Goal: Task Accomplishment & Management: Use online tool/utility

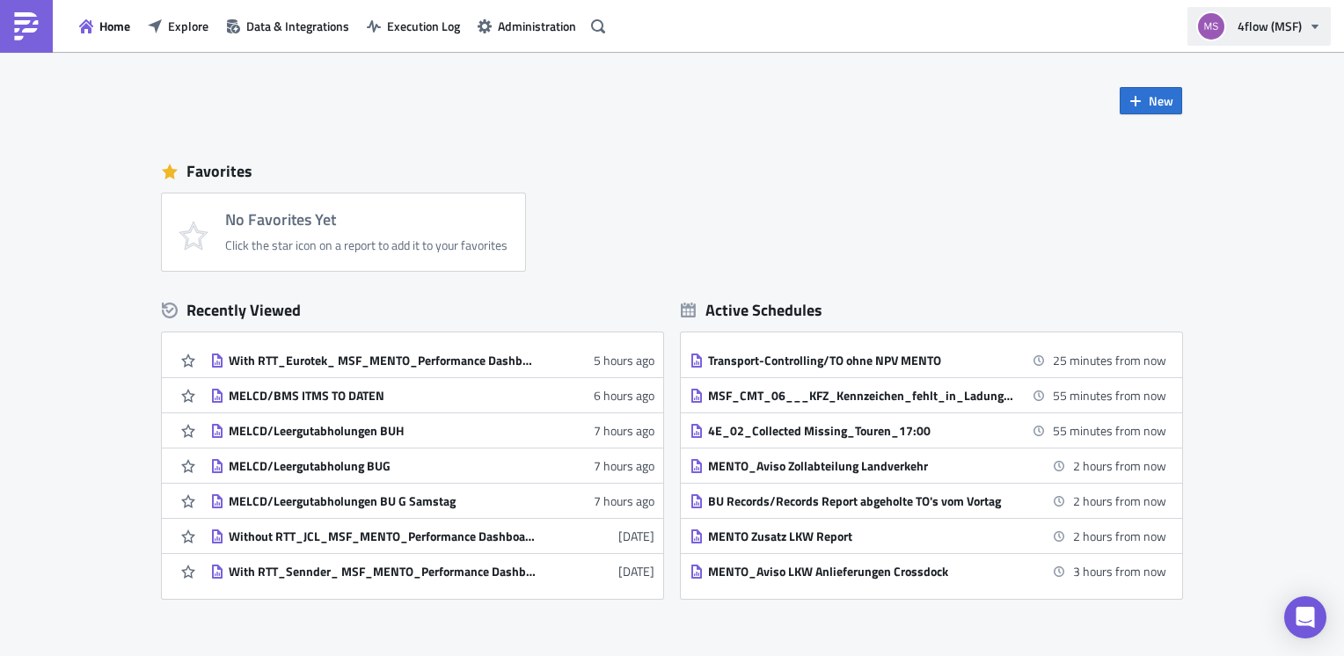
click at [1298, 33] on span "4flow (MSF)" at bounding box center [1269, 26] width 64 height 18
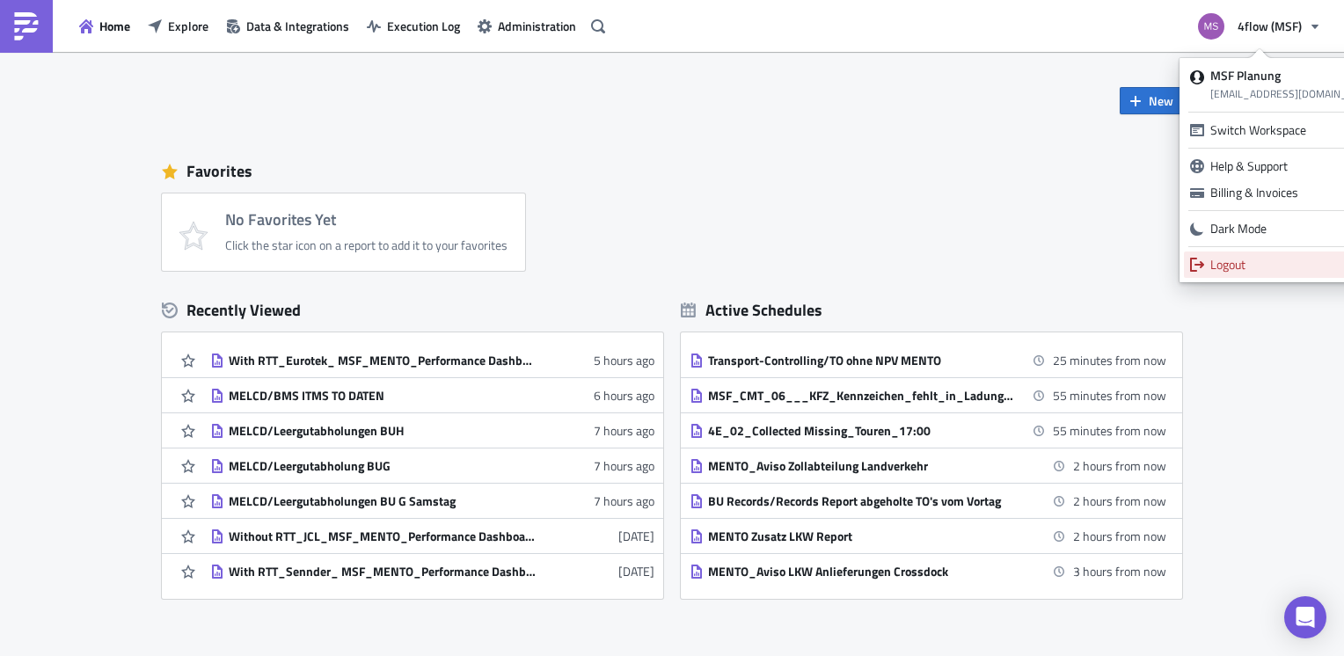
click at [1242, 259] on div "Logout" at bounding box center [1294, 265] width 169 height 18
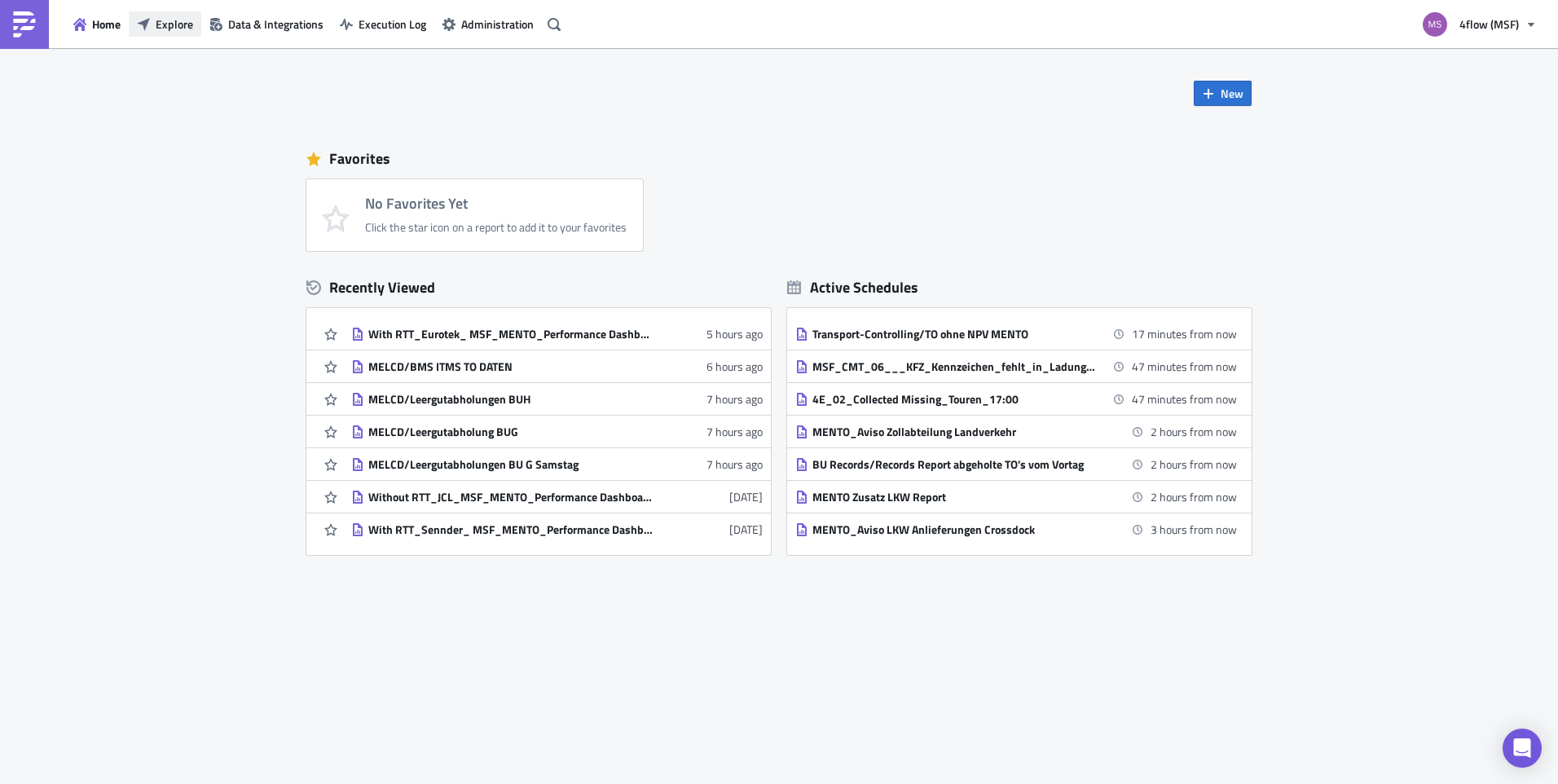
click at [187, 31] on span "Explore" at bounding box center [174, 24] width 37 height 17
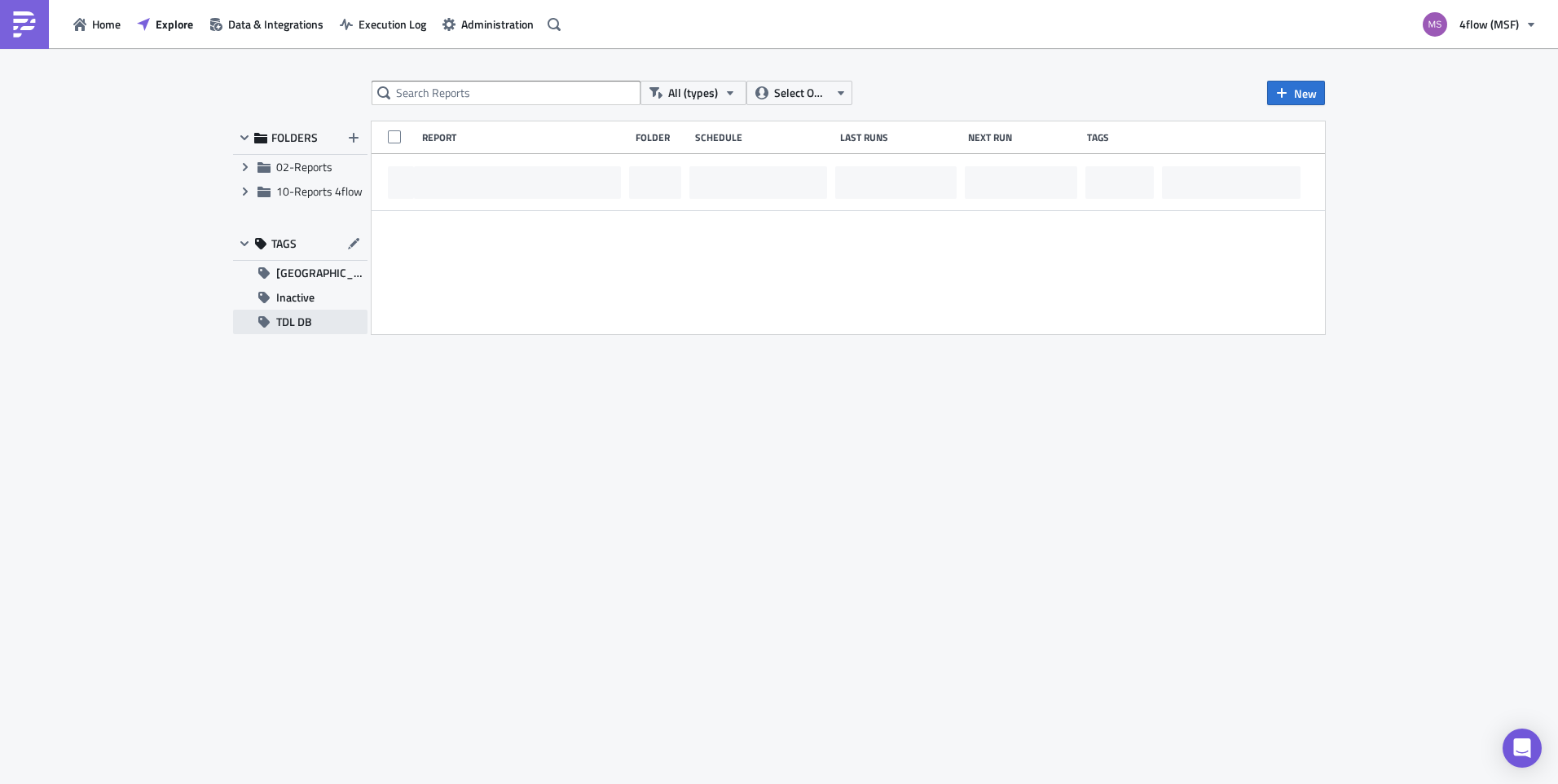
drag, startPoint x: 275, startPoint y: 318, endPoint x: 306, endPoint y: 326, distance: 32.0
click at [276, 318] on button "TDL DB" at bounding box center [299, 322] width 134 height 24
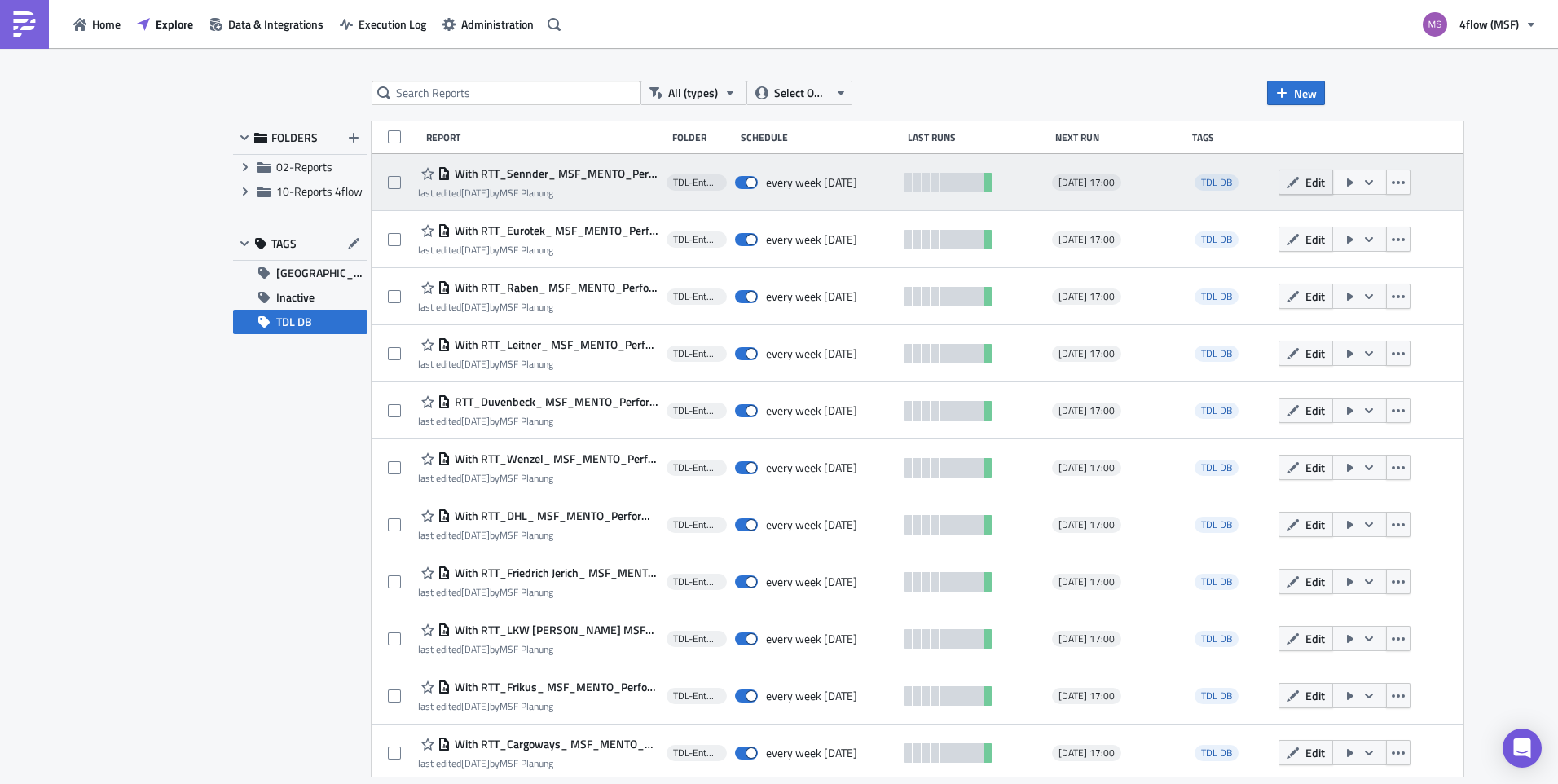
click at [1245, 180] on span "Edit" at bounding box center [1315, 182] width 19 height 17
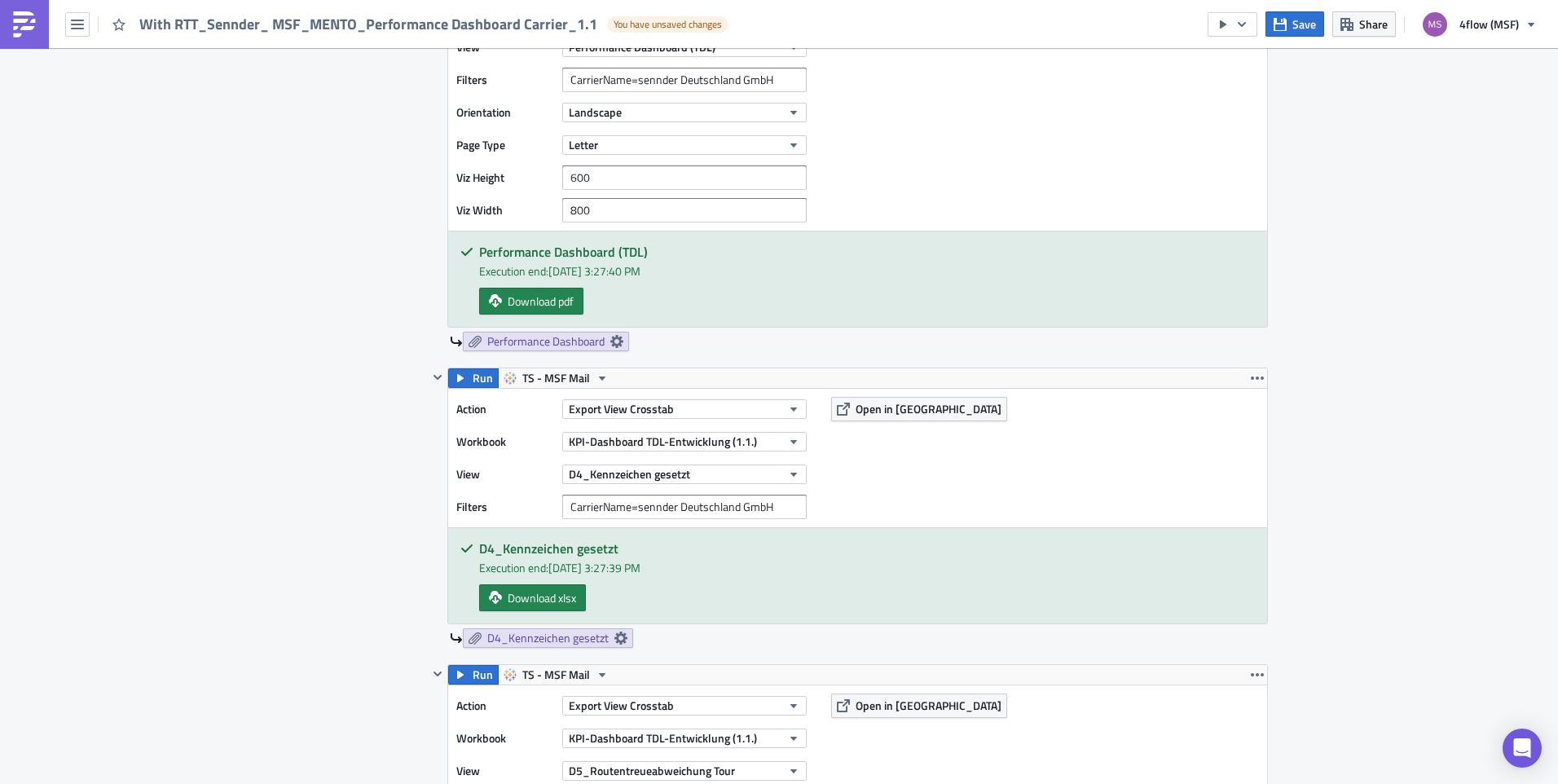
scroll to position [518, 0]
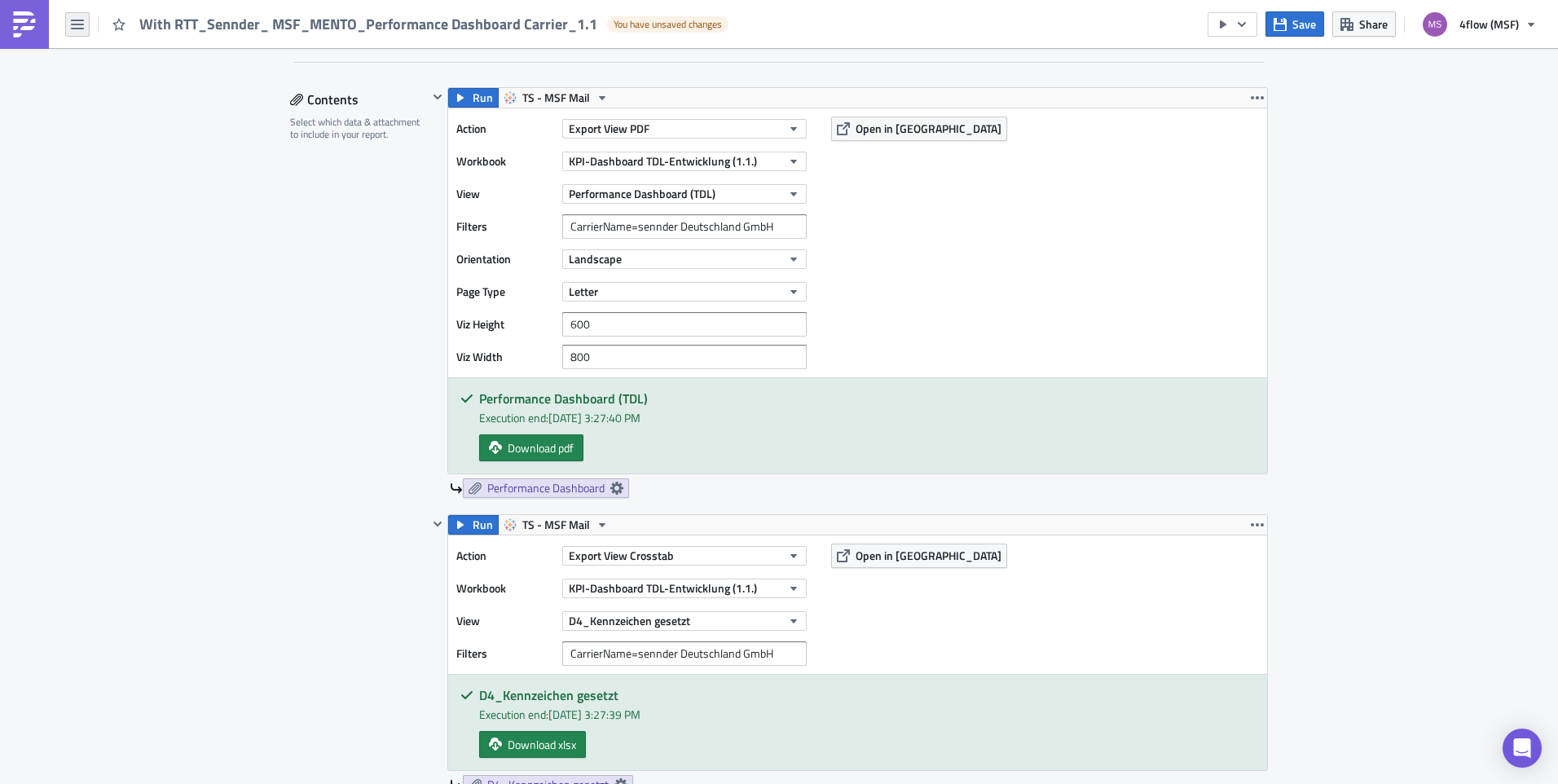
click at [80, 31] on icon "button" at bounding box center [77, 24] width 13 height 13
click at [84, 25] on button "button" at bounding box center [77, 24] width 24 height 24
click at [138, 107] on div "Explore" at bounding box center [147, 114] width 108 height 17
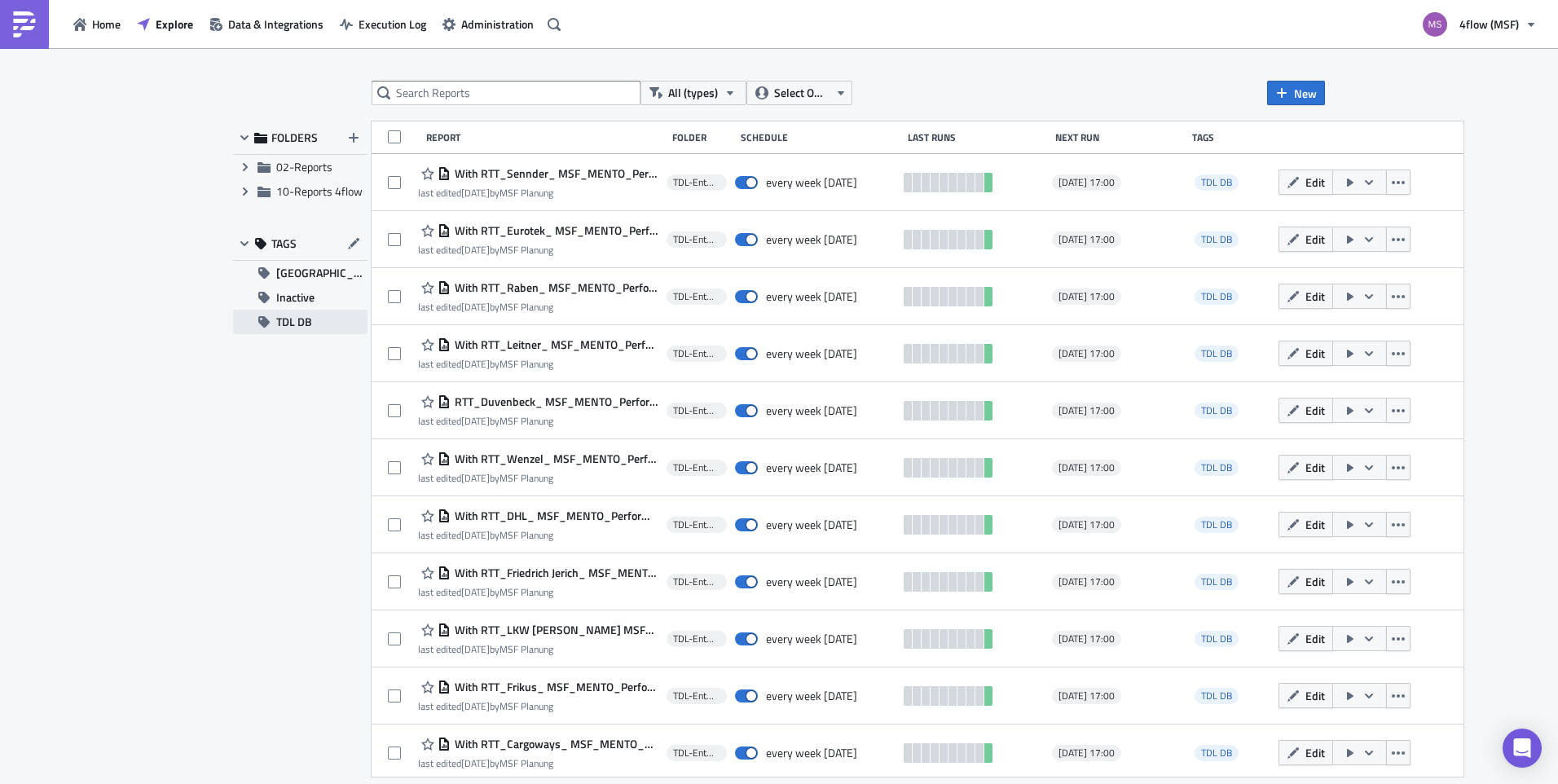
click at [311, 321] on span "TDL DB" at bounding box center [294, 322] width 36 height 24
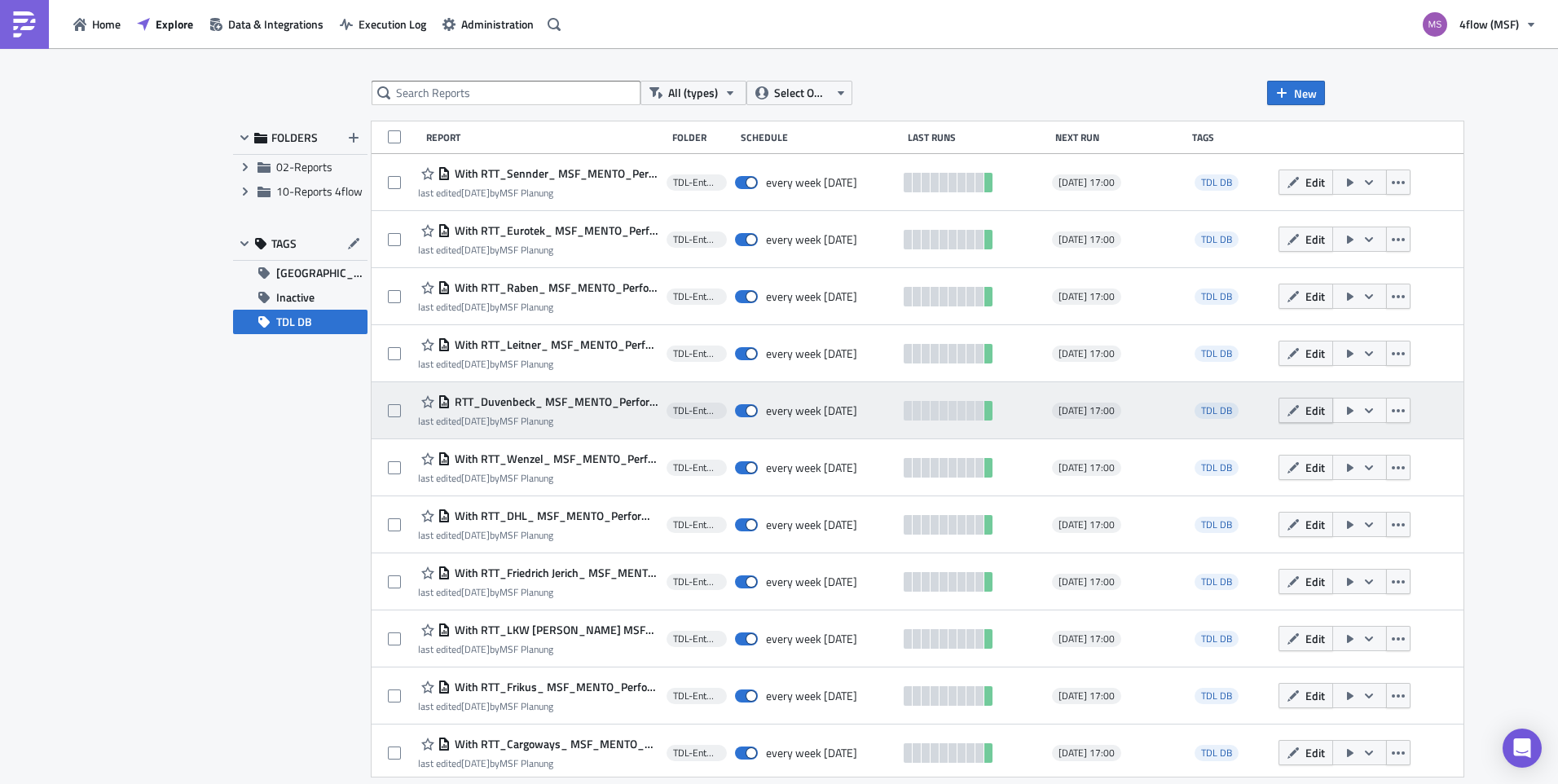
click at [1286, 414] on icon "button" at bounding box center [1293, 411] width 13 height 13
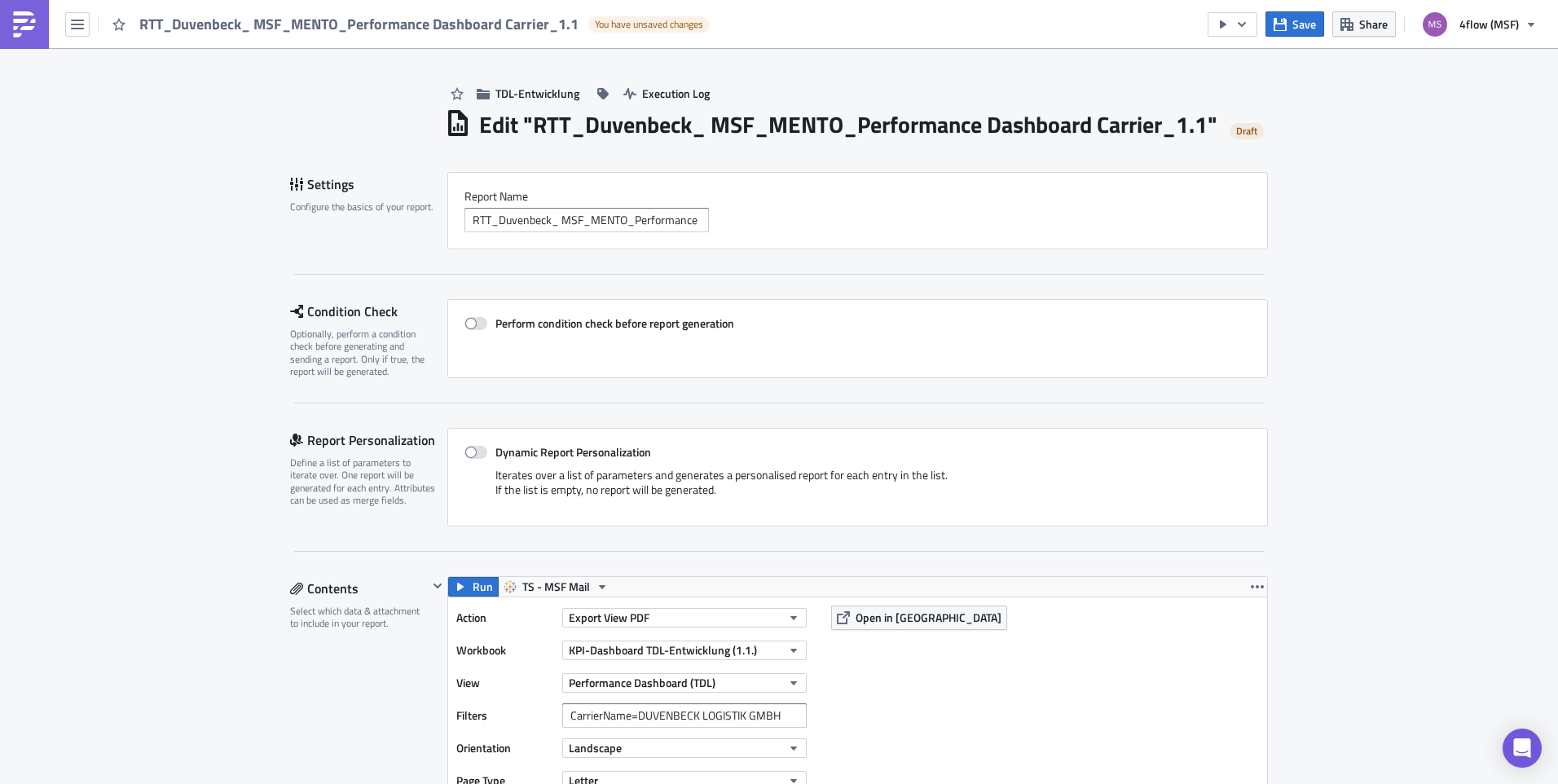
click at [456, 249] on div "Report Nam﻿e RTT_Duvenbeck_ MSF_MENTO_Performance Dashboard Carrier_1.1" at bounding box center [857, 211] width 820 height 78
click at [467, 233] on input "RTT_Duvenbeck_ MSF_MENTO_Performance Dashboard Carrier_1.1" at bounding box center [587, 220] width 245 height 24
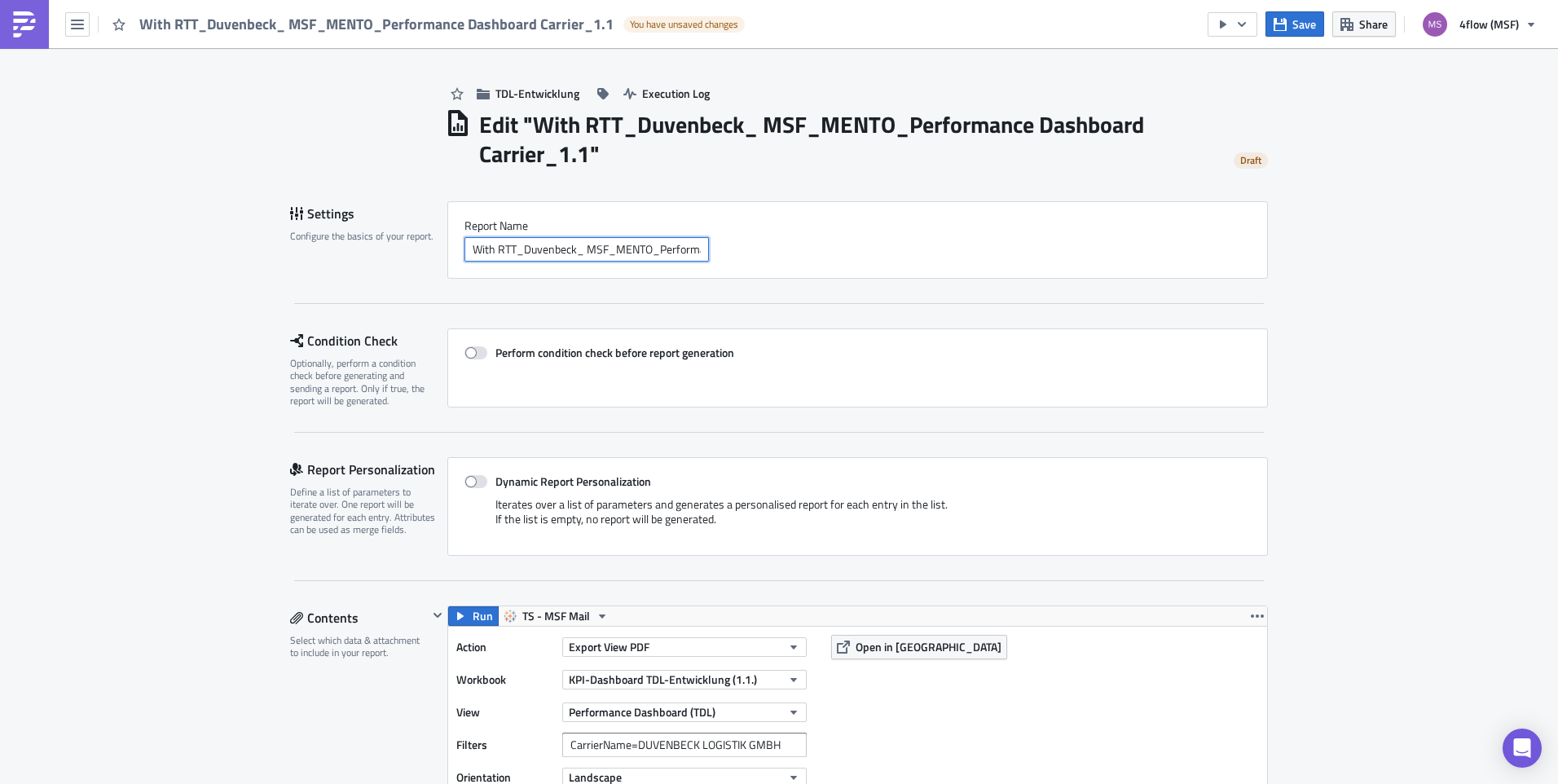
type input "With RTT_Duvenbeck_ MSF_MENTO_Performance Dashboard Carrier_1.1"
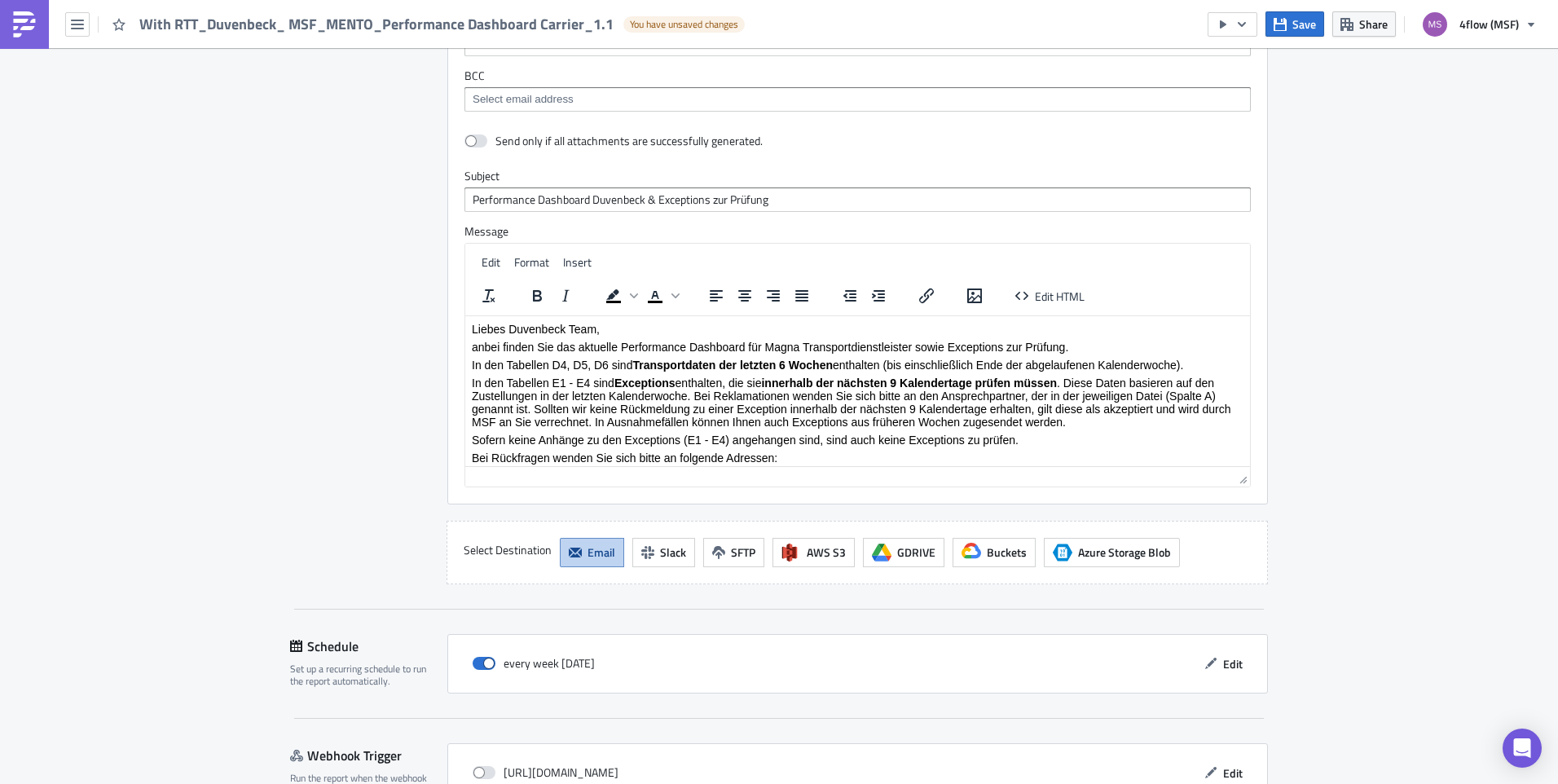
scroll to position [3888, 0]
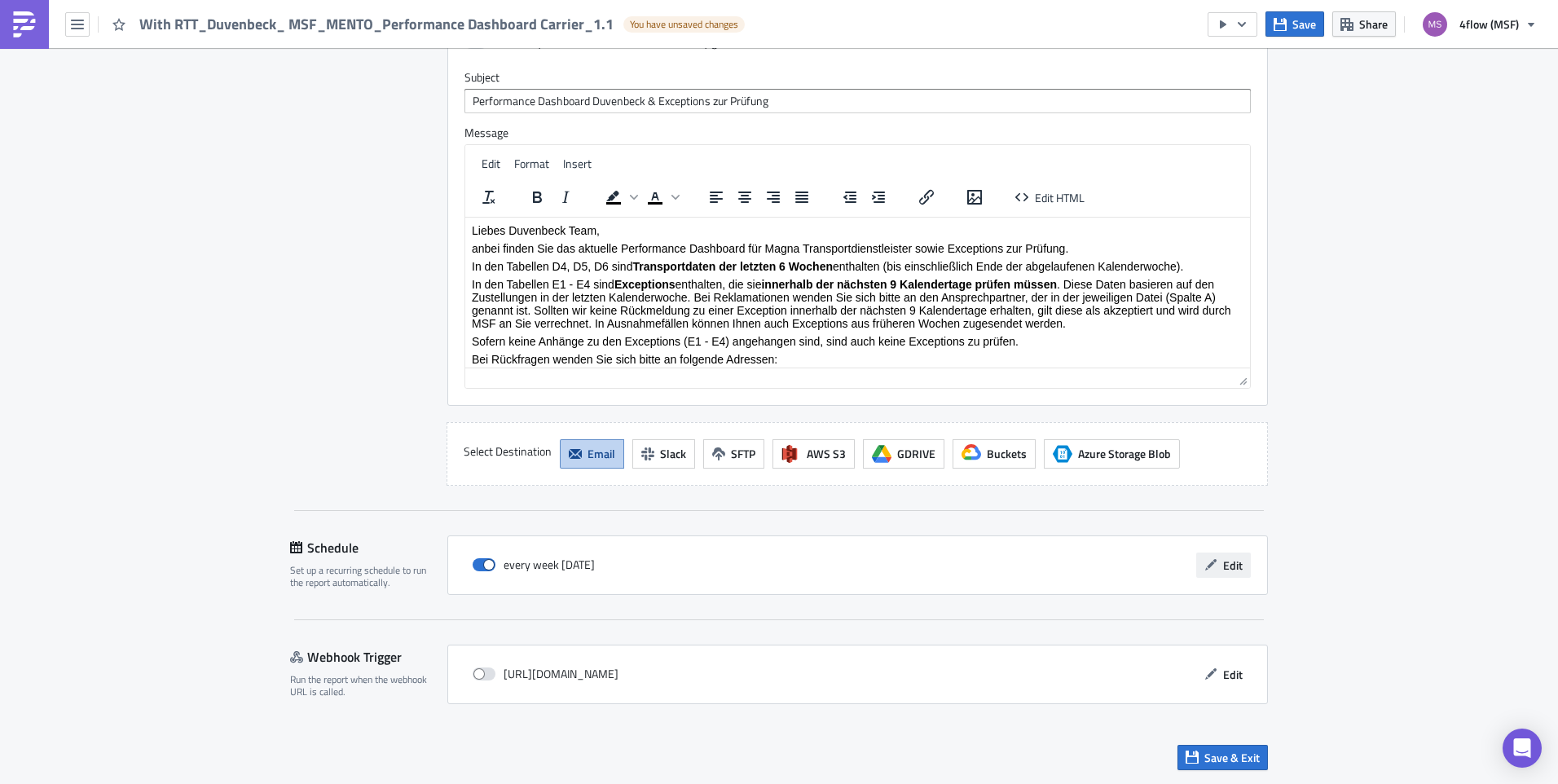
click at [1229, 563] on span "Edit" at bounding box center [1233, 565] width 19 height 17
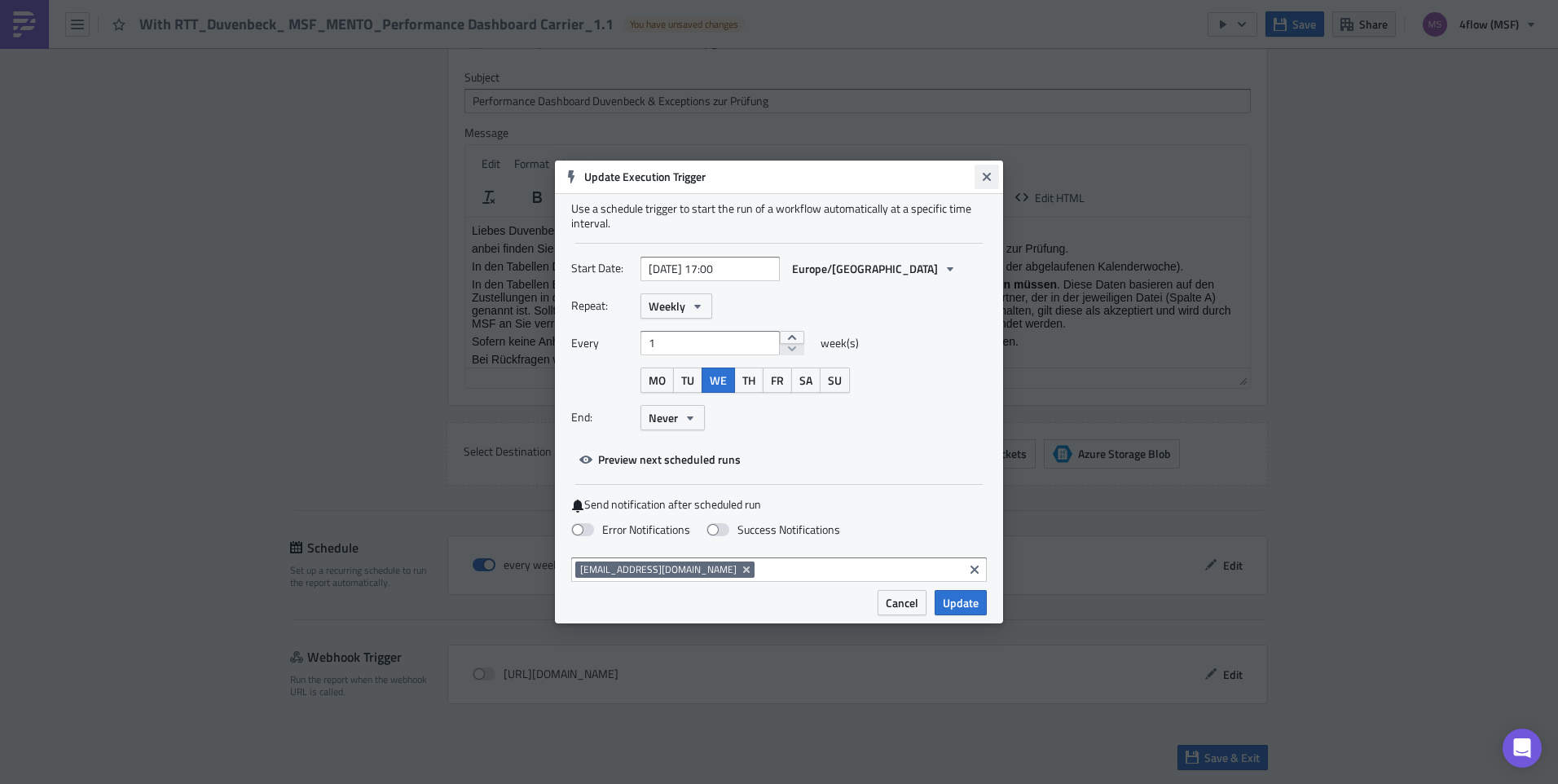
click at [982, 183] on button "Close" at bounding box center [987, 177] width 24 height 24
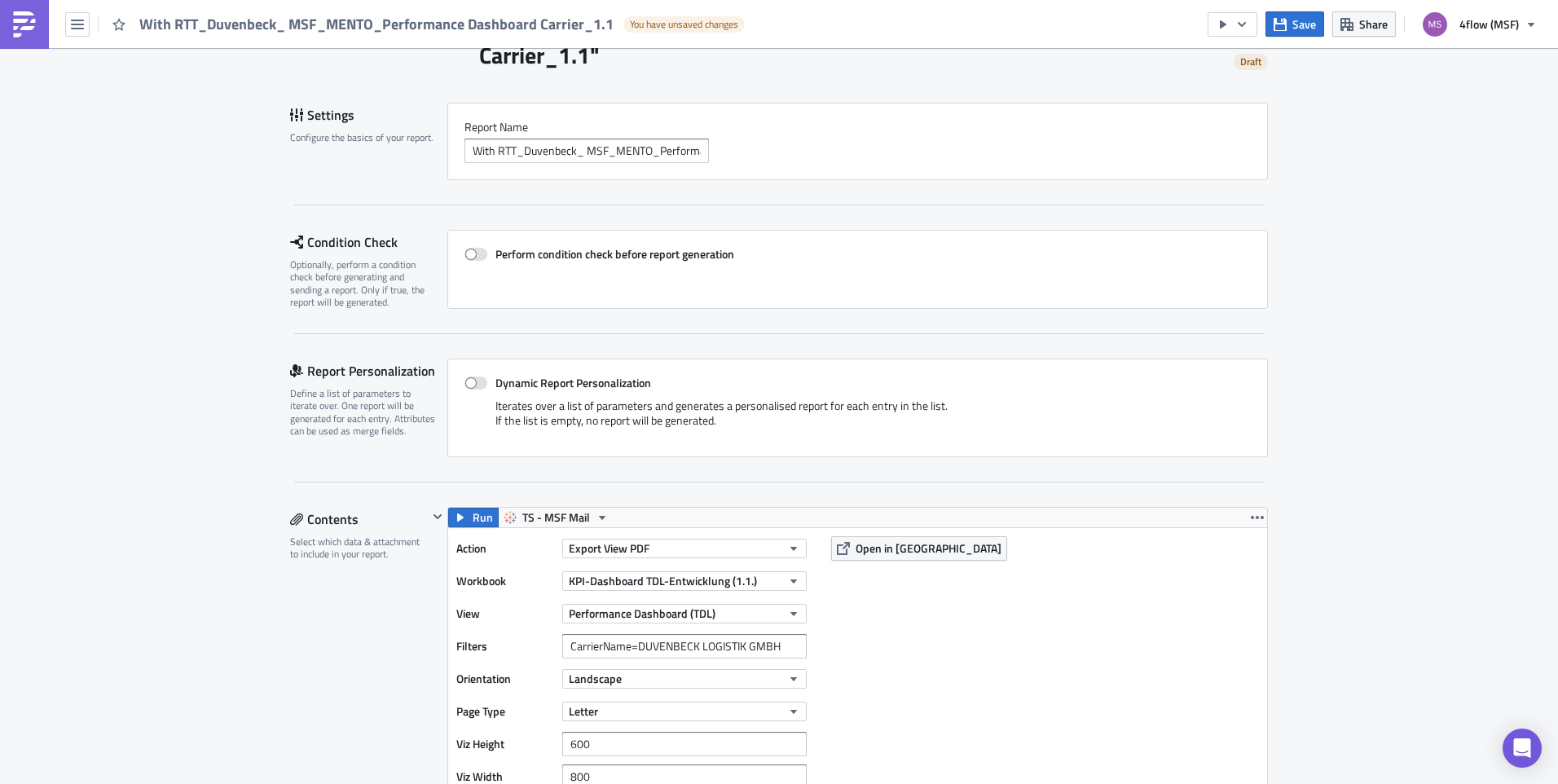
scroll to position [163, 0]
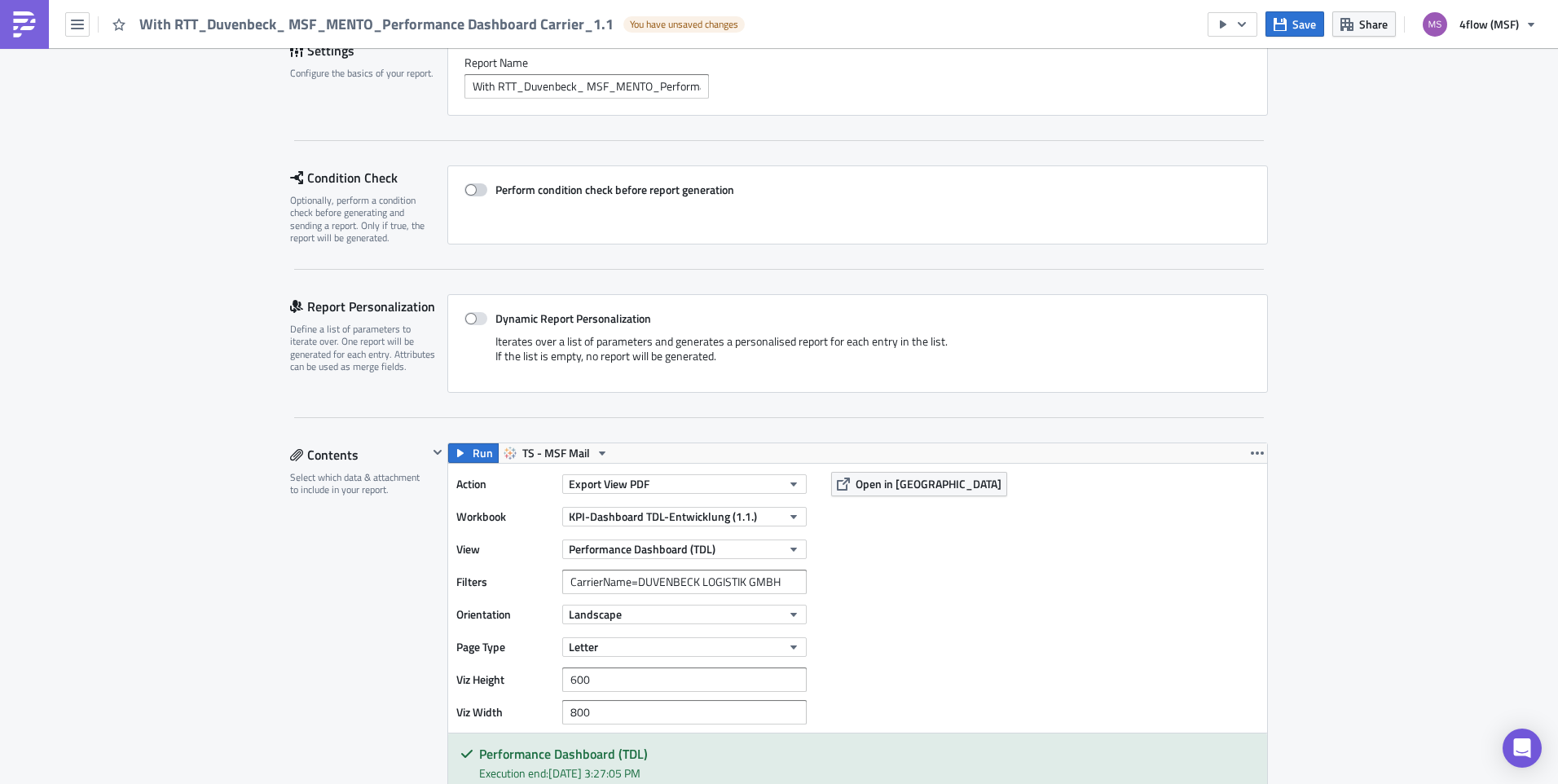
click at [470, 193] on span at bounding box center [475, 190] width 23 height 13
click at [470, 193] on input "Perform condition check before report generation" at bounding box center [473, 190] width 10 height 10
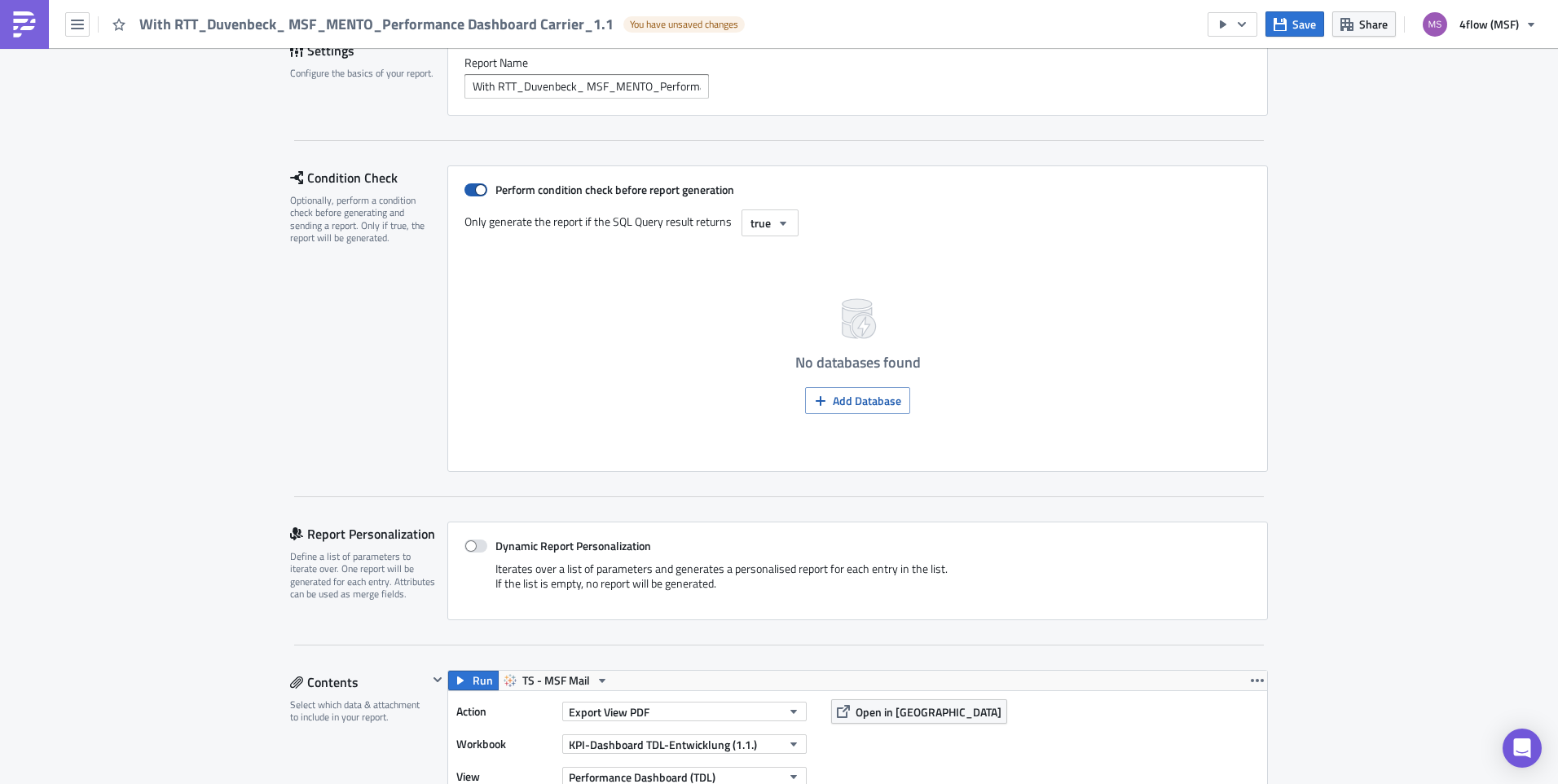
click at [469, 193] on span at bounding box center [475, 190] width 23 height 13
click at [469, 193] on input "Perform condition check before report generation" at bounding box center [473, 190] width 10 height 10
checkbox input "false"
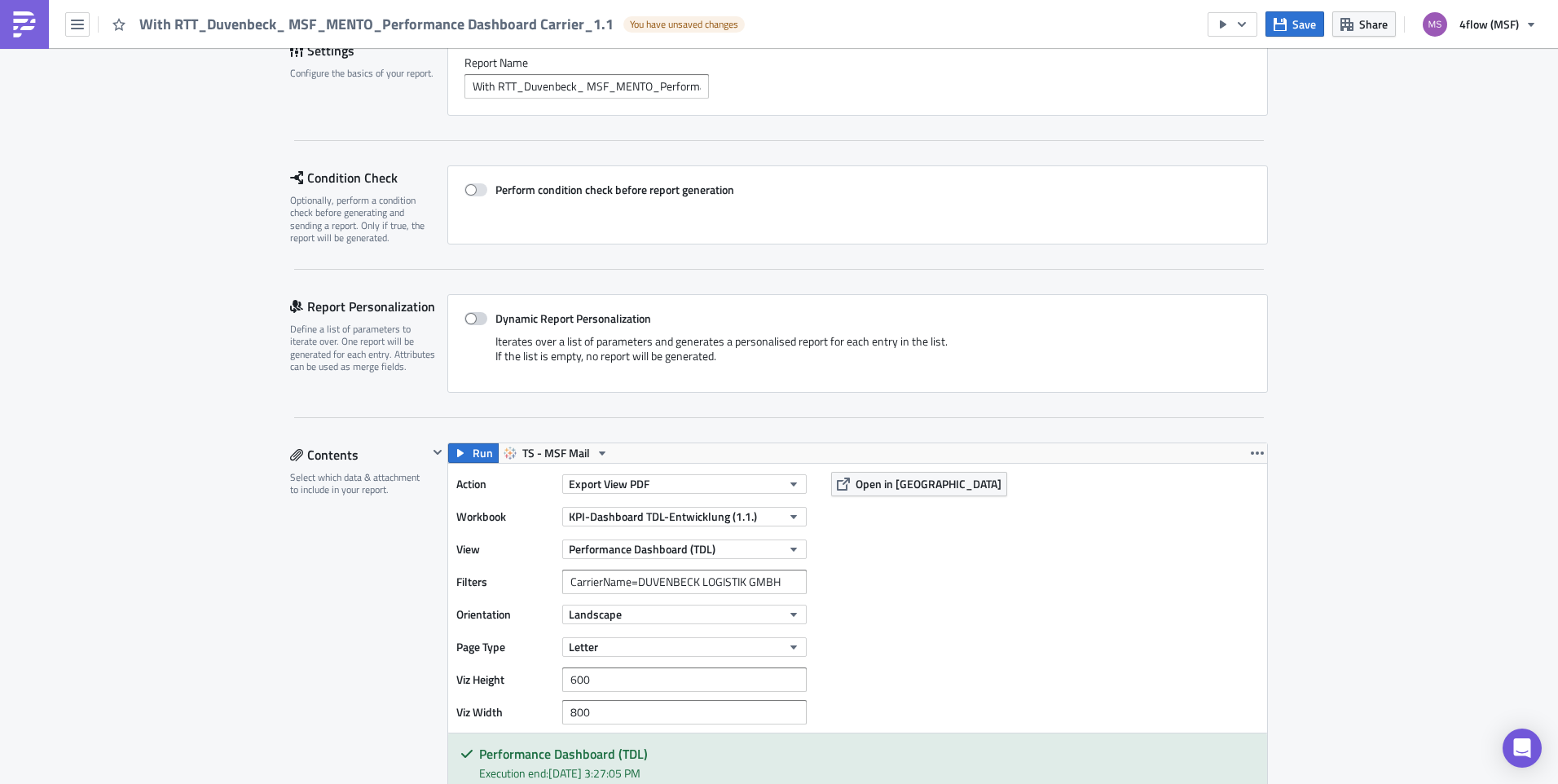
click at [469, 314] on span at bounding box center [475, 319] width 23 height 13
click at [469, 314] on input "Dynamic Report Personalization" at bounding box center [473, 319] width 10 height 10
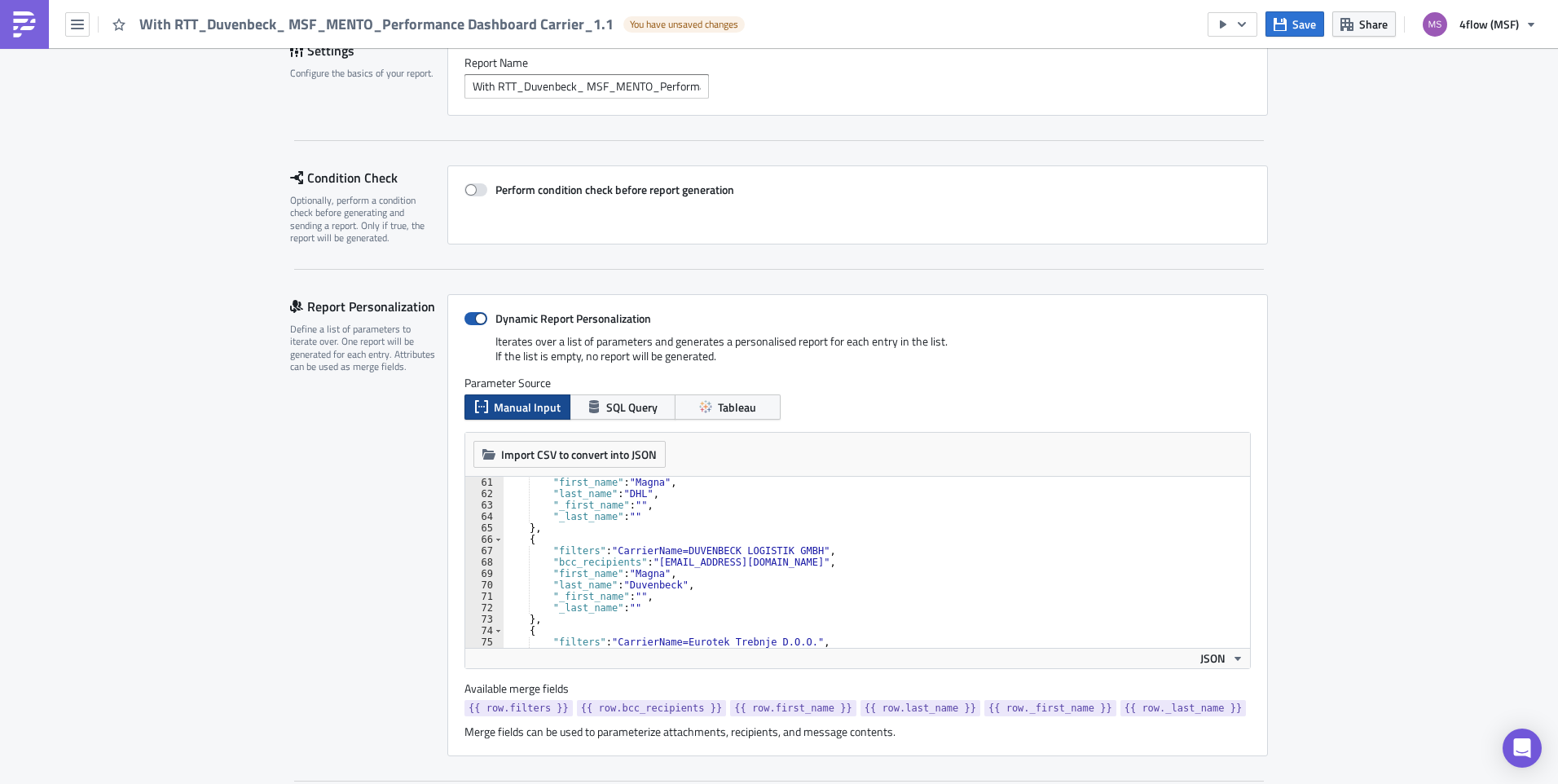
click at [472, 319] on span at bounding box center [475, 319] width 23 height 13
click at [472, 319] on input "Dynamic Report Personalization" at bounding box center [473, 319] width 10 height 10
checkbox input "false"
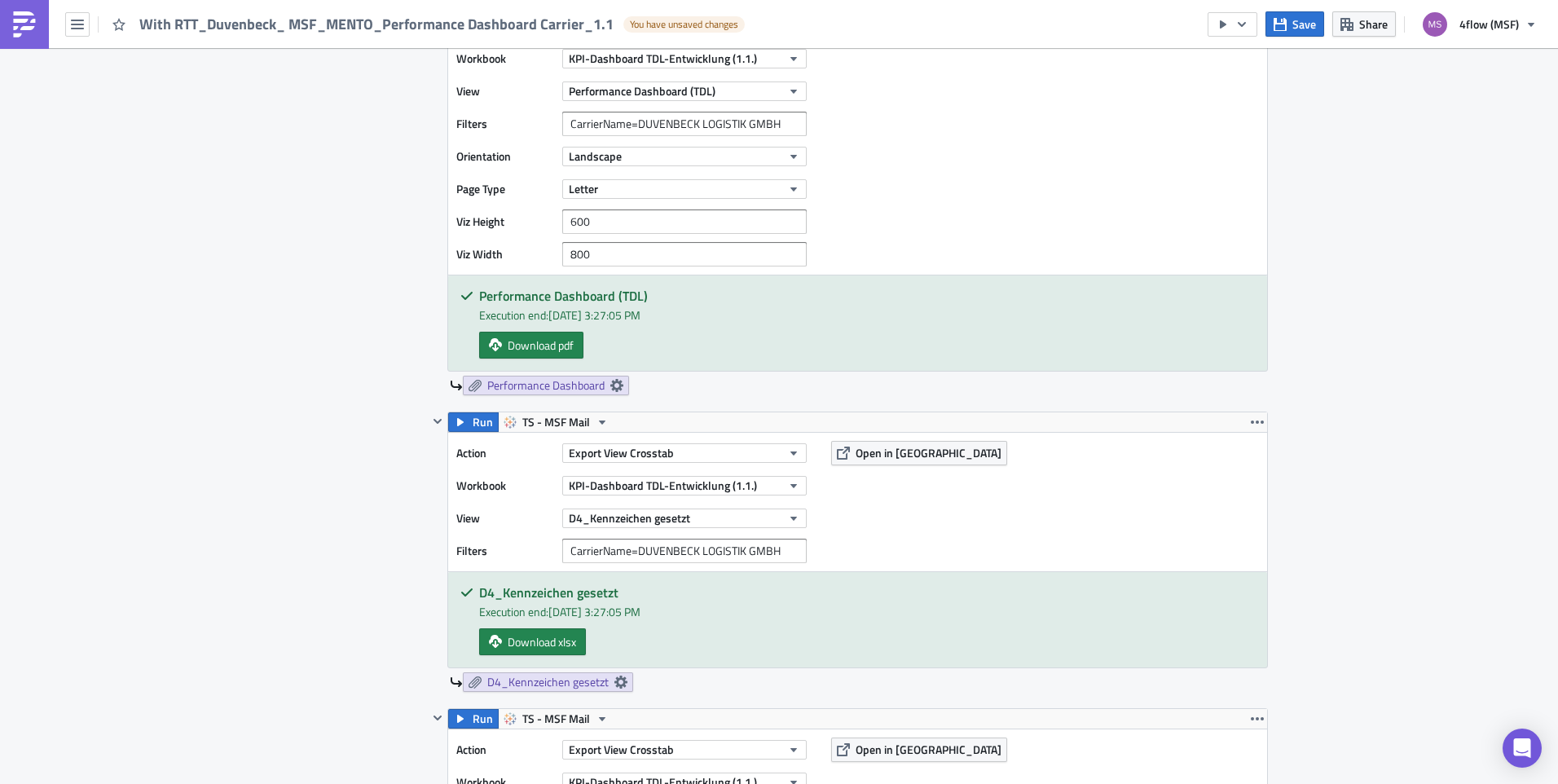
scroll to position [651, 0]
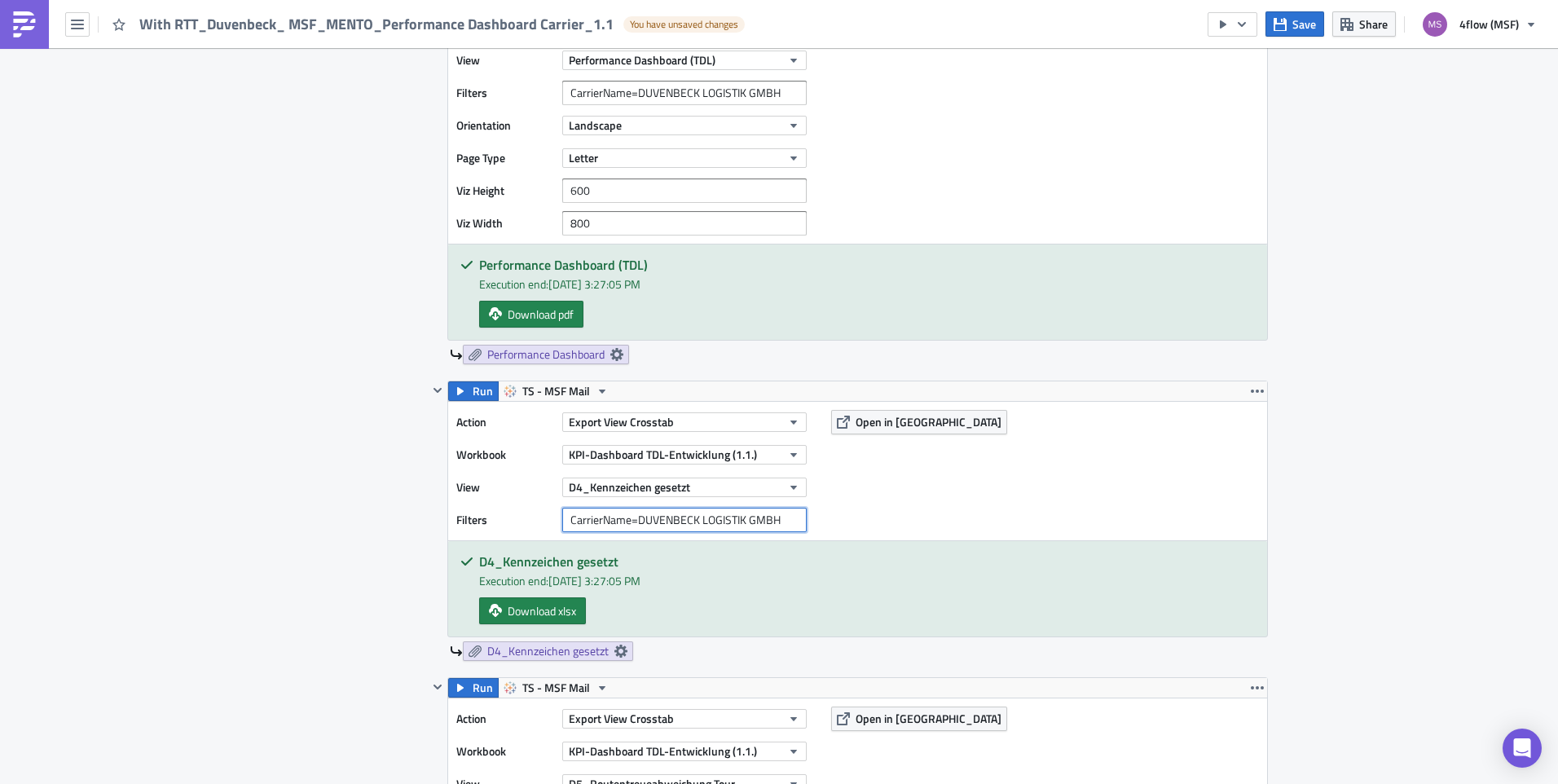
click at [779, 509] on input "CarrierName=DUVENBECK LOGISTIK GMBH" at bounding box center [685, 520] width 245 height 24
drag, startPoint x: 567, startPoint y: 517, endPoint x: 535, endPoint y: 518, distance: 32.0
click at [535, 518] on div "Filters CarrierName=DUVENBECK LOGISTIK GMBH" at bounding box center [635, 520] width 359 height 24
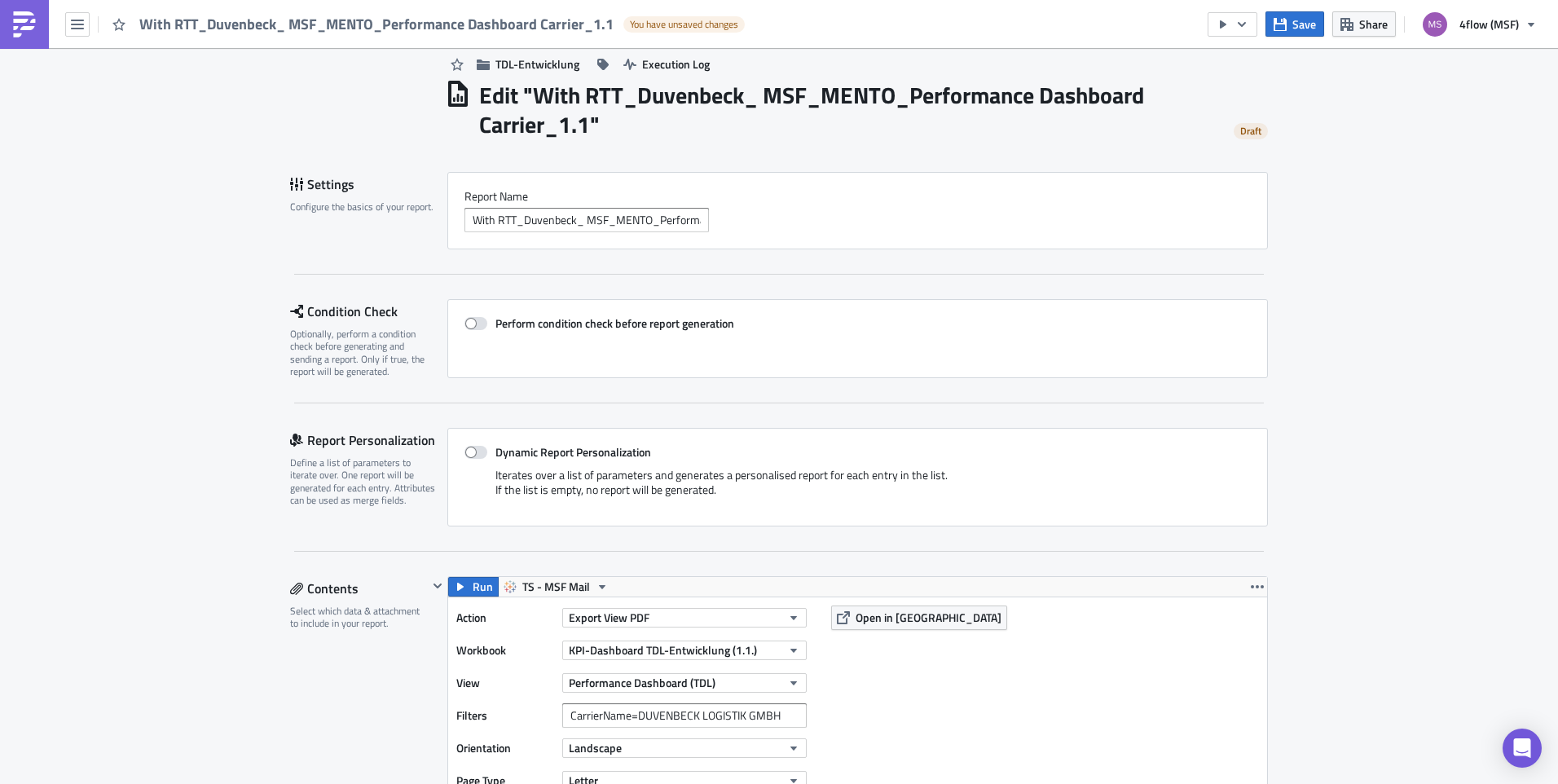
scroll to position [0, 0]
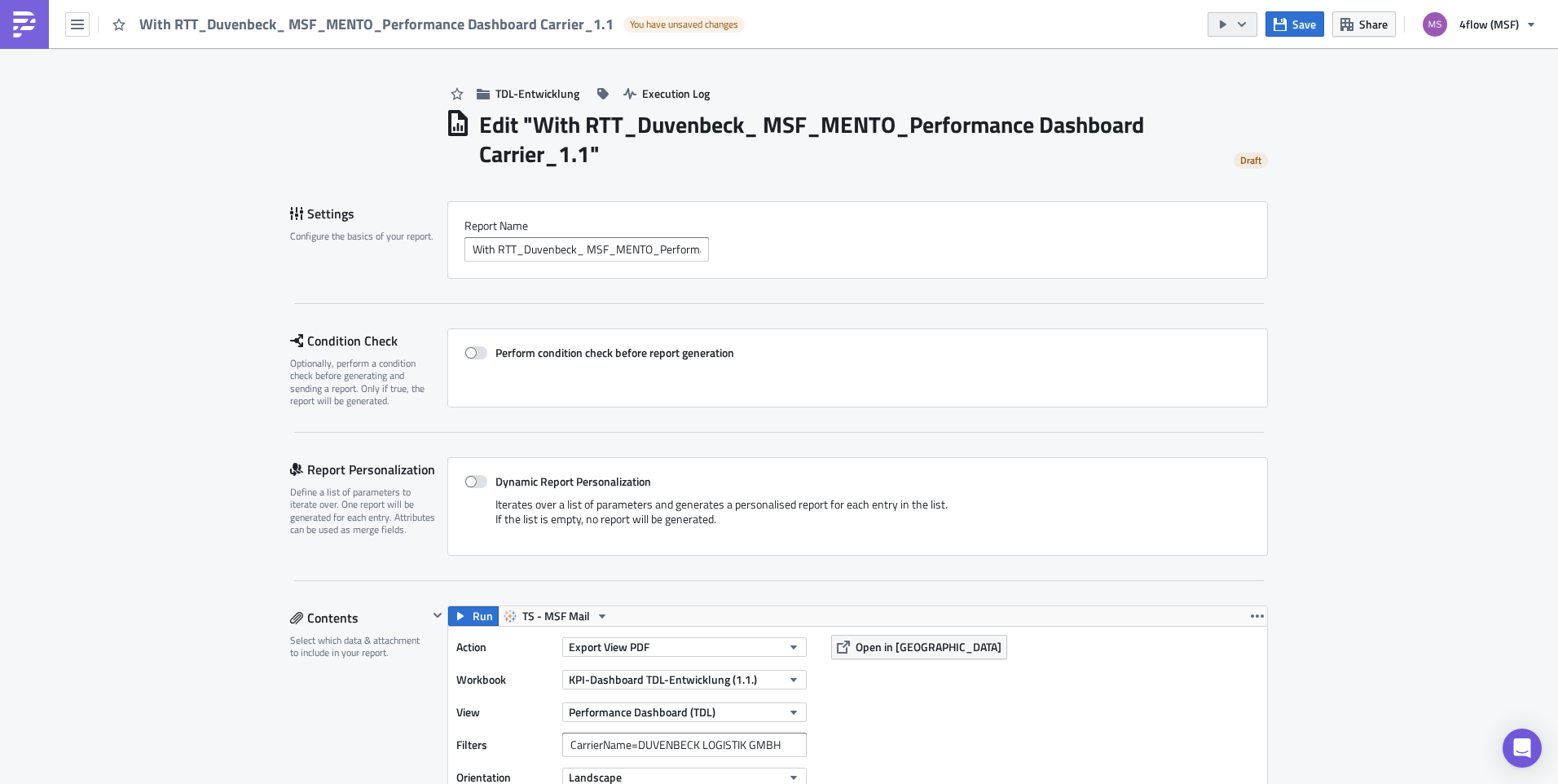
click at [1244, 29] on icon "button" at bounding box center [1242, 24] width 13 height 13
click at [1277, 63] on div "Send Just to Me" at bounding box center [1282, 66] width 127 height 17
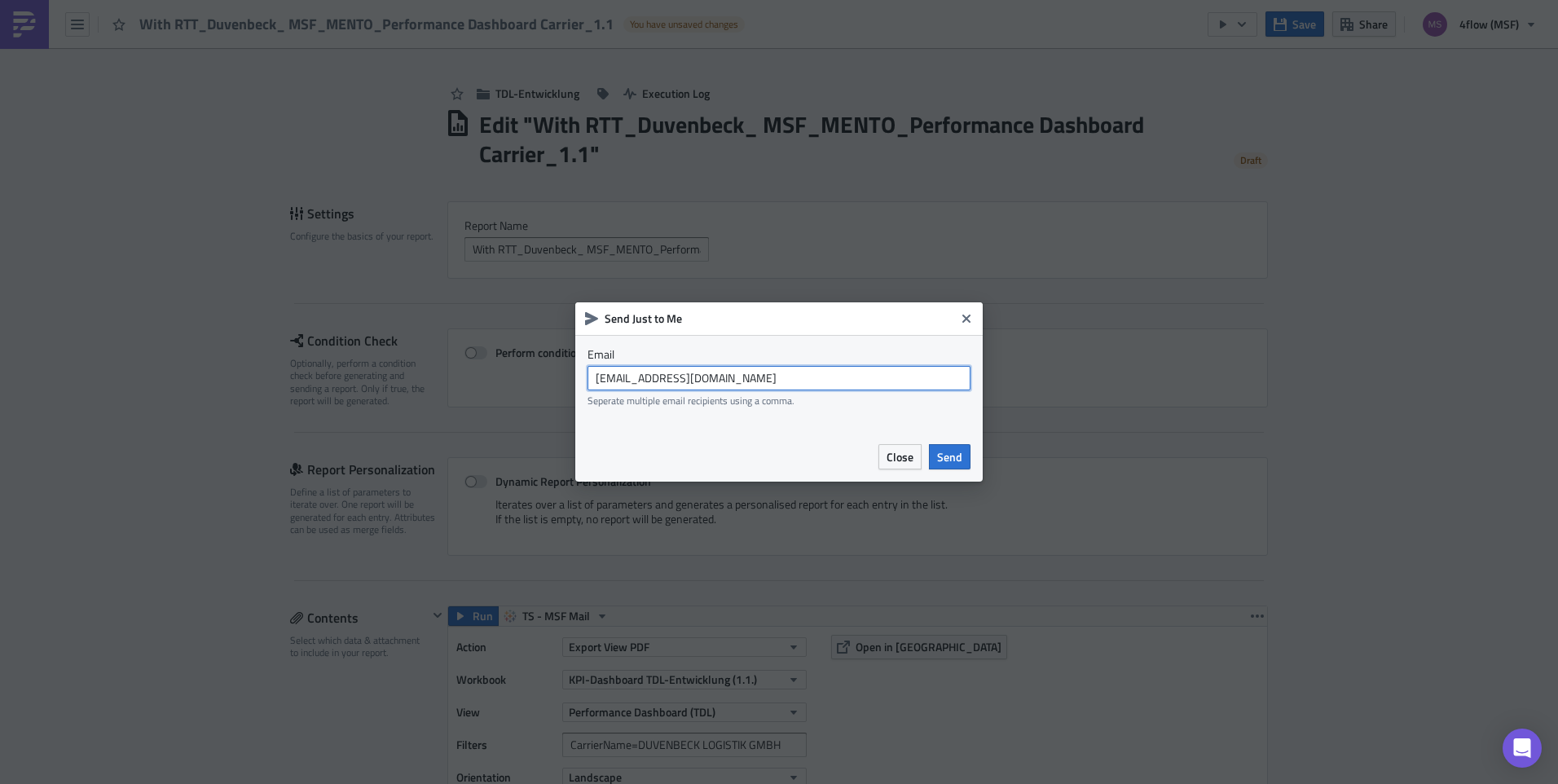
drag, startPoint x: 749, startPoint y: 383, endPoint x: 382, endPoint y: 400, distance: 367.4
click at [384, 403] on div "Send Just to Me Email msf_planning@4flow.com Seperate multiple email recipients…" at bounding box center [779, 392] width 1558 height 784
type input "n.michael@4flow.com"
click at [949, 451] on span "Send" at bounding box center [949, 457] width 25 height 17
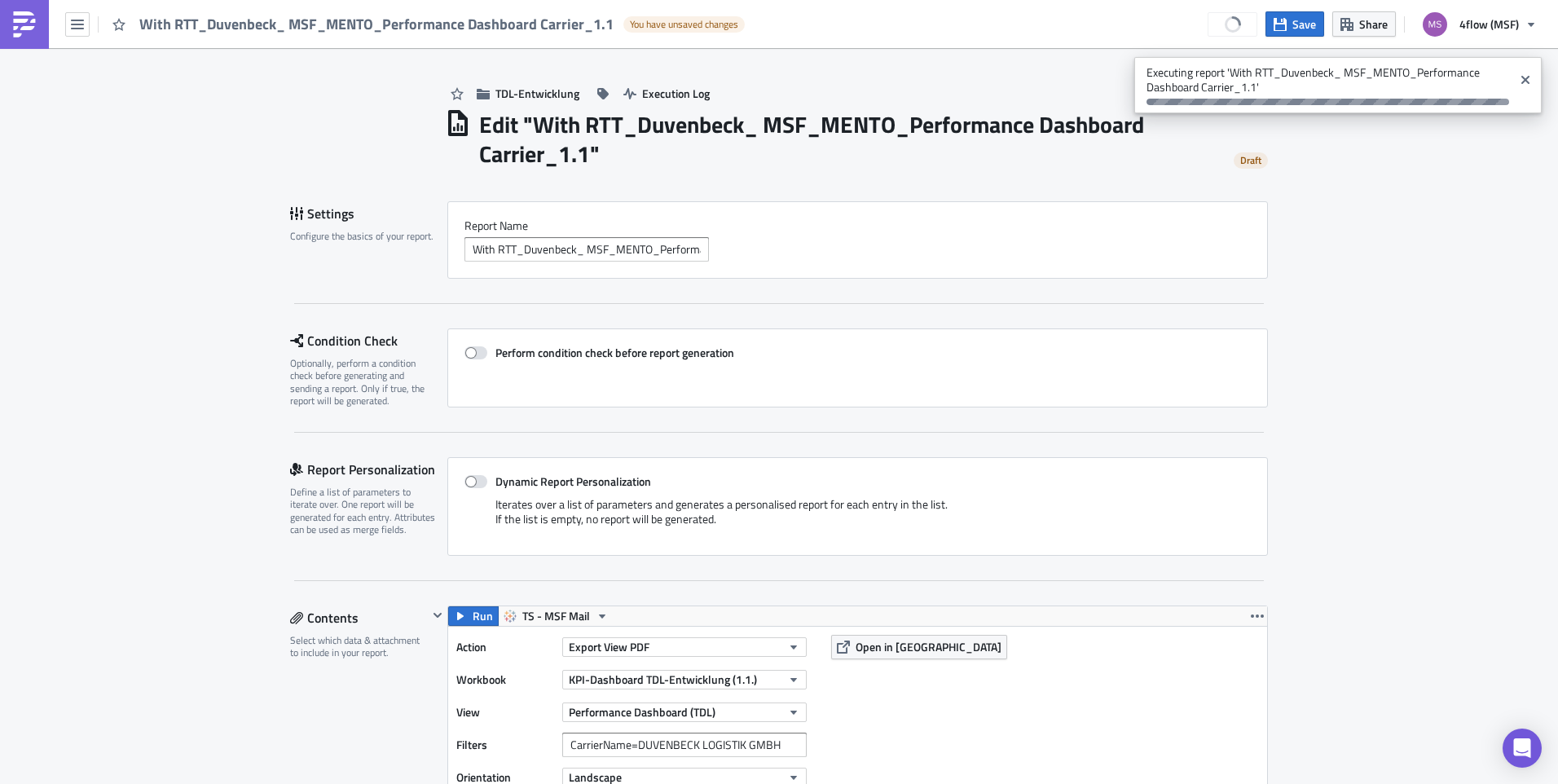
type input "nilsmichael@gmx.de"
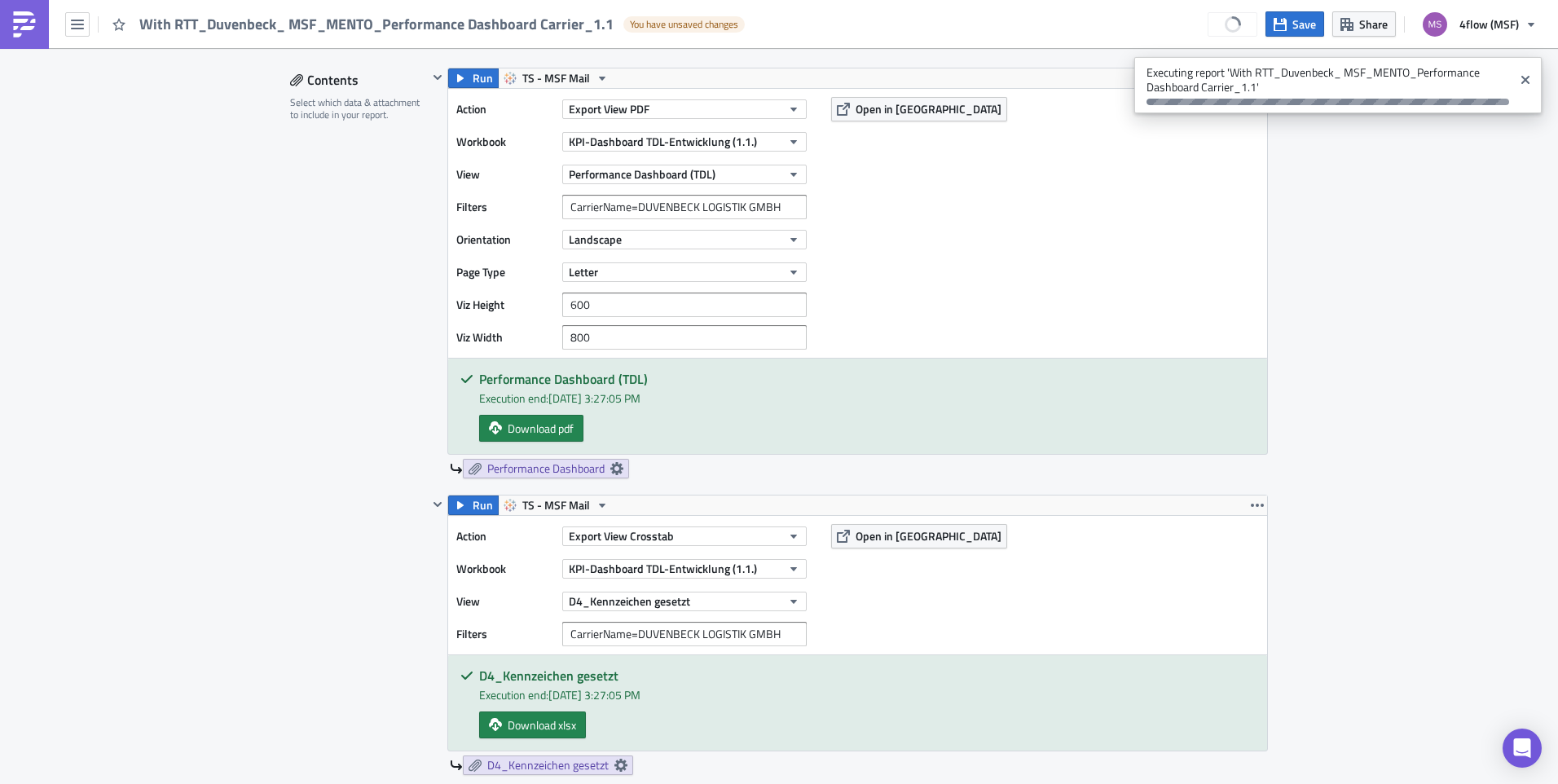
scroll to position [384, 0]
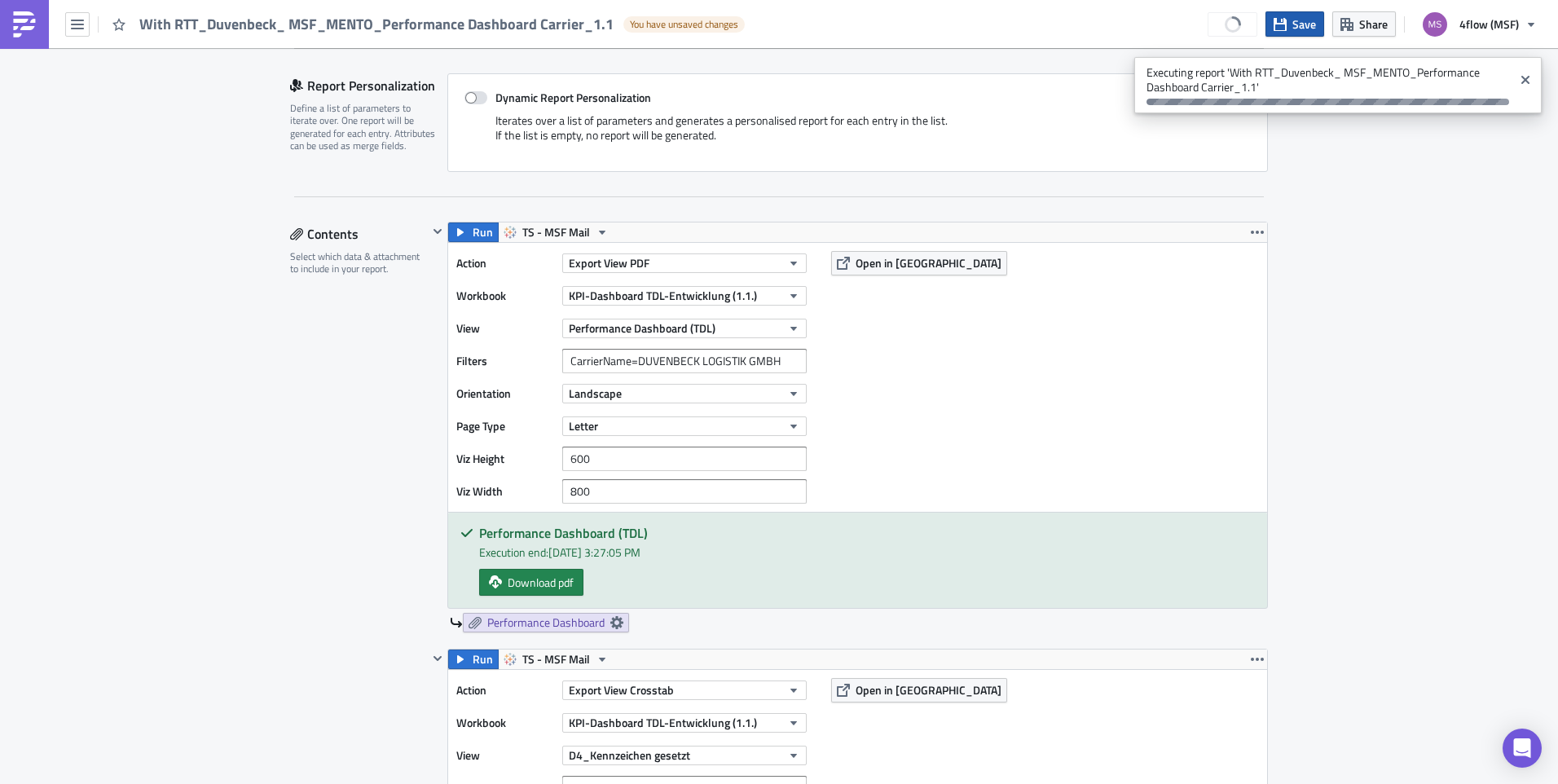
click at [1310, 31] on span "Save" at bounding box center [1304, 24] width 23 height 17
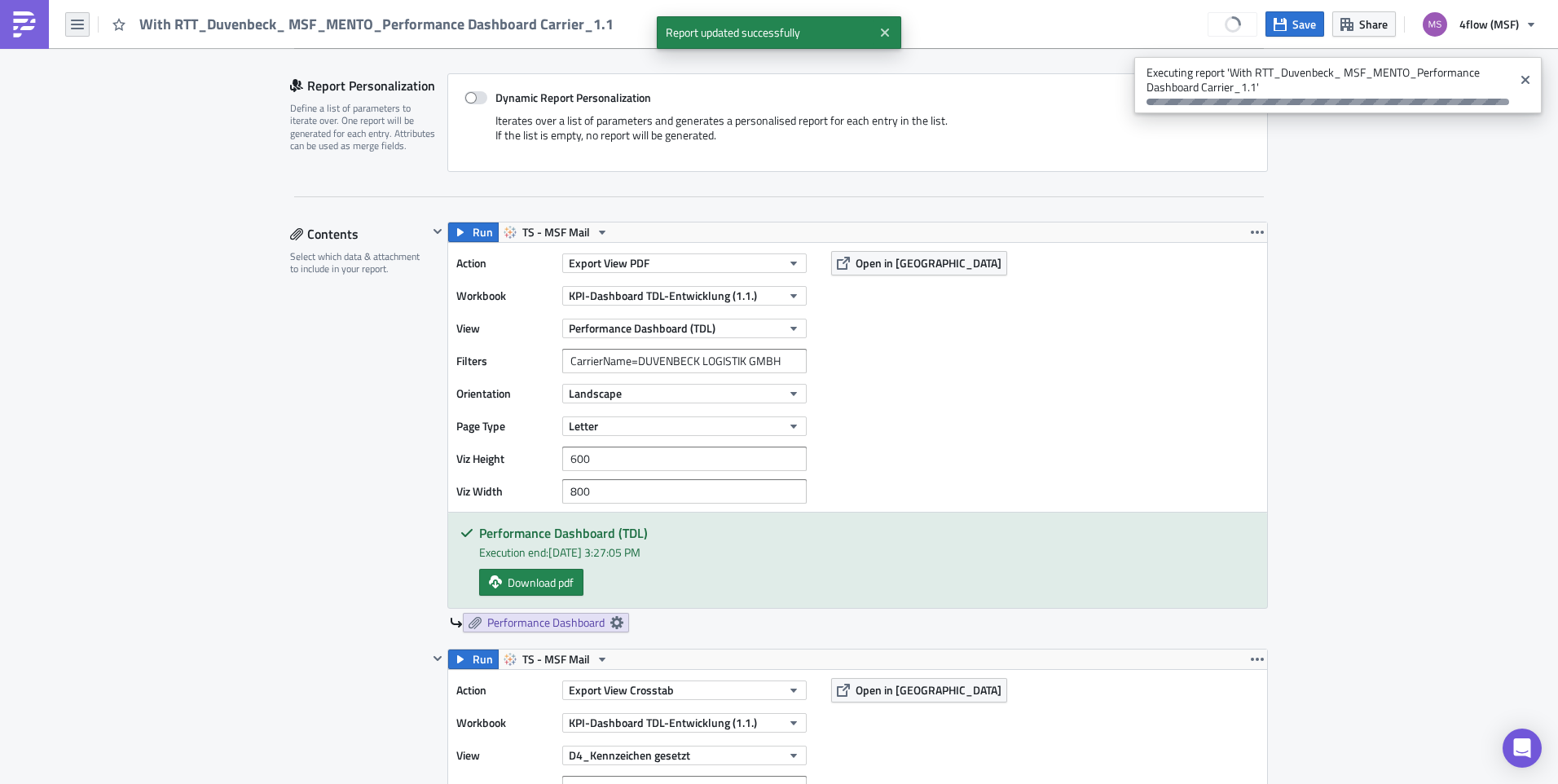
click at [74, 32] on button "button" at bounding box center [77, 24] width 24 height 24
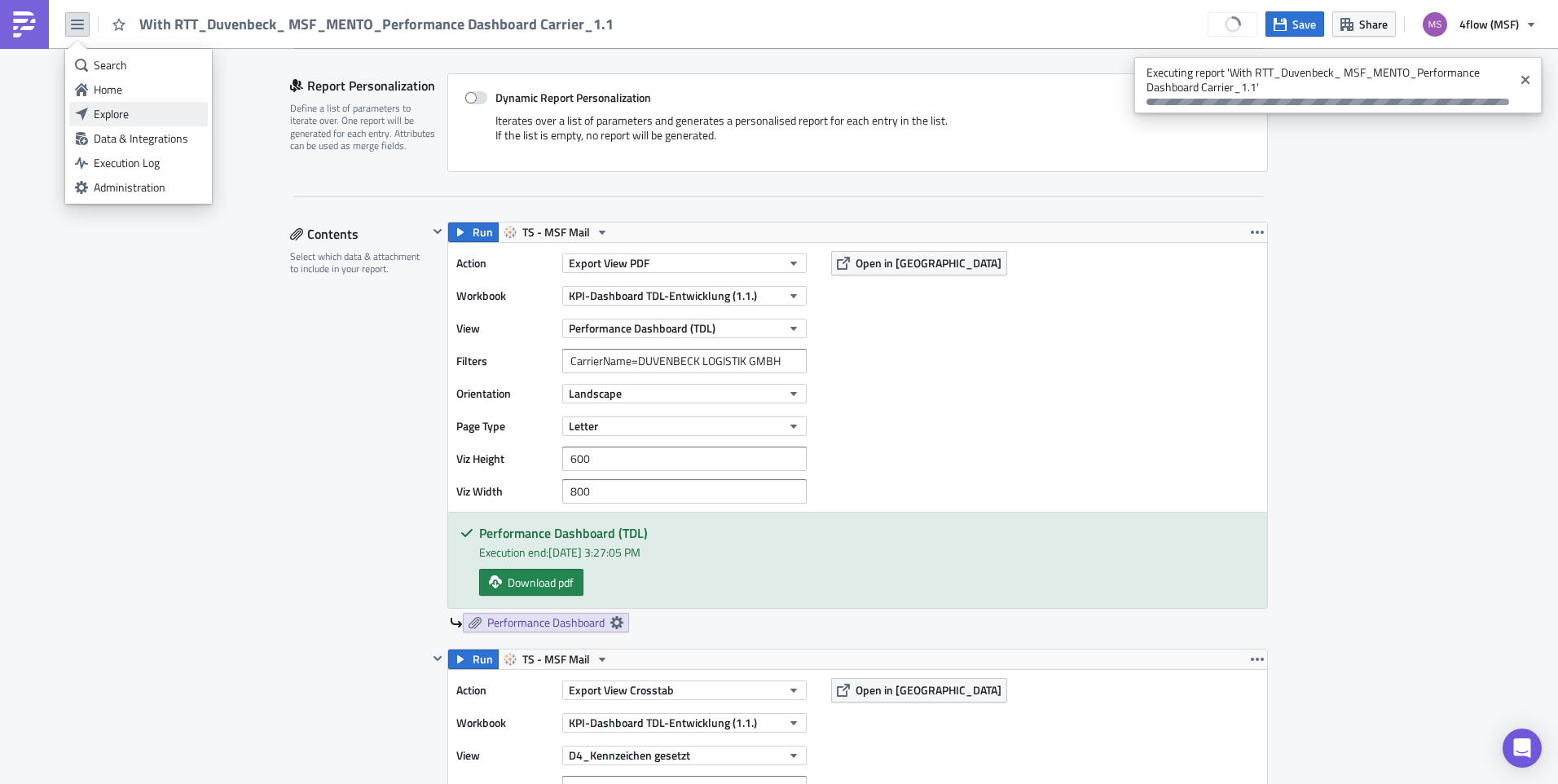
click at [110, 107] on div "Explore" at bounding box center [147, 114] width 108 height 17
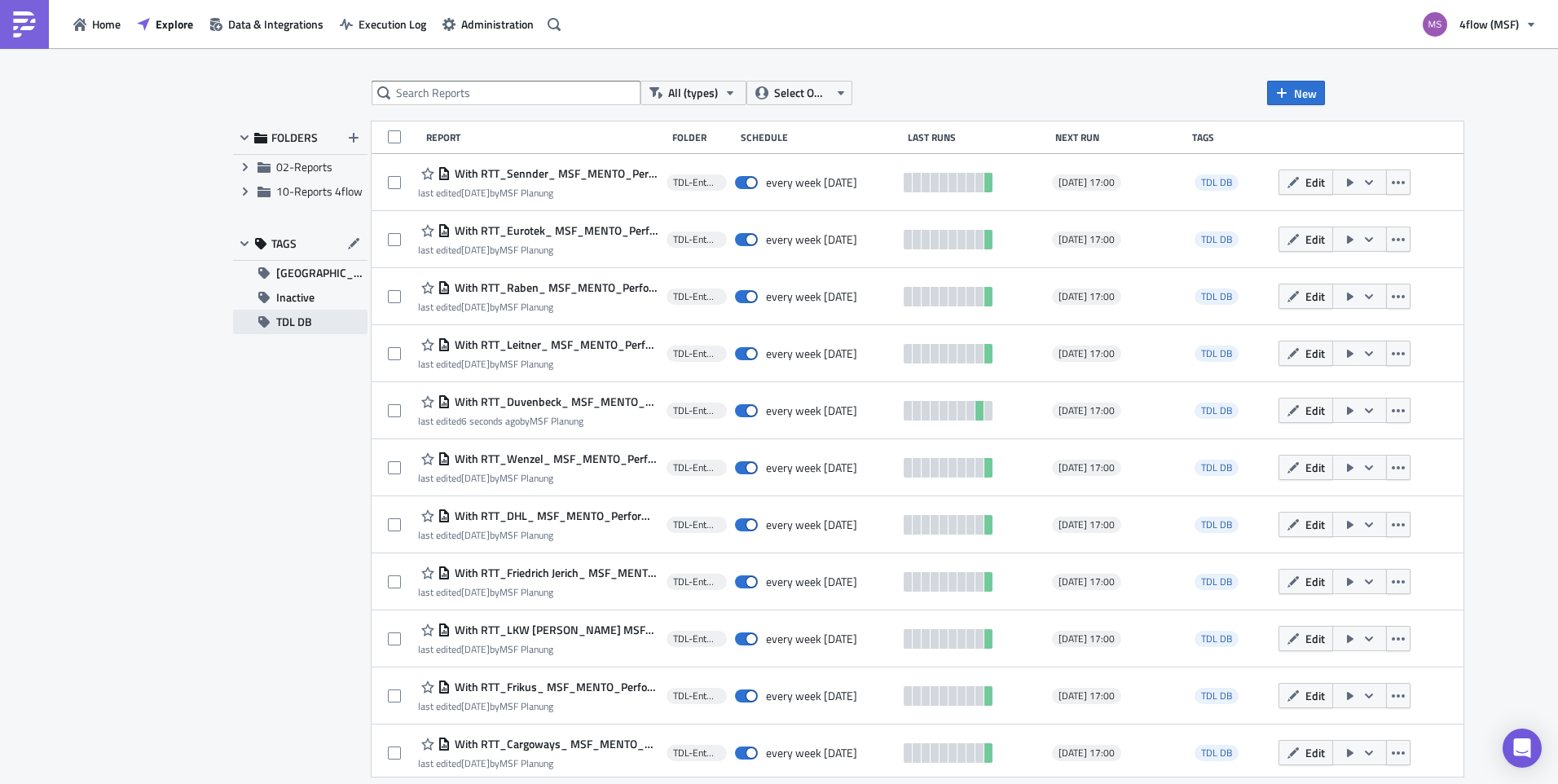
click at [292, 325] on span "TDL DB" at bounding box center [294, 322] width 36 height 24
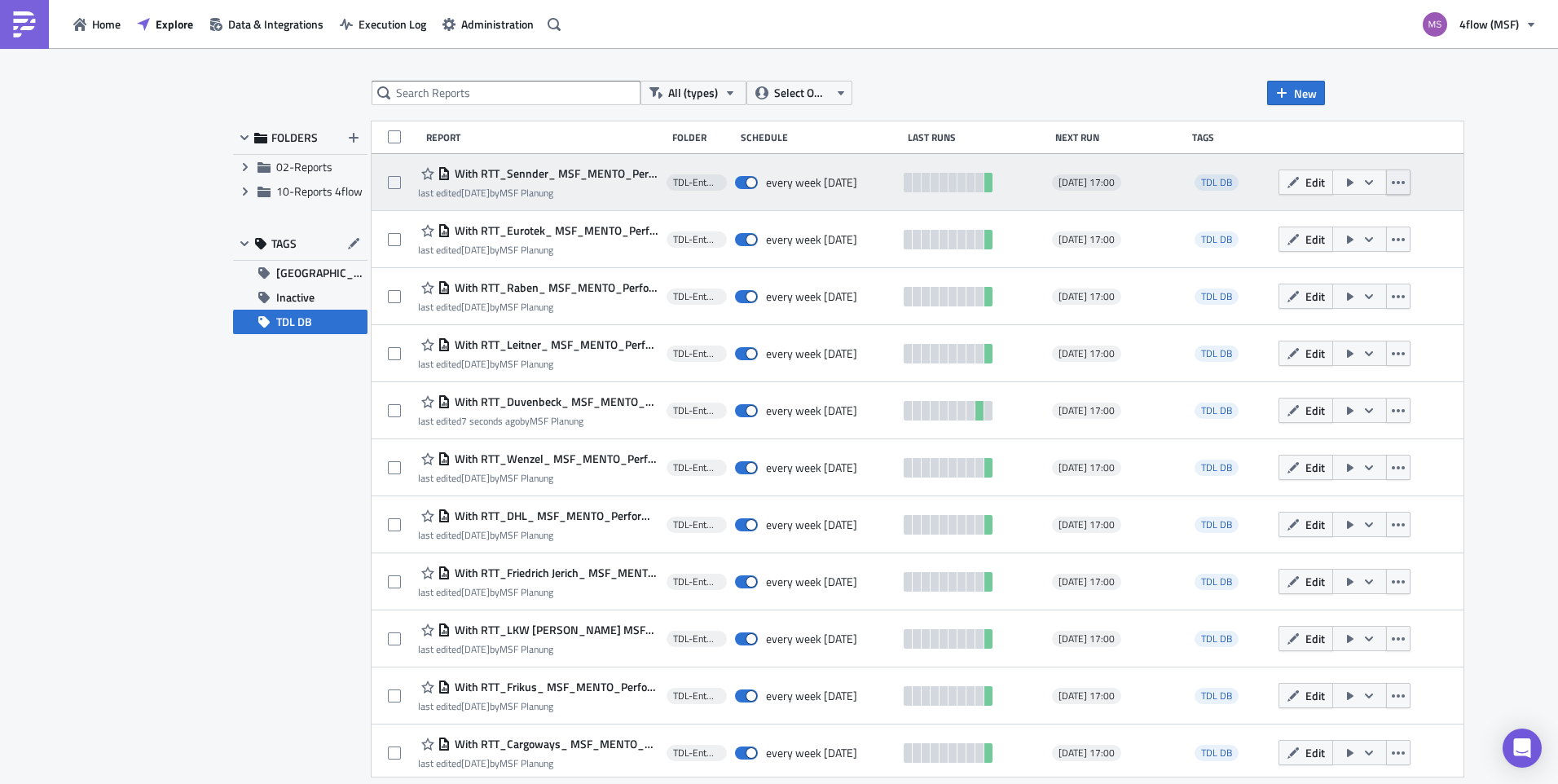
click at [1392, 180] on icon "button" at bounding box center [1399, 183] width 13 height 13
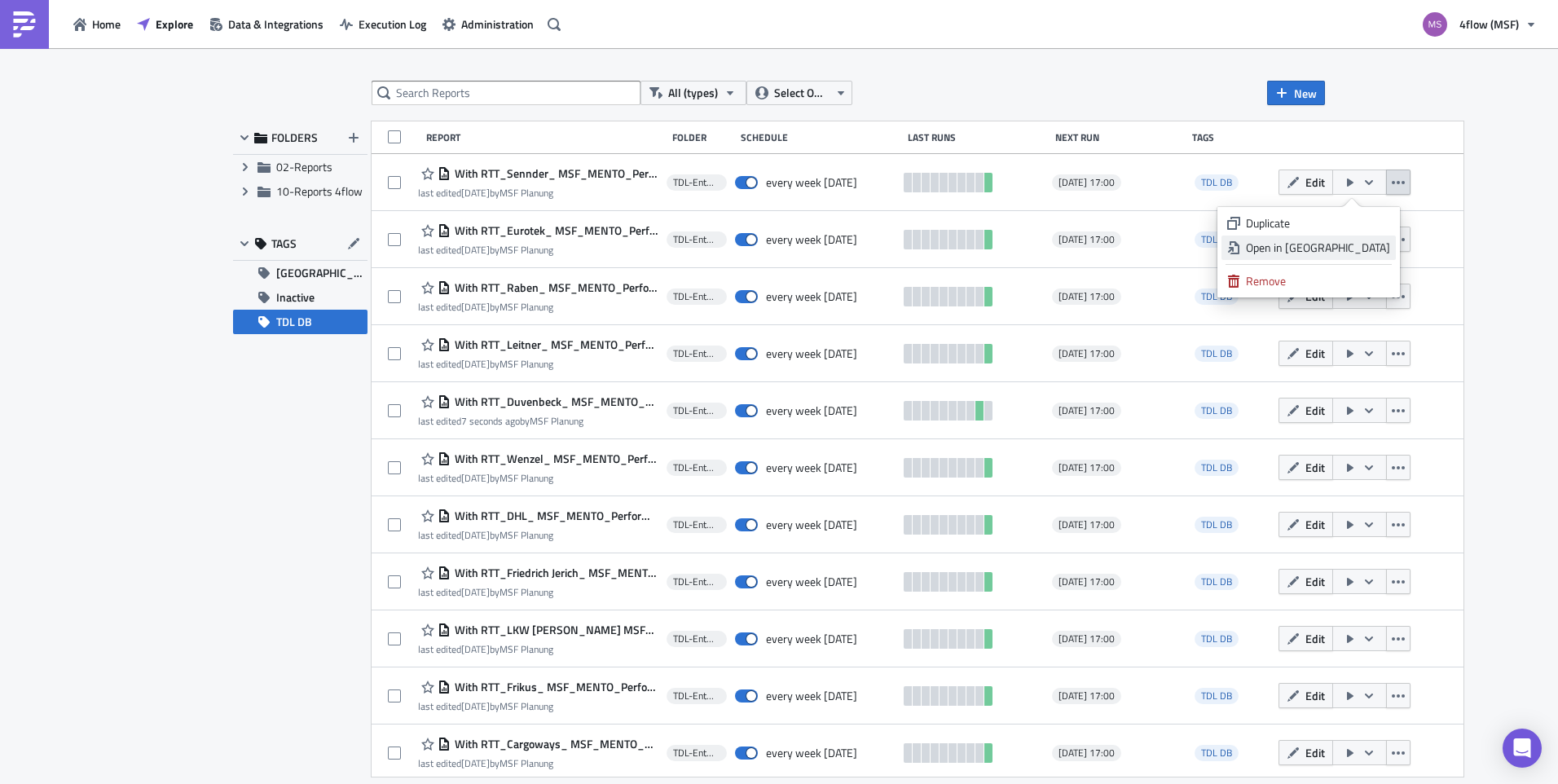
click at [1351, 242] on div "Open in New Tab" at bounding box center [1318, 248] width 145 height 17
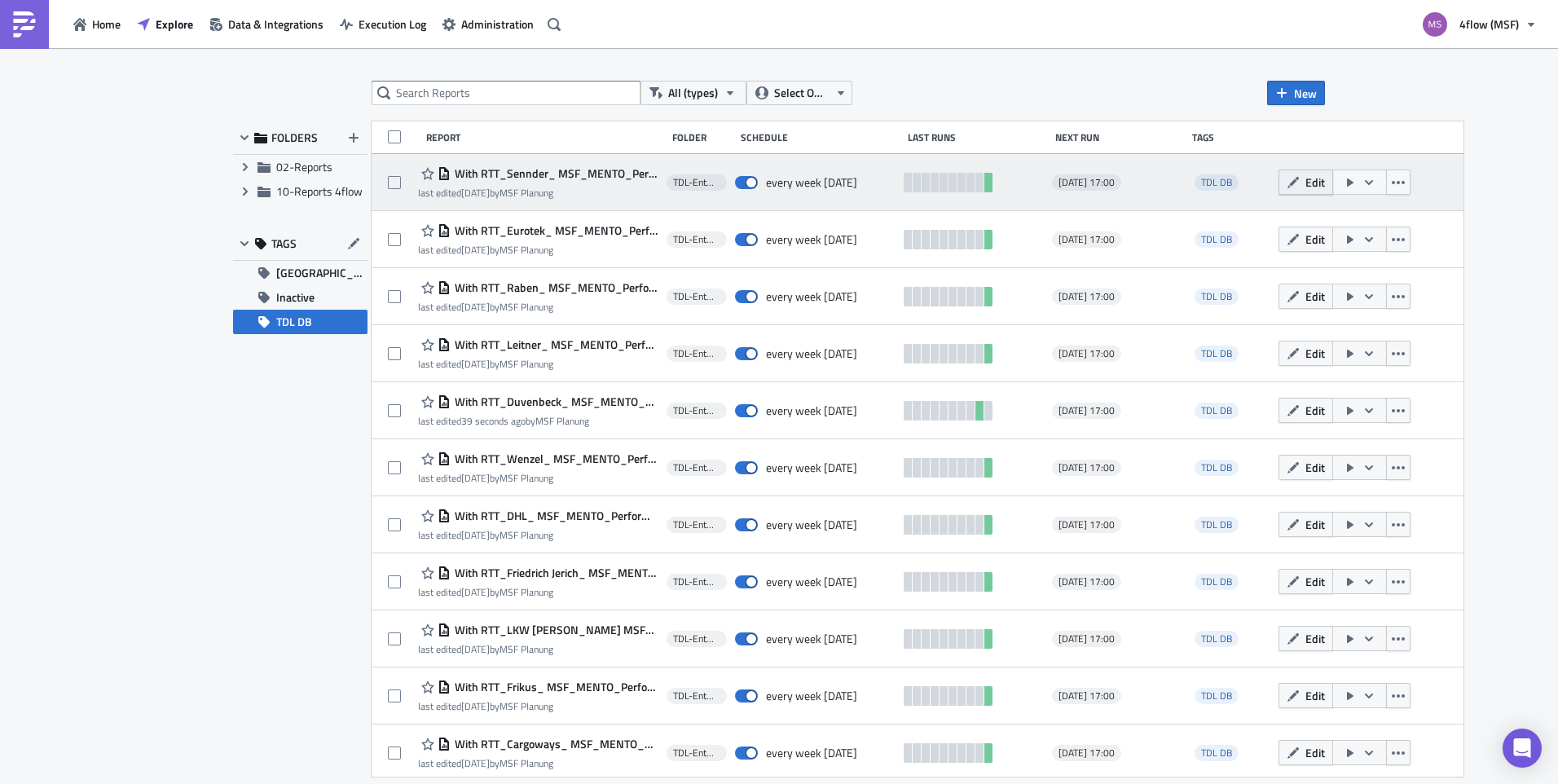
click at [1282, 190] on button "Edit" at bounding box center [1306, 182] width 55 height 25
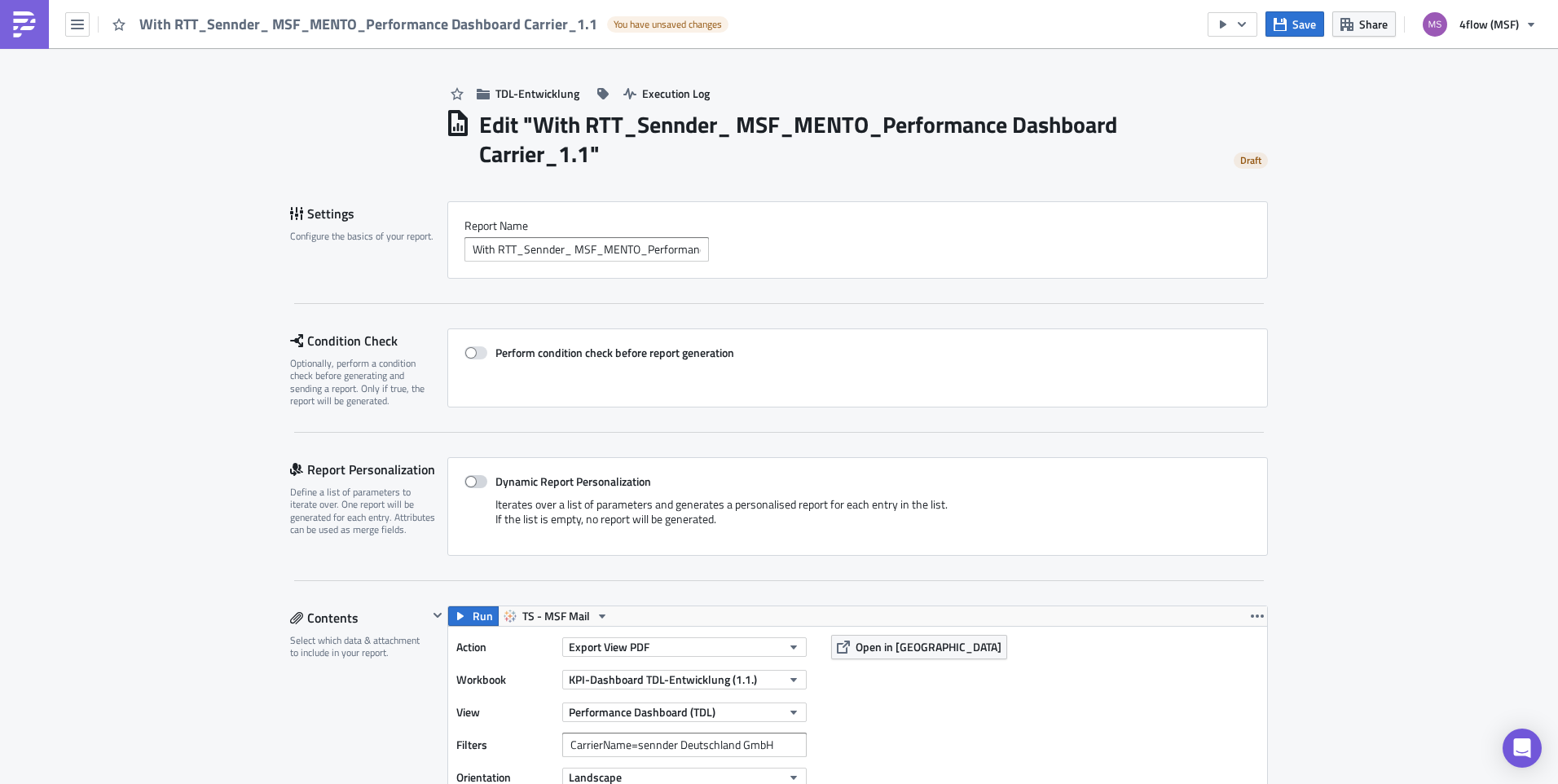
click at [466, 486] on span at bounding box center [475, 482] width 23 height 13
click at [468, 486] on input "Dynamic Report Personalization" at bounding box center [473, 481] width 10 height 10
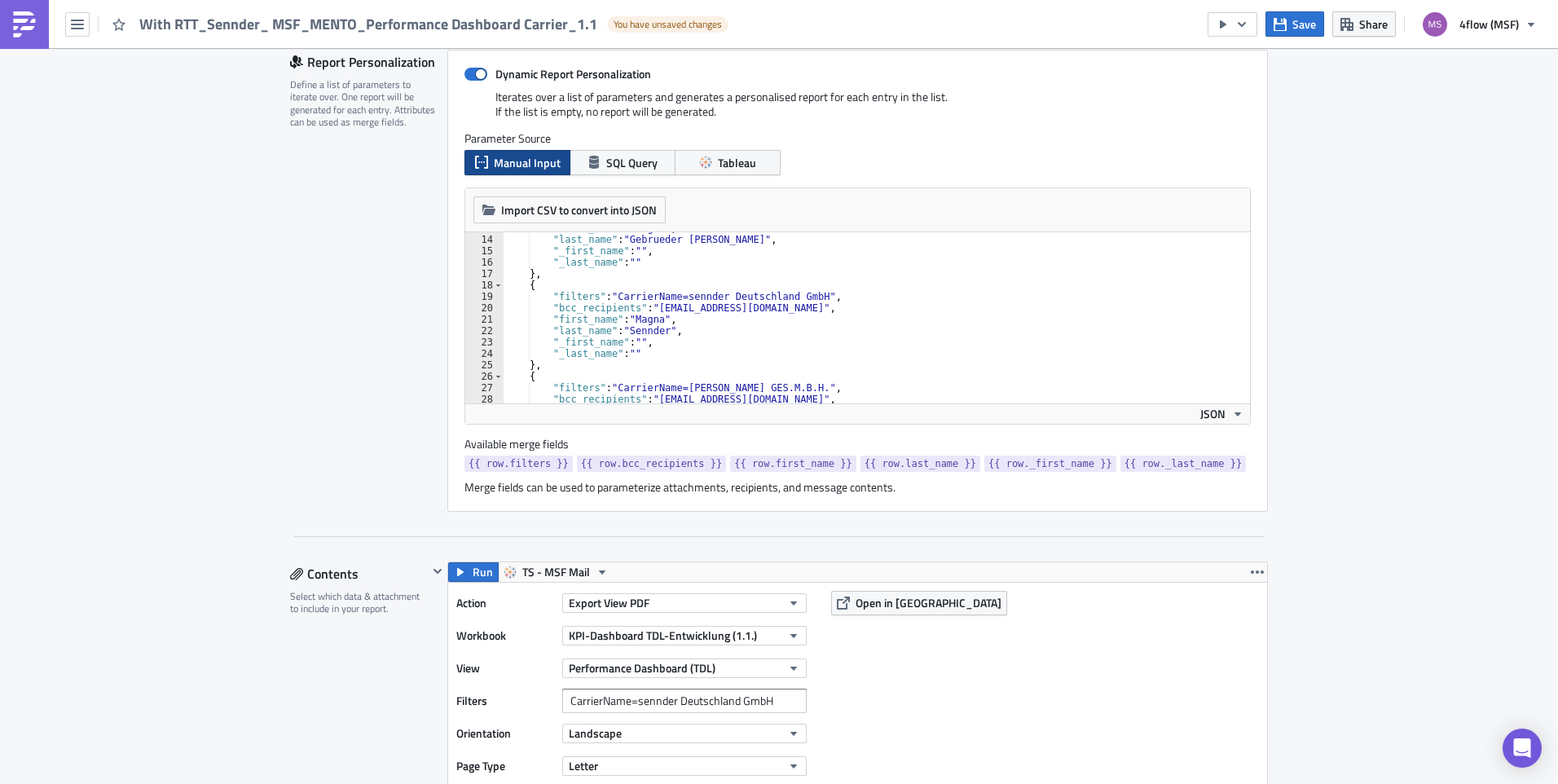
scroll to position [98, 0]
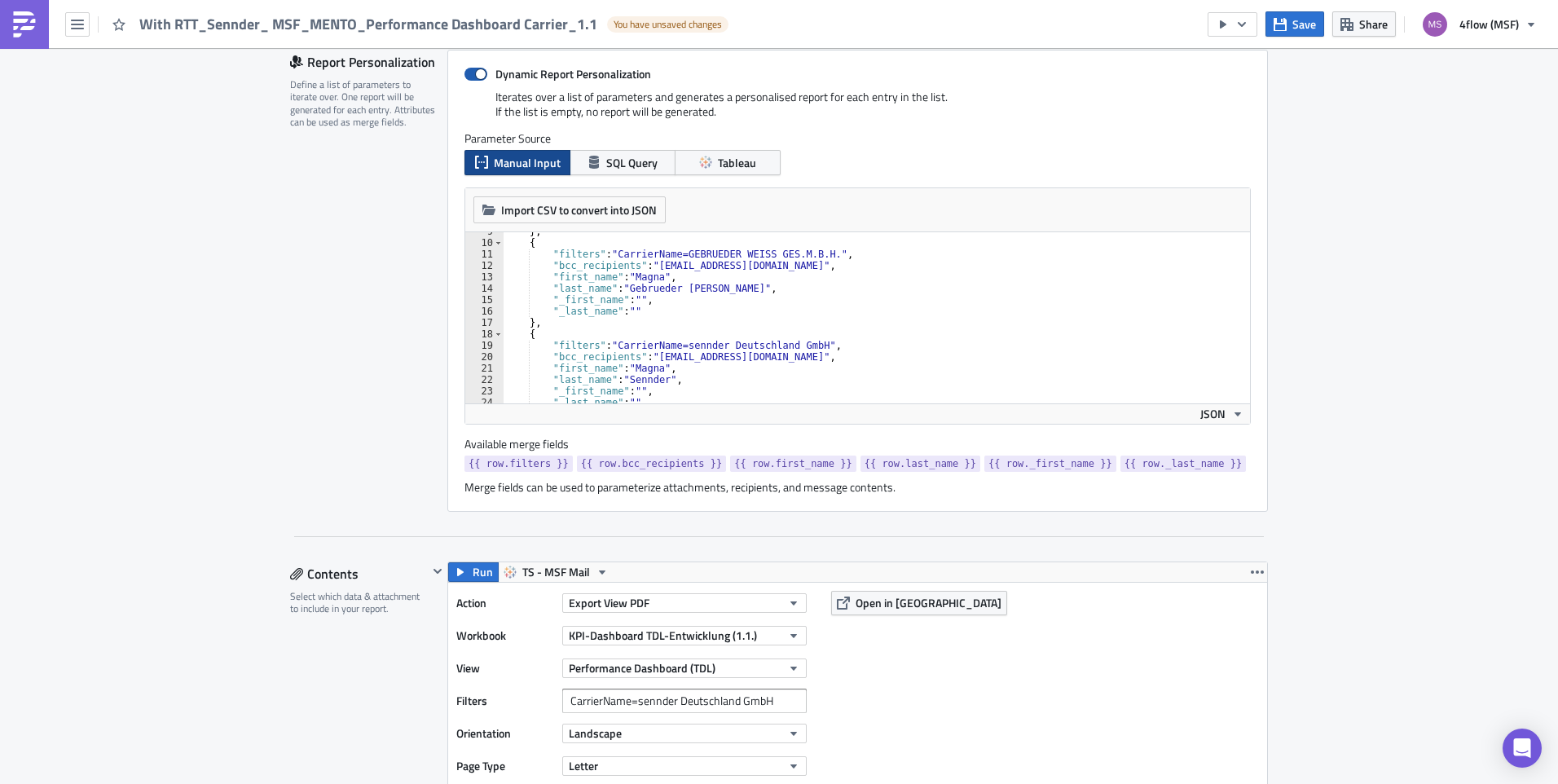
click at [475, 76] on span at bounding box center [475, 74] width 23 height 13
click at [475, 76] on input "Dynamic Report Personalization" at bounding box center [473, 74] width 10 height 10
checkbox input "false"
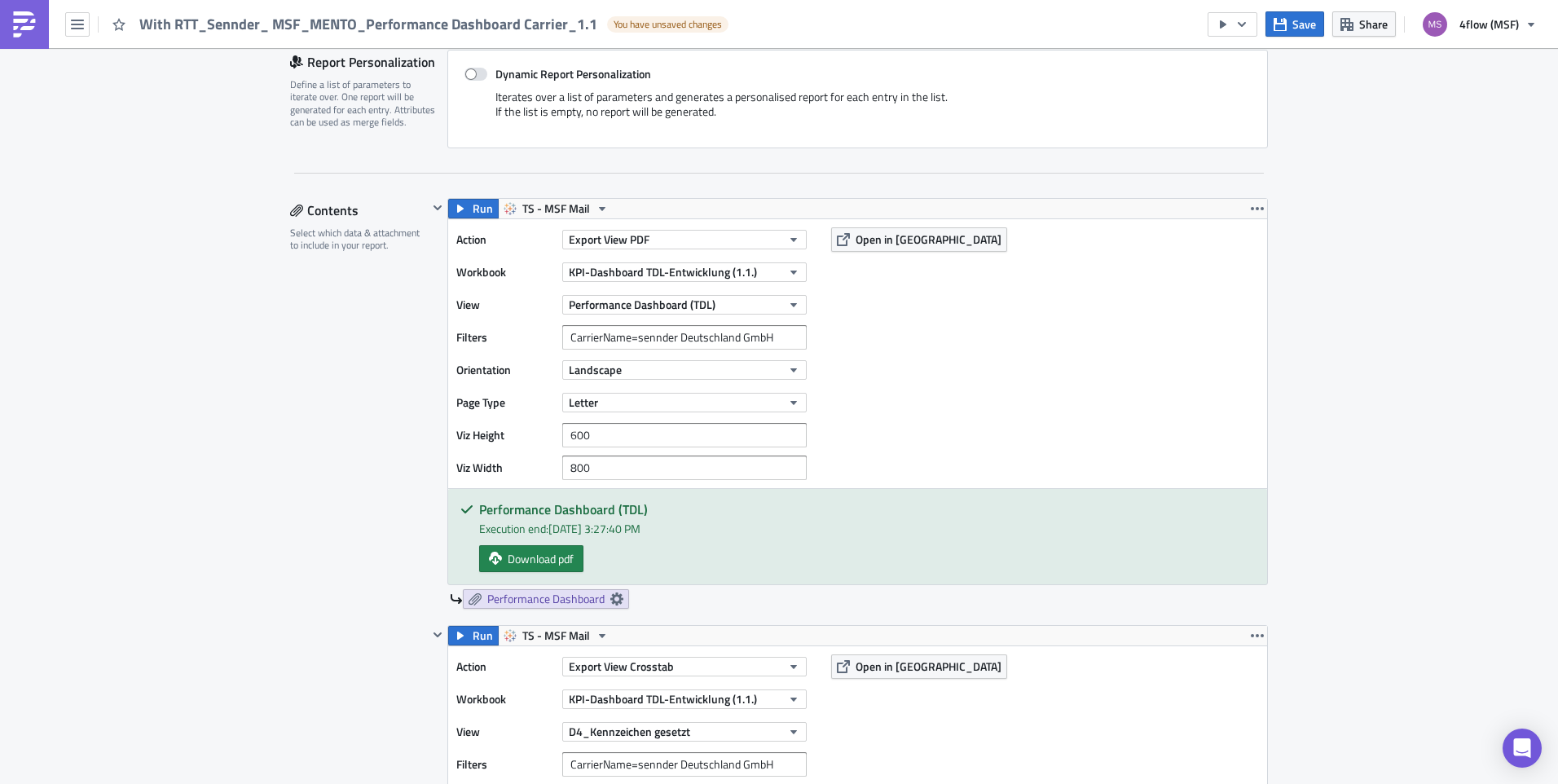
scroll to position [0, 0]
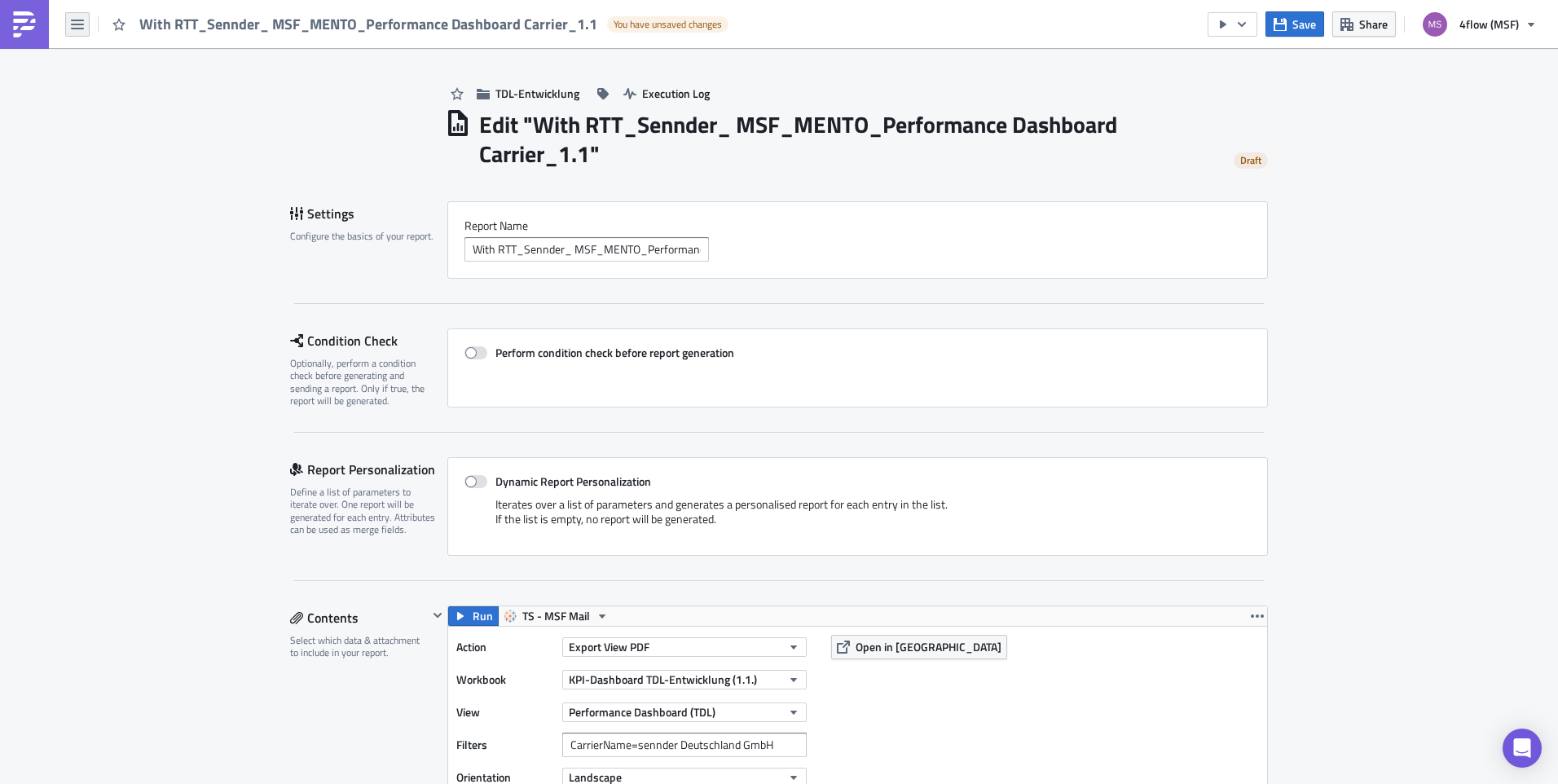
click at [71, 28] on icon "button" at bounding box center [77, 24] width 13 height 10
click at [185, 111] on div "Explore" at bounding box center [147, 114] width 108 height 17
click at [81, 27] on icon "button" at bounding box center [77, 24] width 13 height 13
click at [132, 112] on div "Explore" at bounding box center [147, 114] width 108 height 17
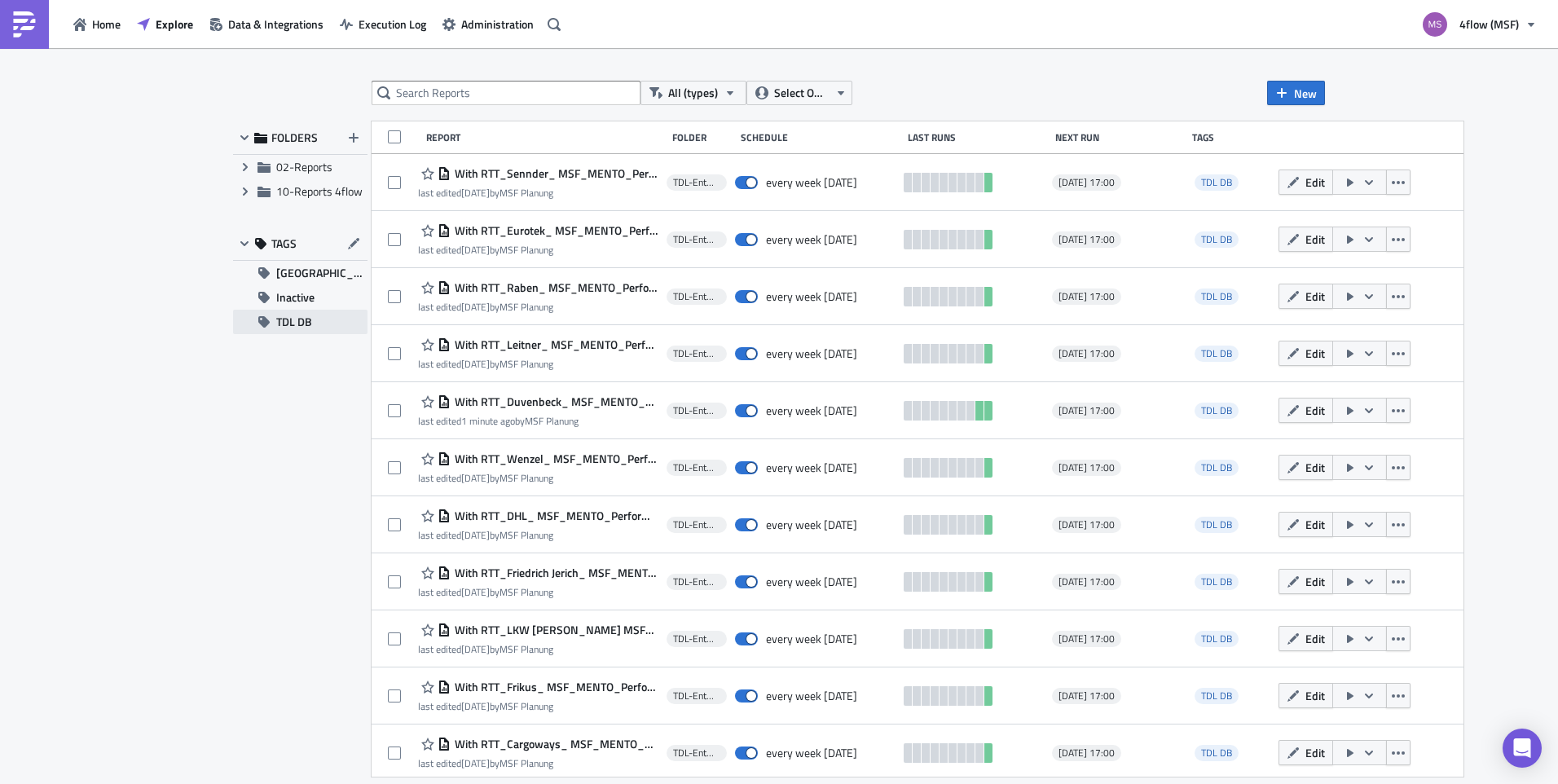
click at [291, 322] on span "TDL DB" at bounding box center [294, 322] width 36 height 24
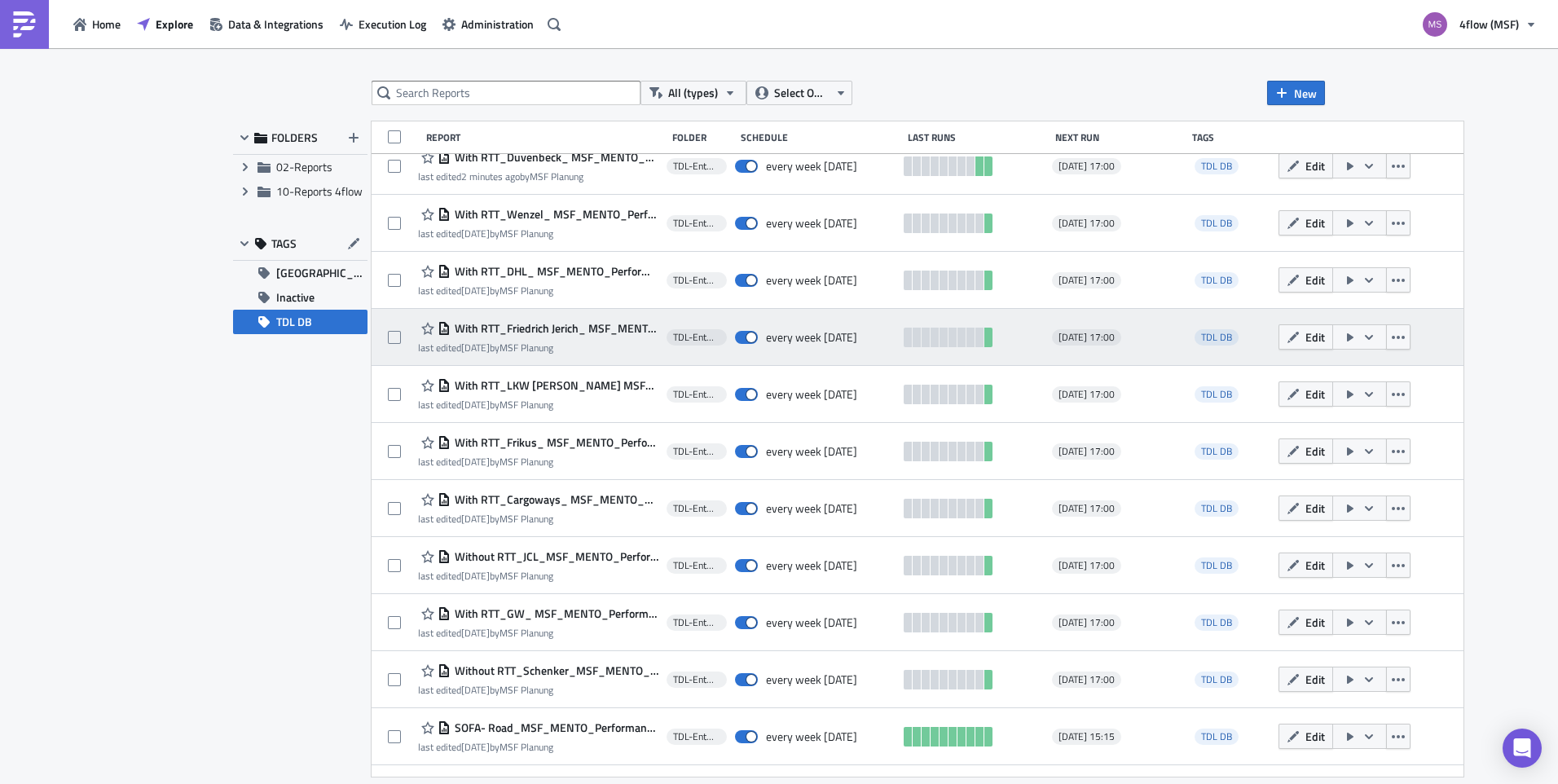
scroll to position [326, 0]
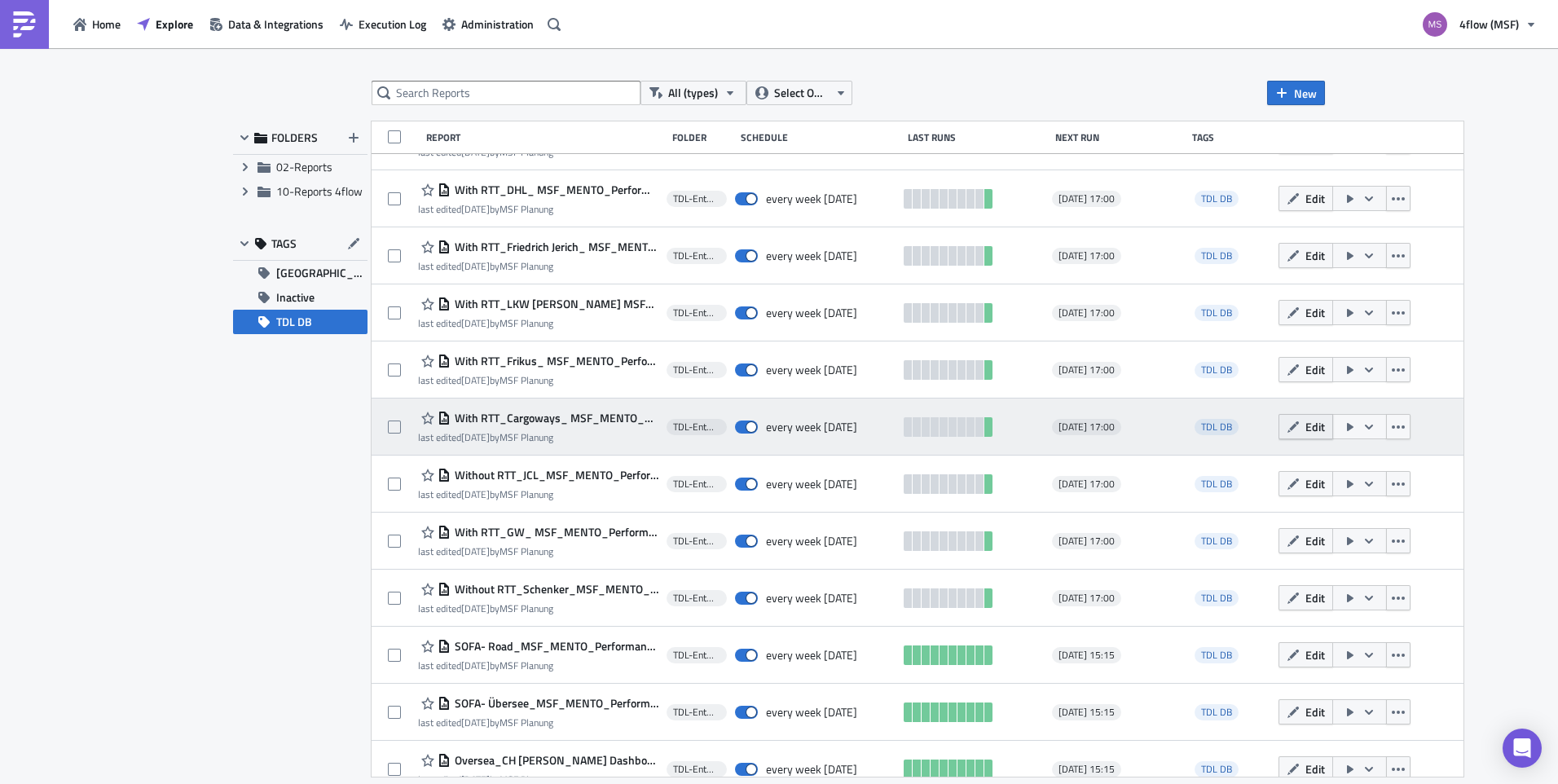
click at [1285, 436] on button "Edit" at bounding box center [1306, 426] width 55 height 25
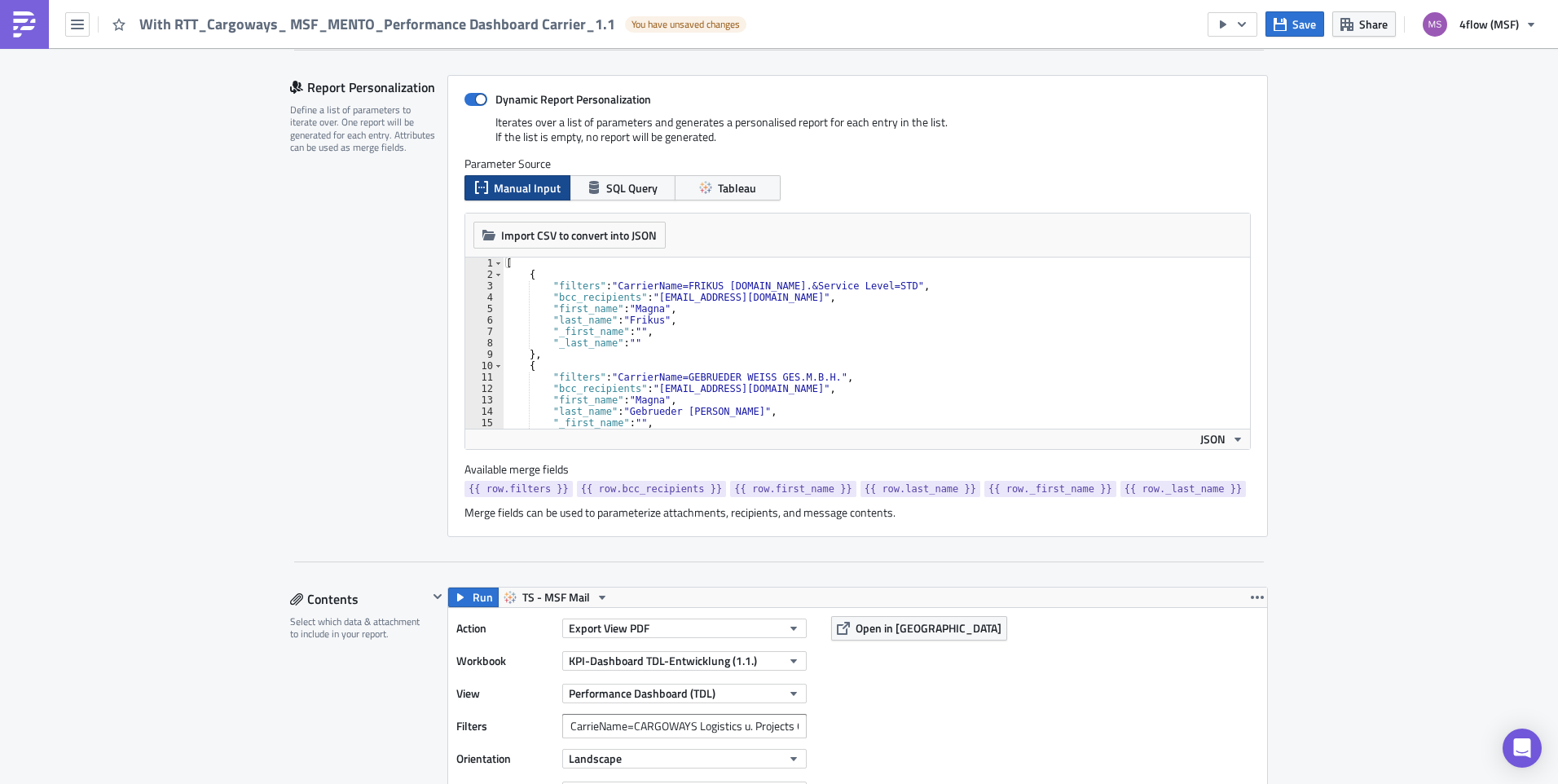
scroll to position [326, 0]
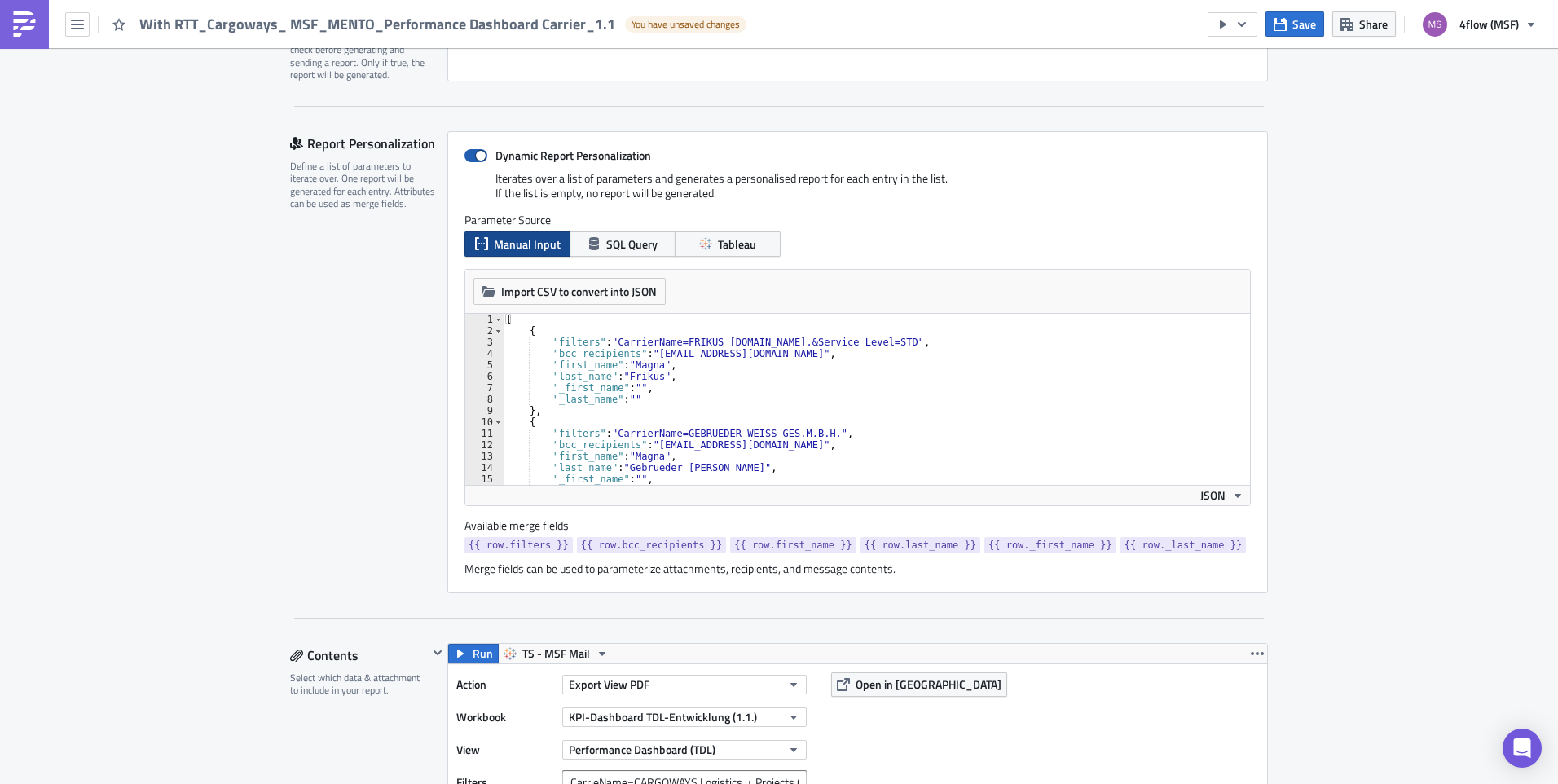
click at [470, 157] on span at bounding box center [475, 156] width 23 height 13
click at [470, 157] on input "Dynamic Report Personalization" at bounding box center [473, 156] width 10 height 10
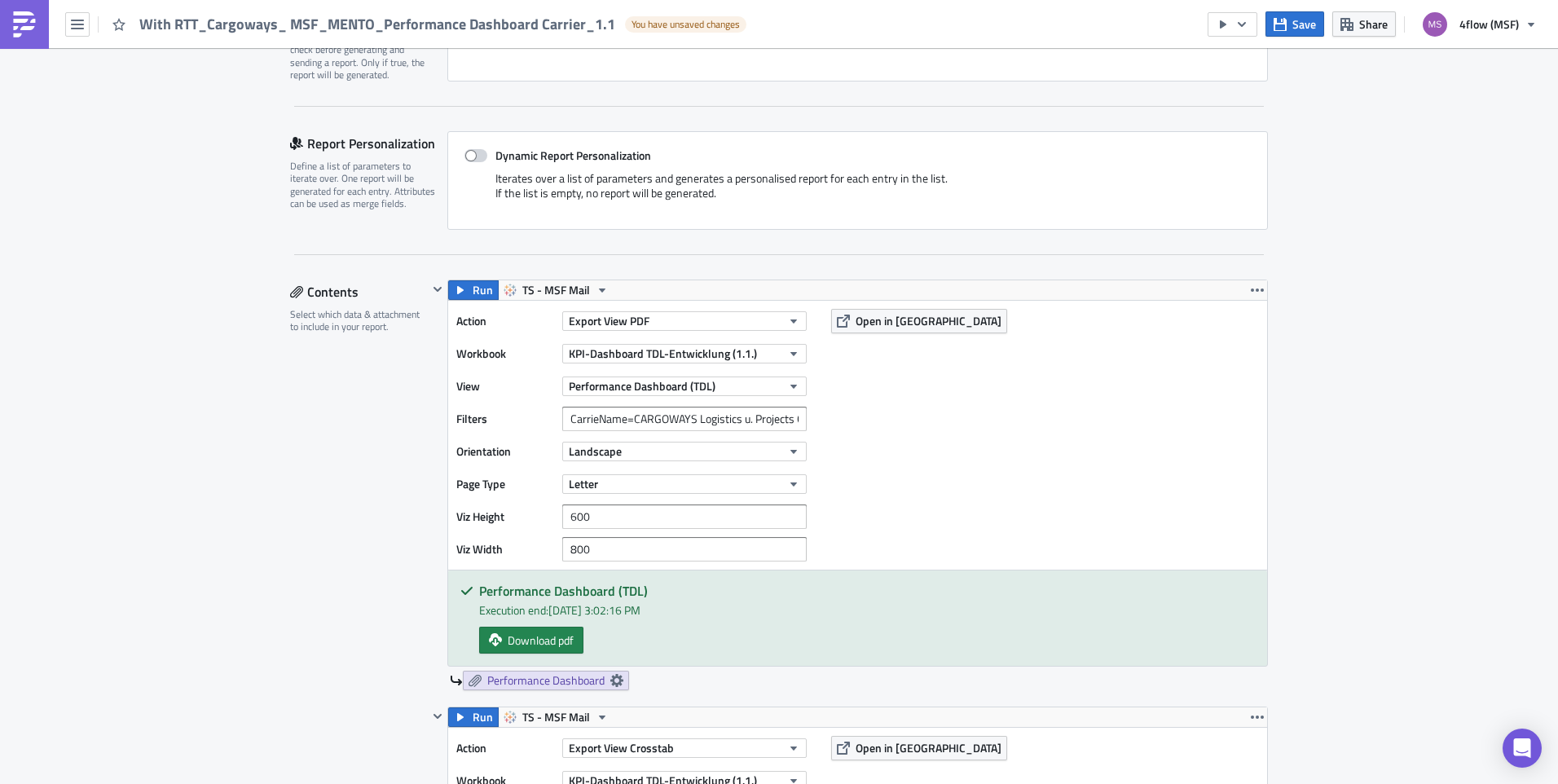
click at [471, 157] on span at bounding box center [475, 156] width 23 height 13
click at [471, 157] on input "Dynamic Report Personalization" at bounding box center [473, 156] width 10 height 10
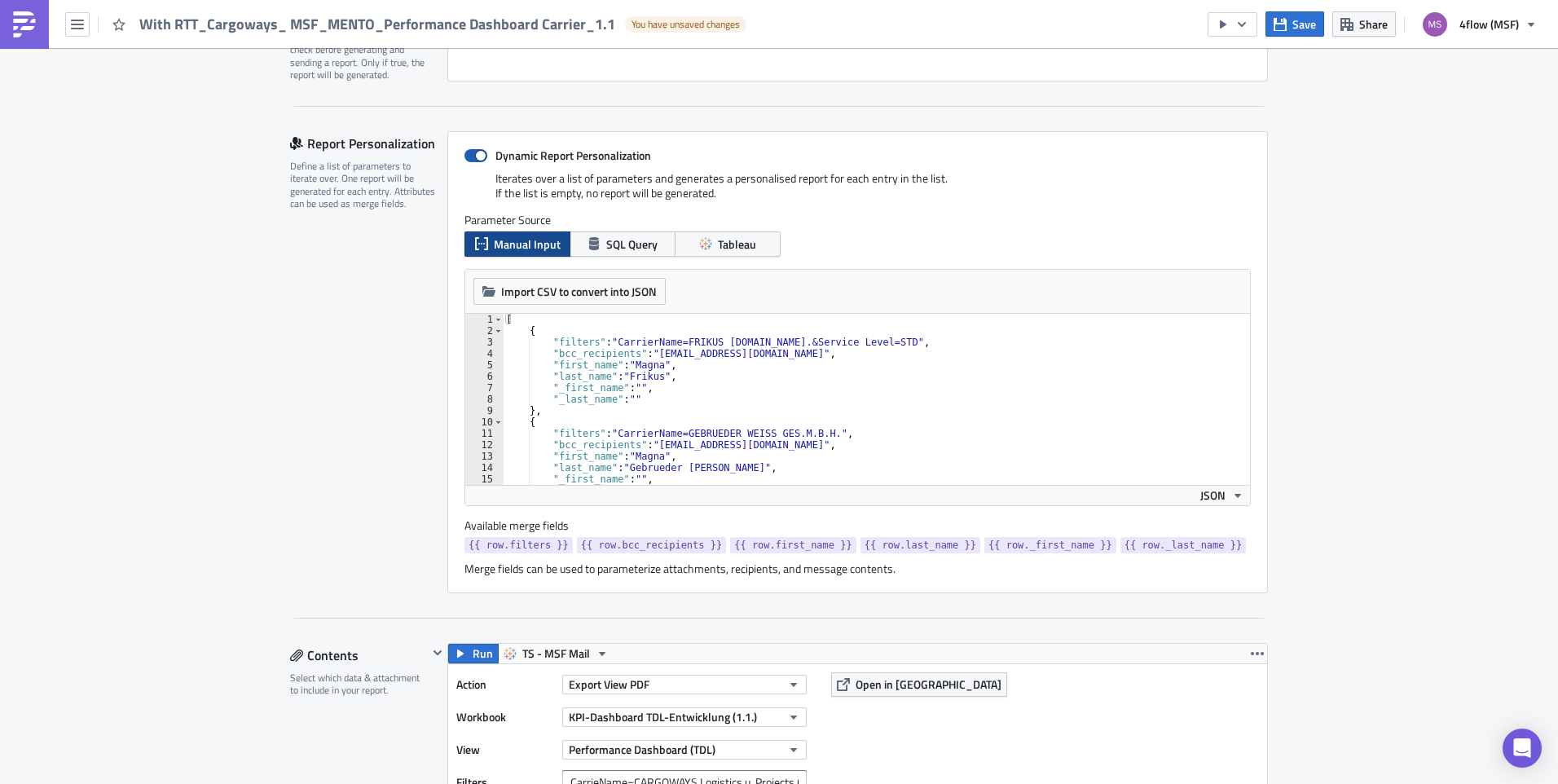
click at [470, 156] on span at bounding box center [475, 156] width 23 height 13
click at [470, 156] on input "Dynamic Report Personalization" at bounding box center [473, 156] width 10 height 10
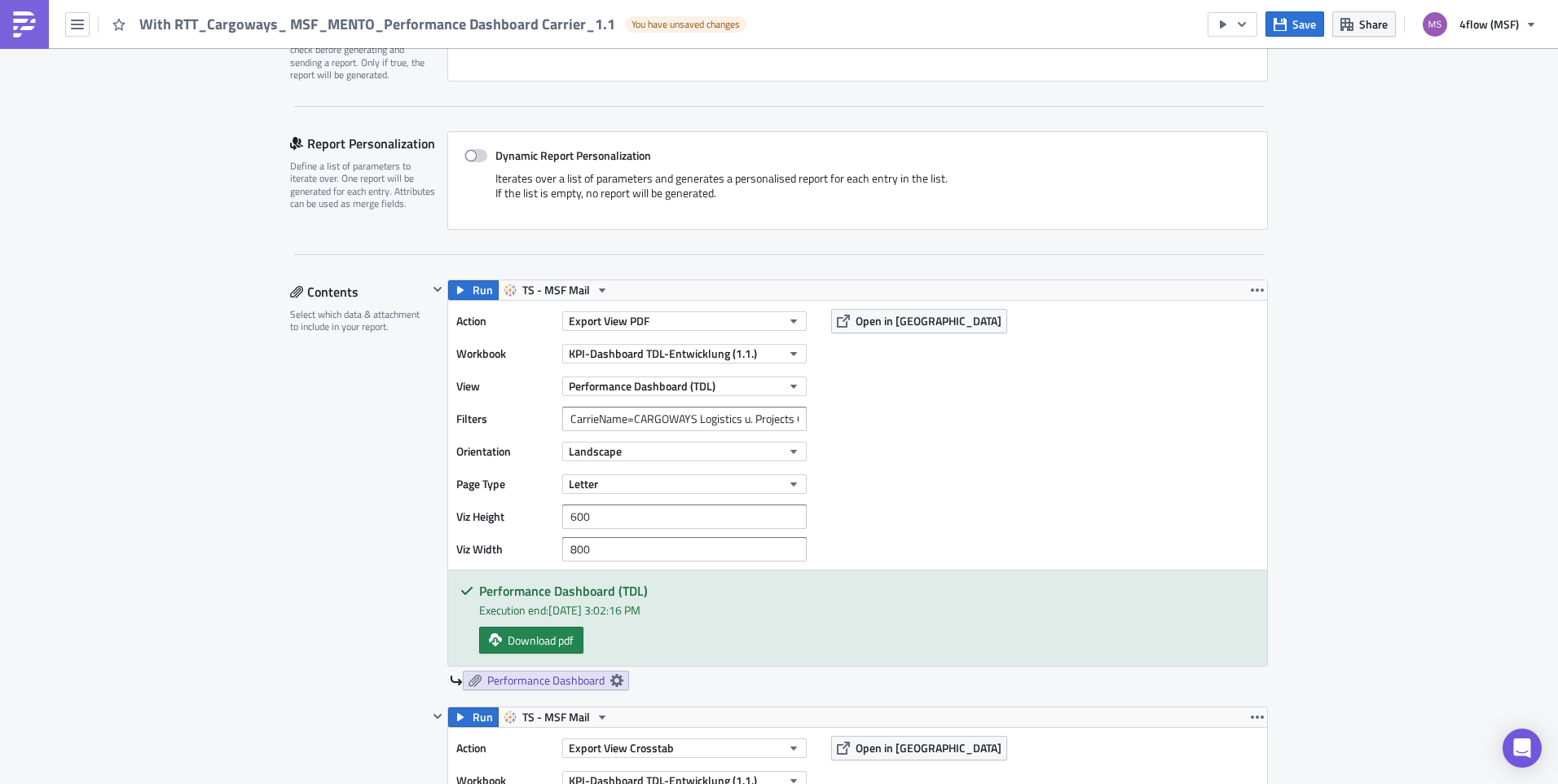
click at [469, 153] on span at bounding box center [475, 156] width 23 height 13
click at [469, 153] on input "Dynamic Report Personalization" at bounding box center [473, 156] width 10 height 10
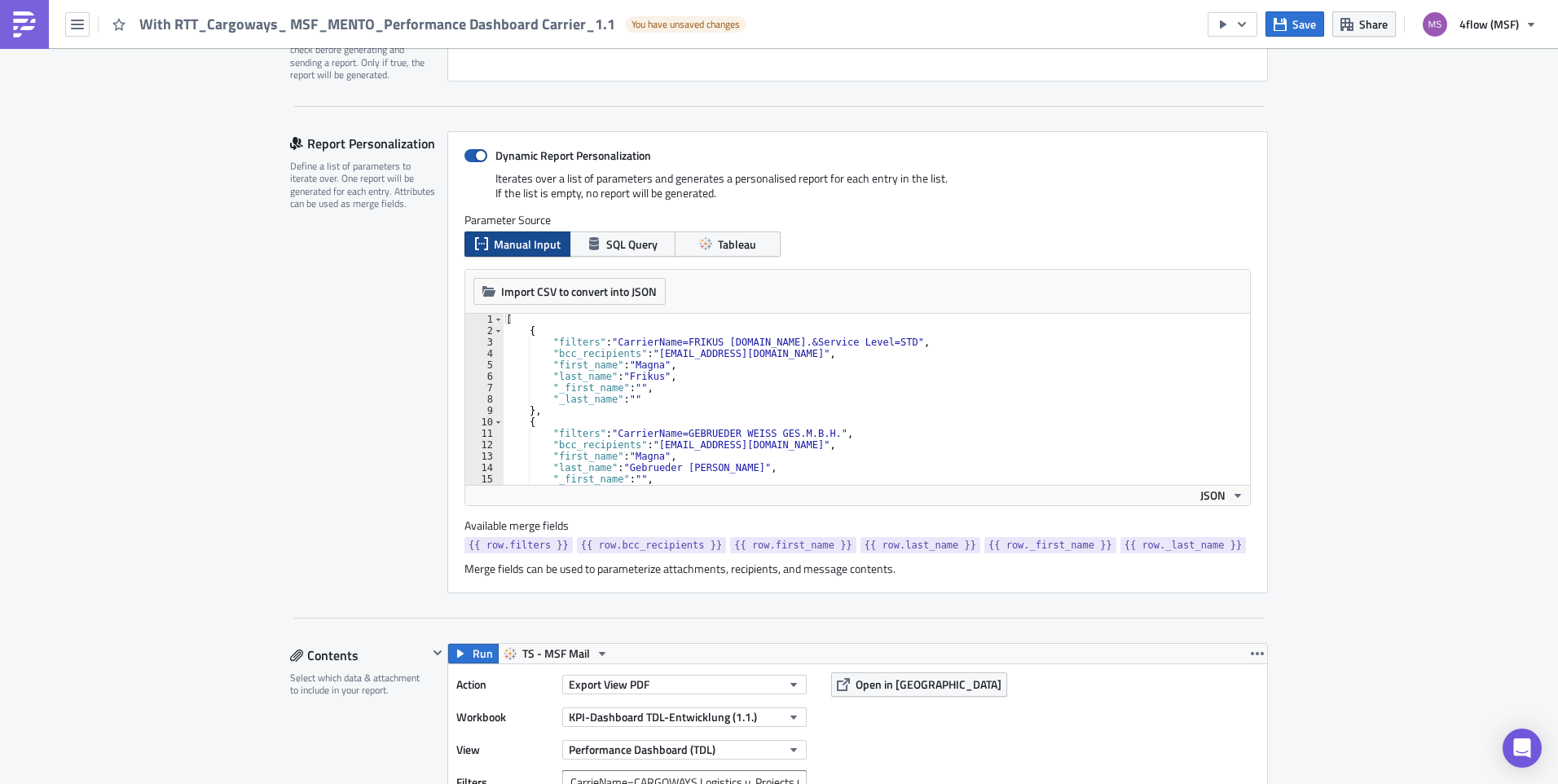
click at [464, 157] on span at bounding box center [475, 156] width 23 height 13
click at [468, 157] on input "Dynamic Report Personalization" at bounding box center [473, 156] width 10 height 10
checkbox input "false"
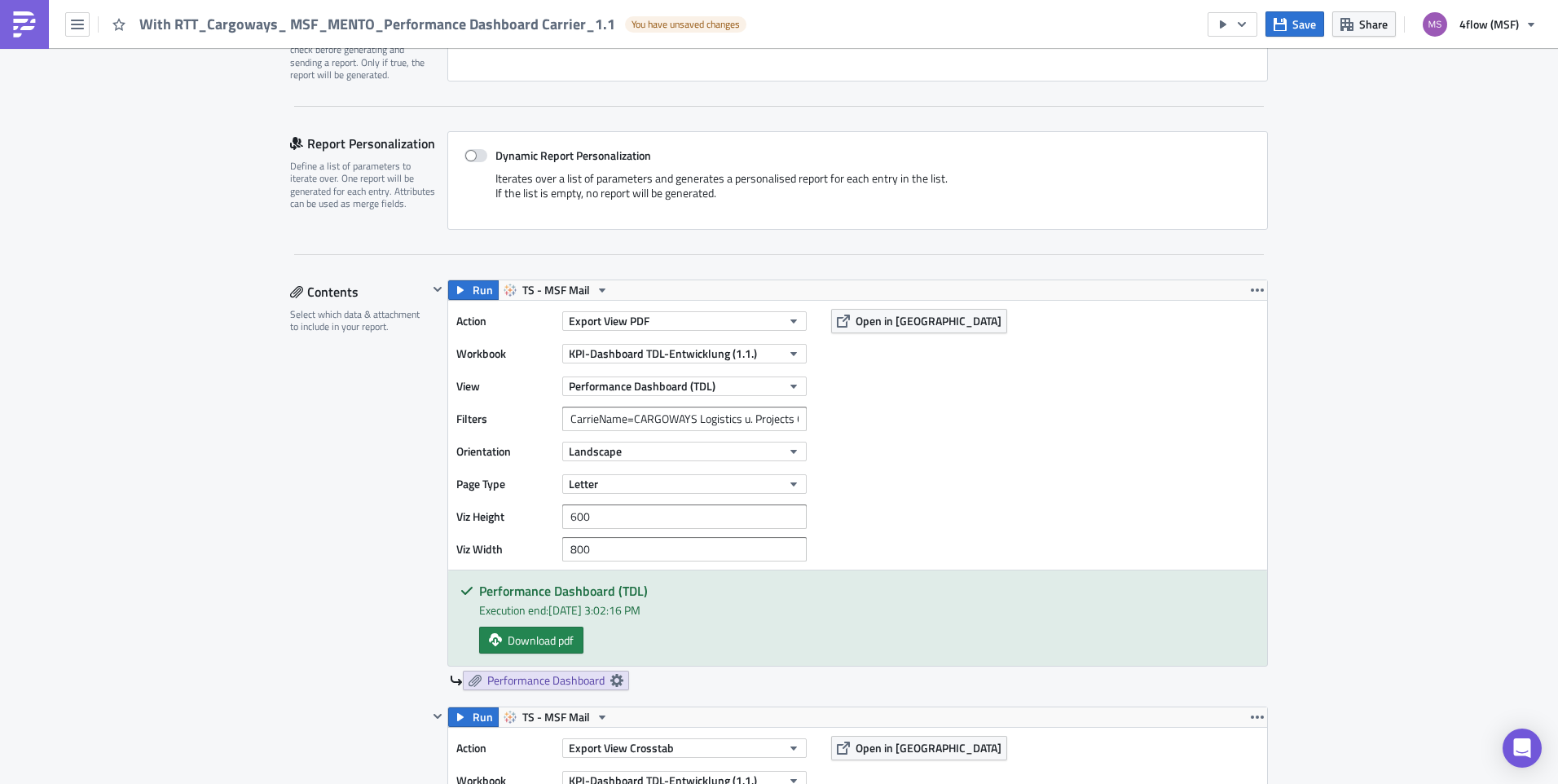
scroll to position [408, 0]
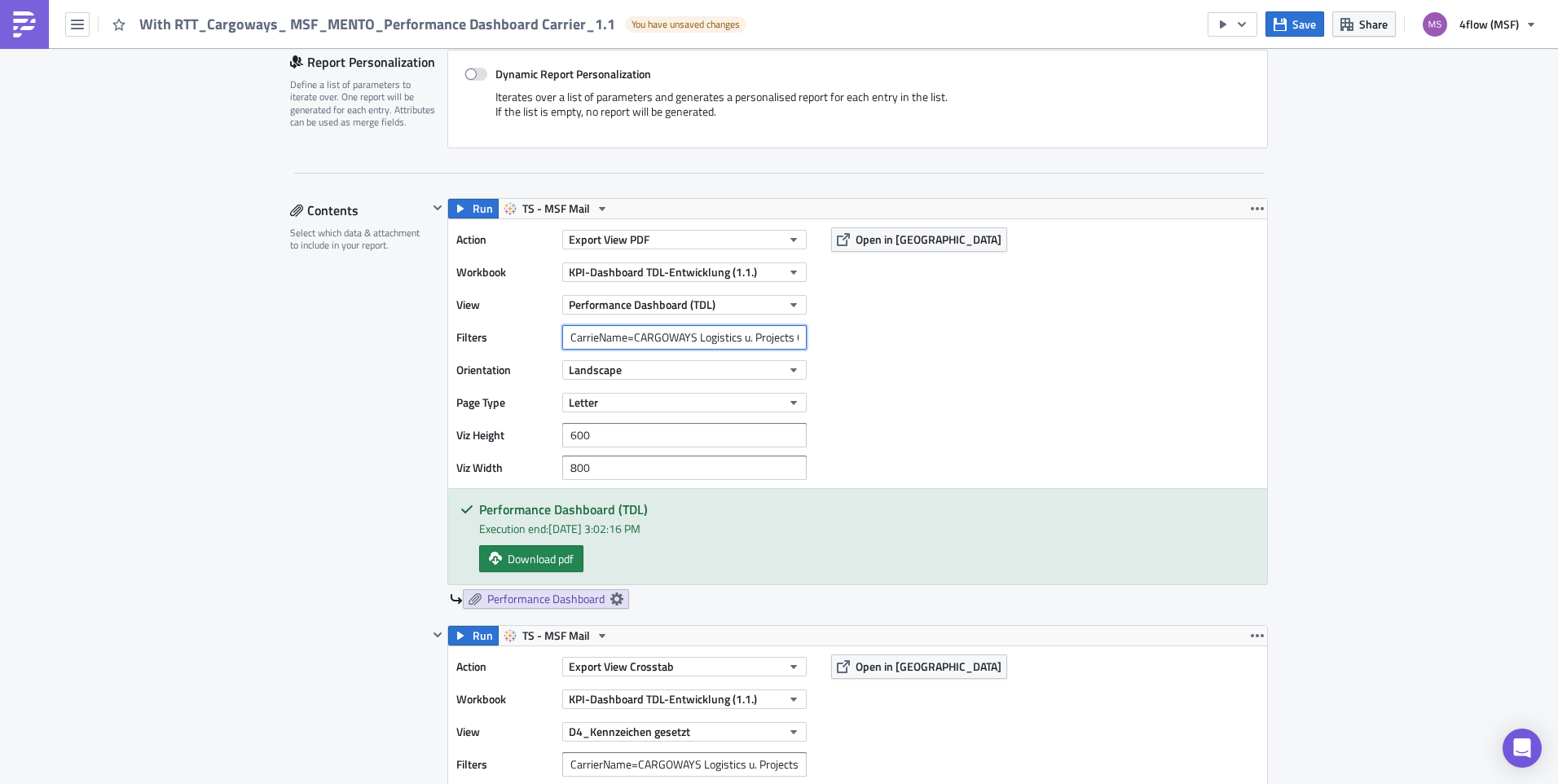
click at [756, 338] on input "CarrieName=CARGOWAYS Logistics u. Projects GmbH" at bounding box center [685, 337] width 245 height 24
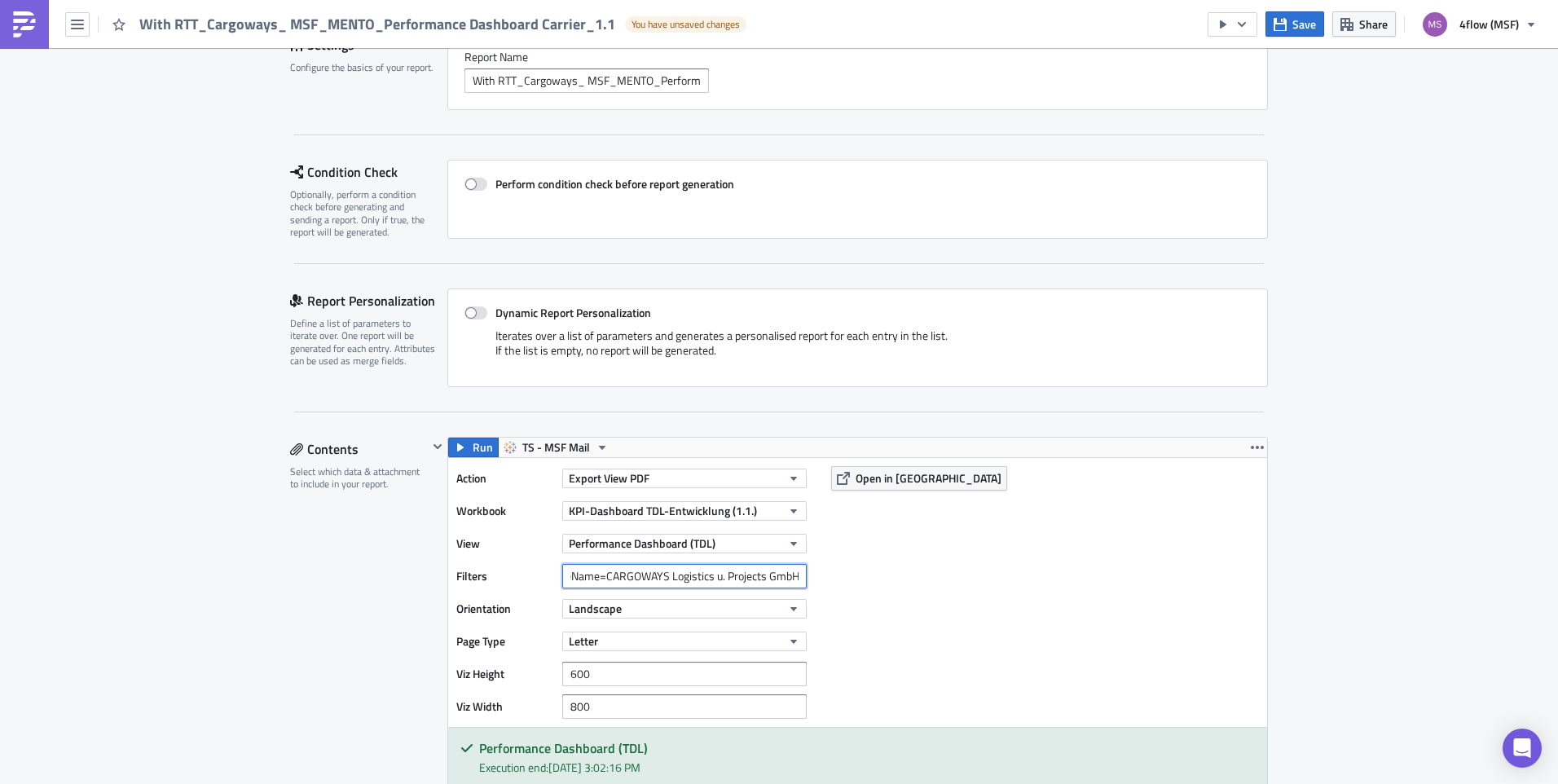
scroll to position [0, 0]
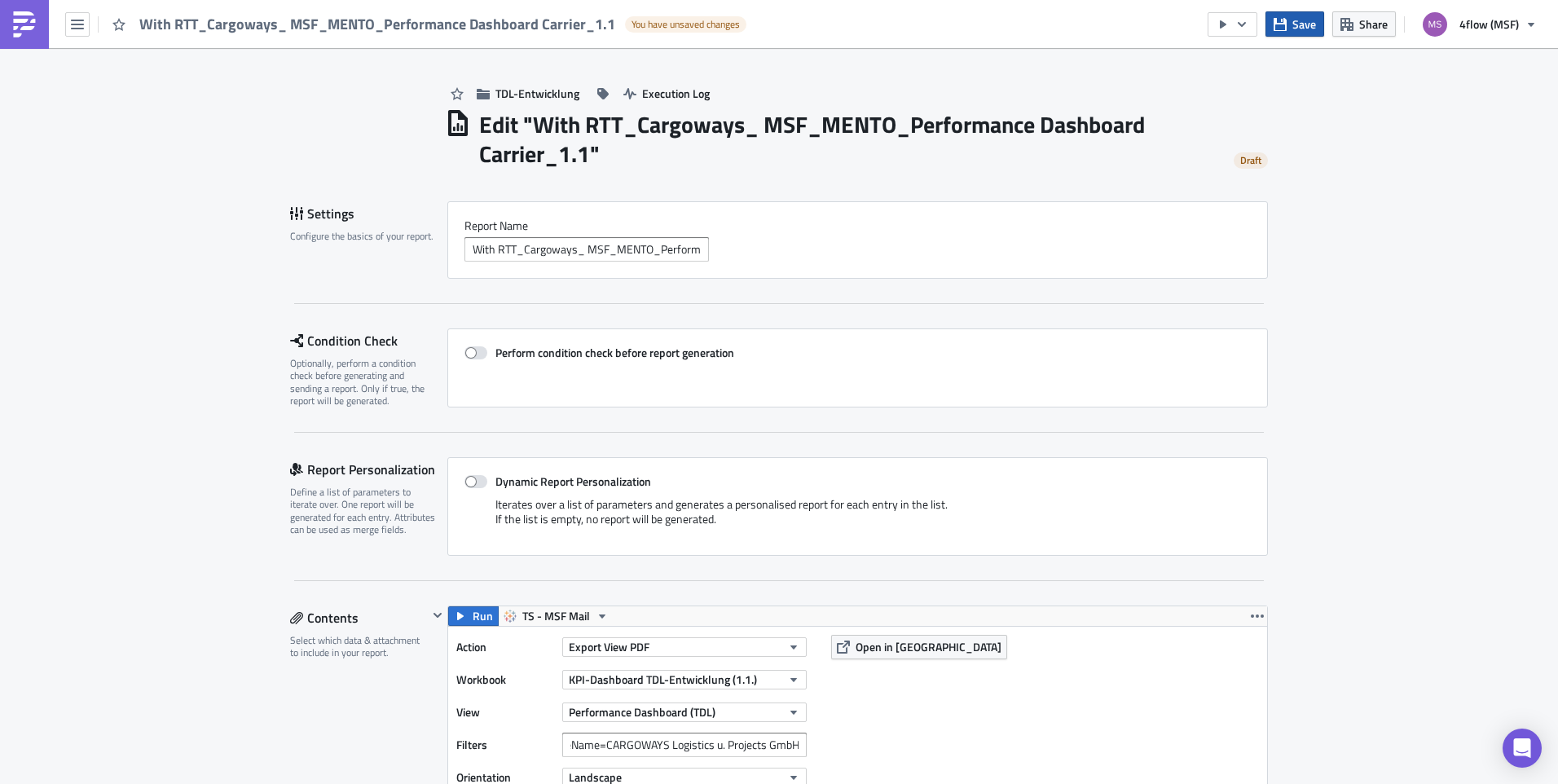
click at [1293, 23] on span "Save" at bounding box center [1304, 24] width 23 height 17
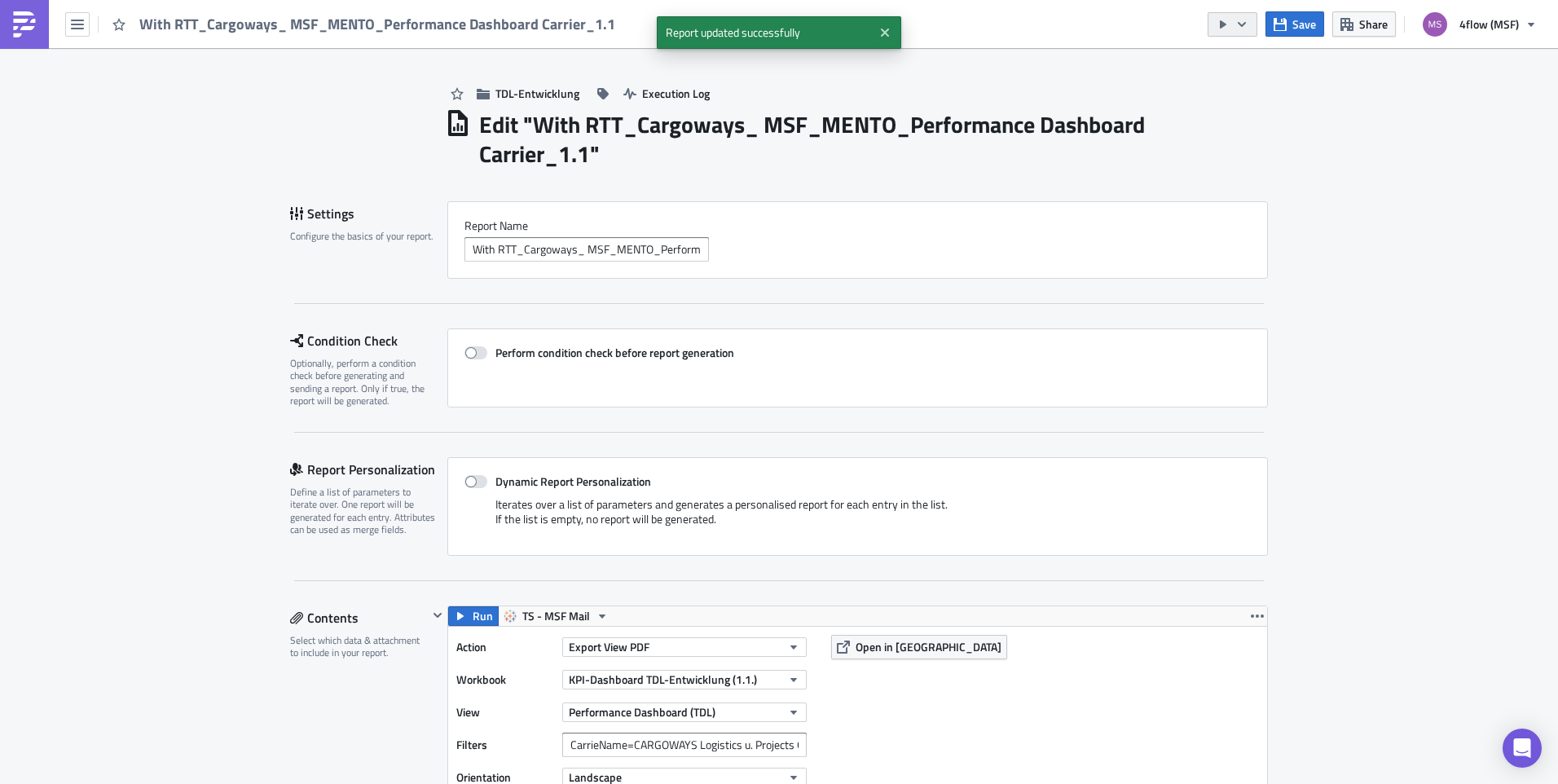
click at [1239, 29] on icon "button" at bounding box center [1242, 24] width 13 height 13
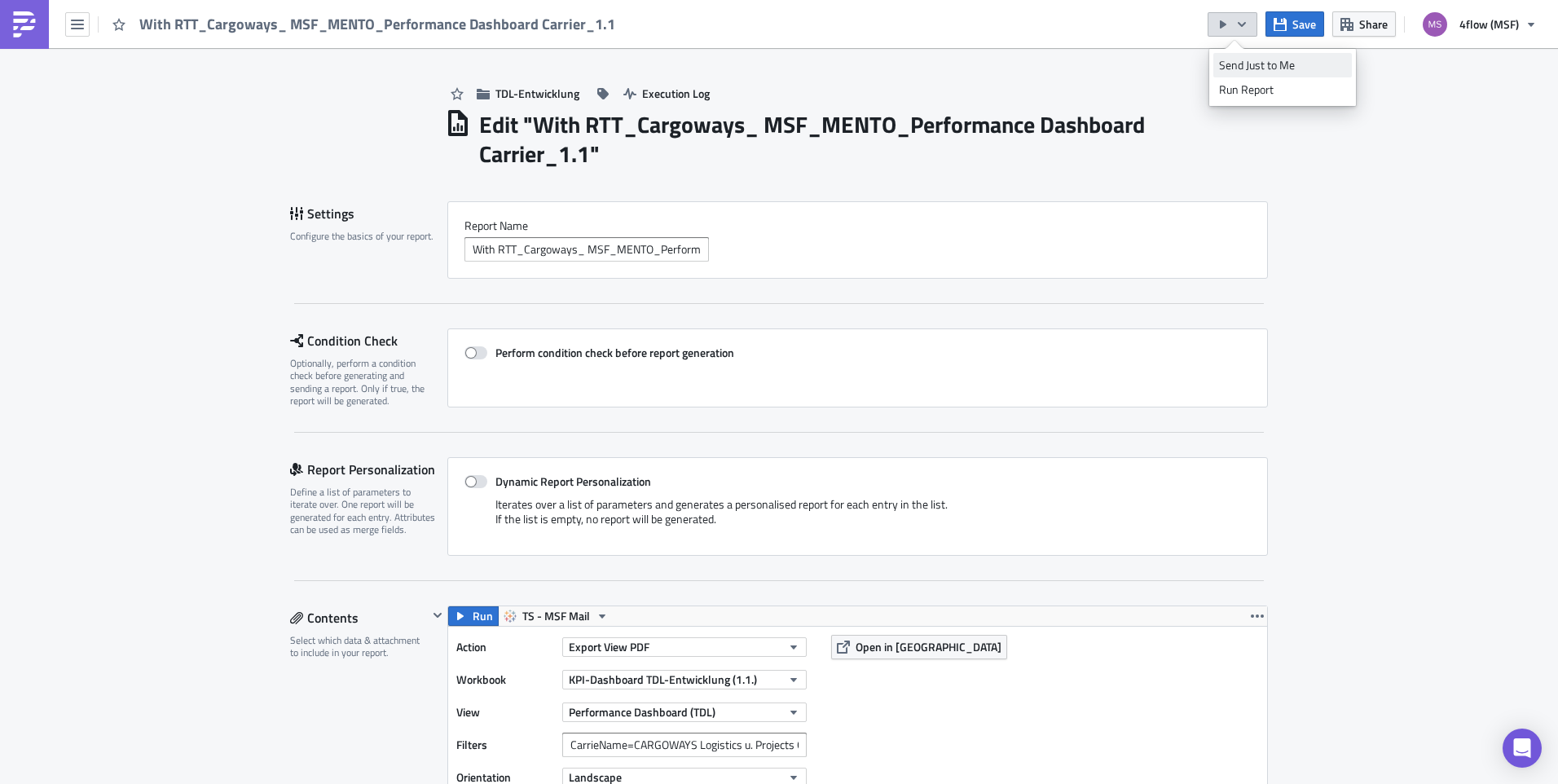
click at [1272, 67] on div "Send Just to Me" at bounding box center [1282, 66] width 127 height 17
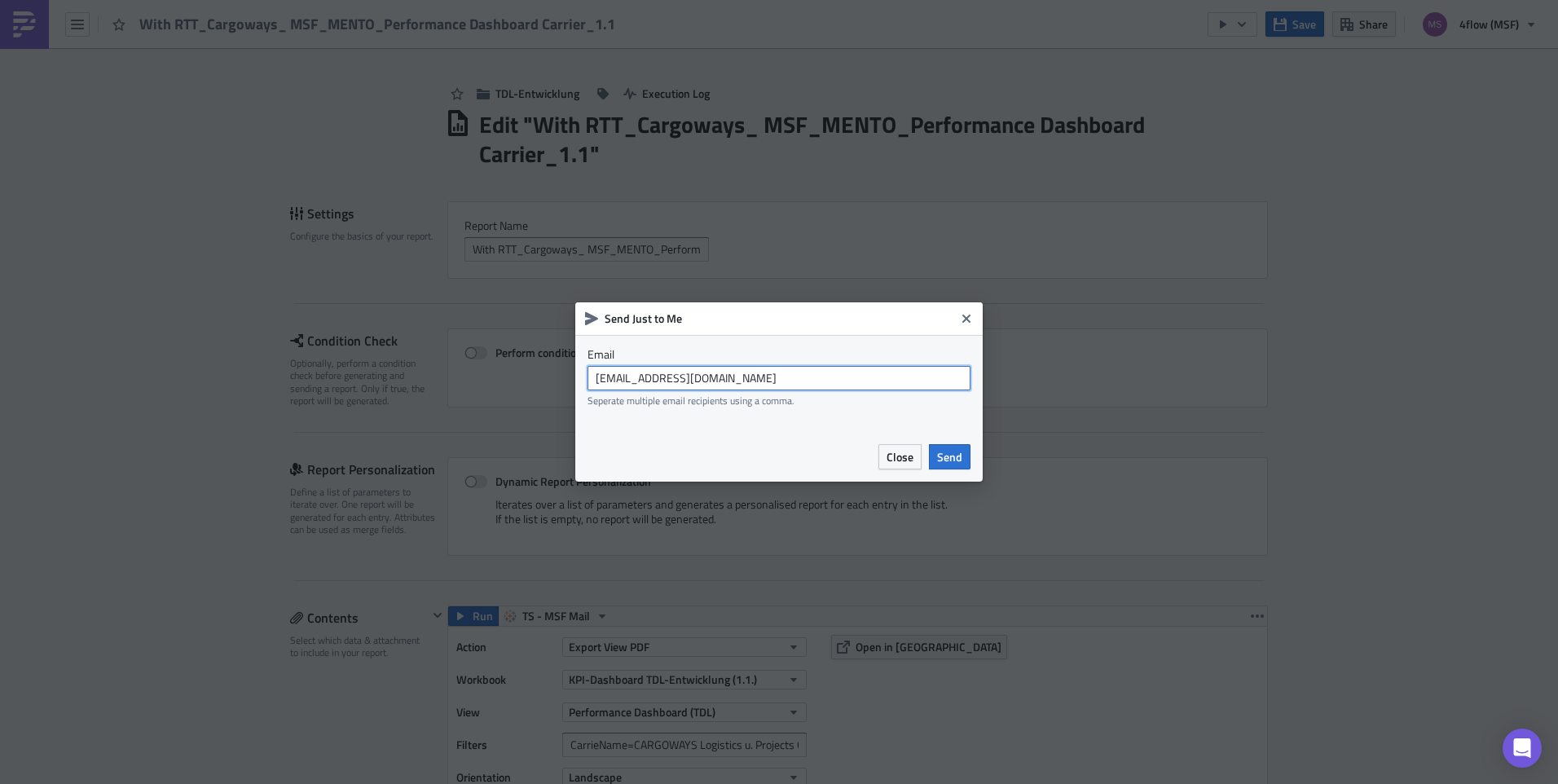
drag, startPoint x: 761, startPoint y: 386, endPoint x: 504, endPoint y: 397, distance: 257.2
click at [504, 403] on div "Send Just to Me Email msf_planning@4flow.com Seperate multiple email recipients…" at bounding box center [779, 392] width 1558 height 784
type input "n.michael@4flow.com"
click at [950, 460] on span "Send" at bounding box center [949, 457] width 25 height 17
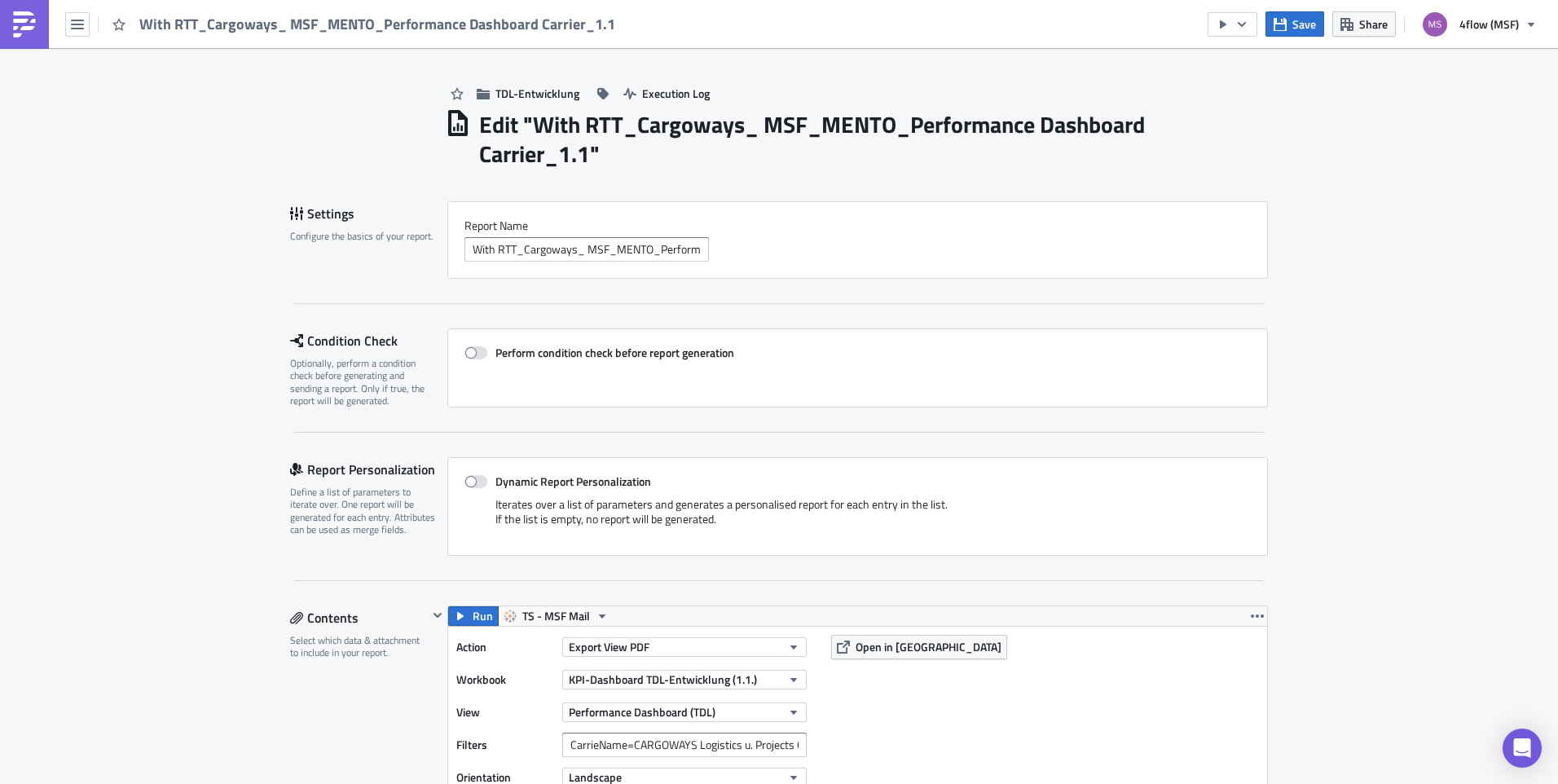
click at [1183, 259] on div "With RTT_Cargoways_ MSF_MENTO_Performance Dashboard Carrier_1.1" at bounding box center [857, 249] width 786 height 24
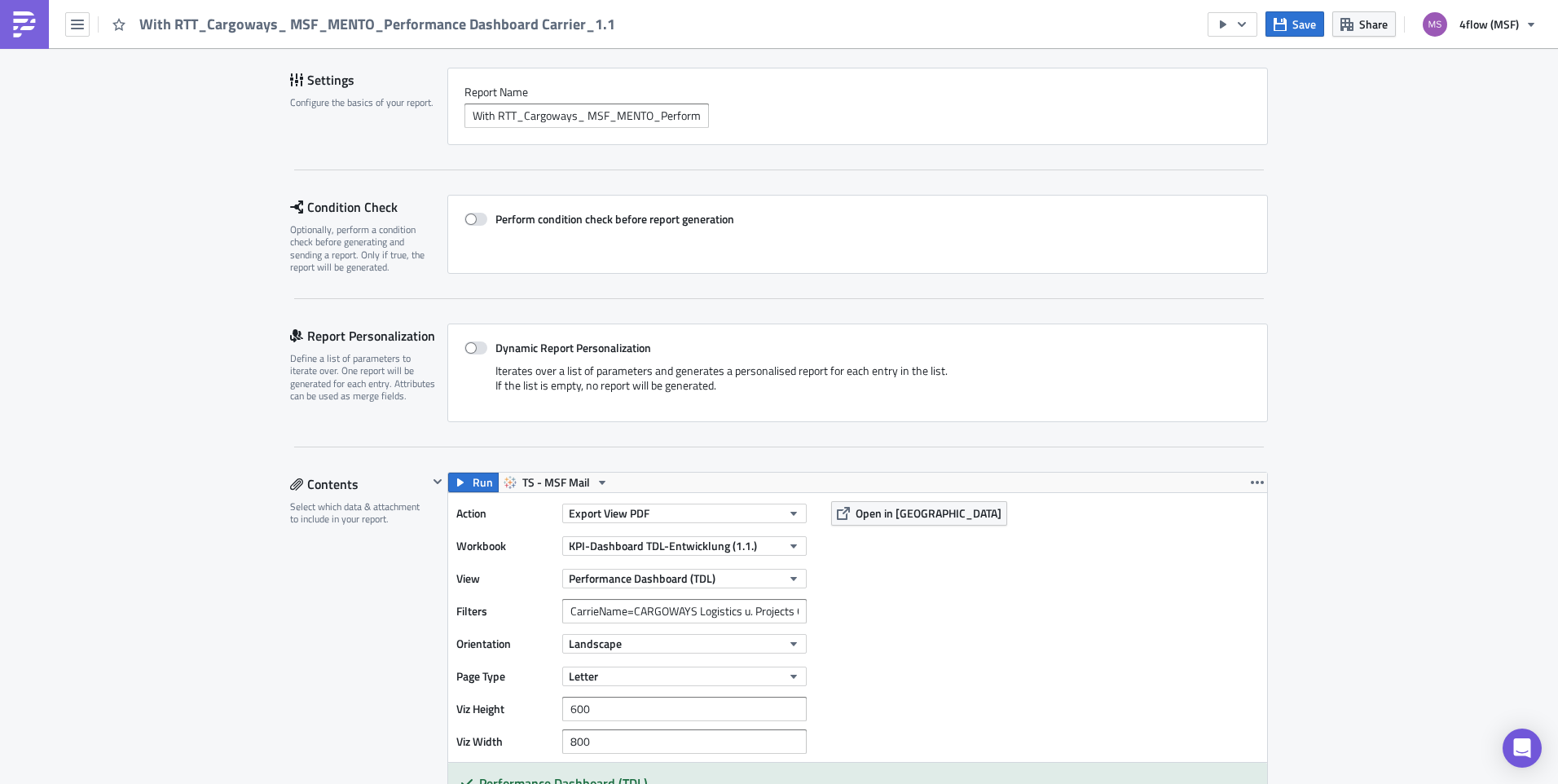
scroll to position [82, 0]
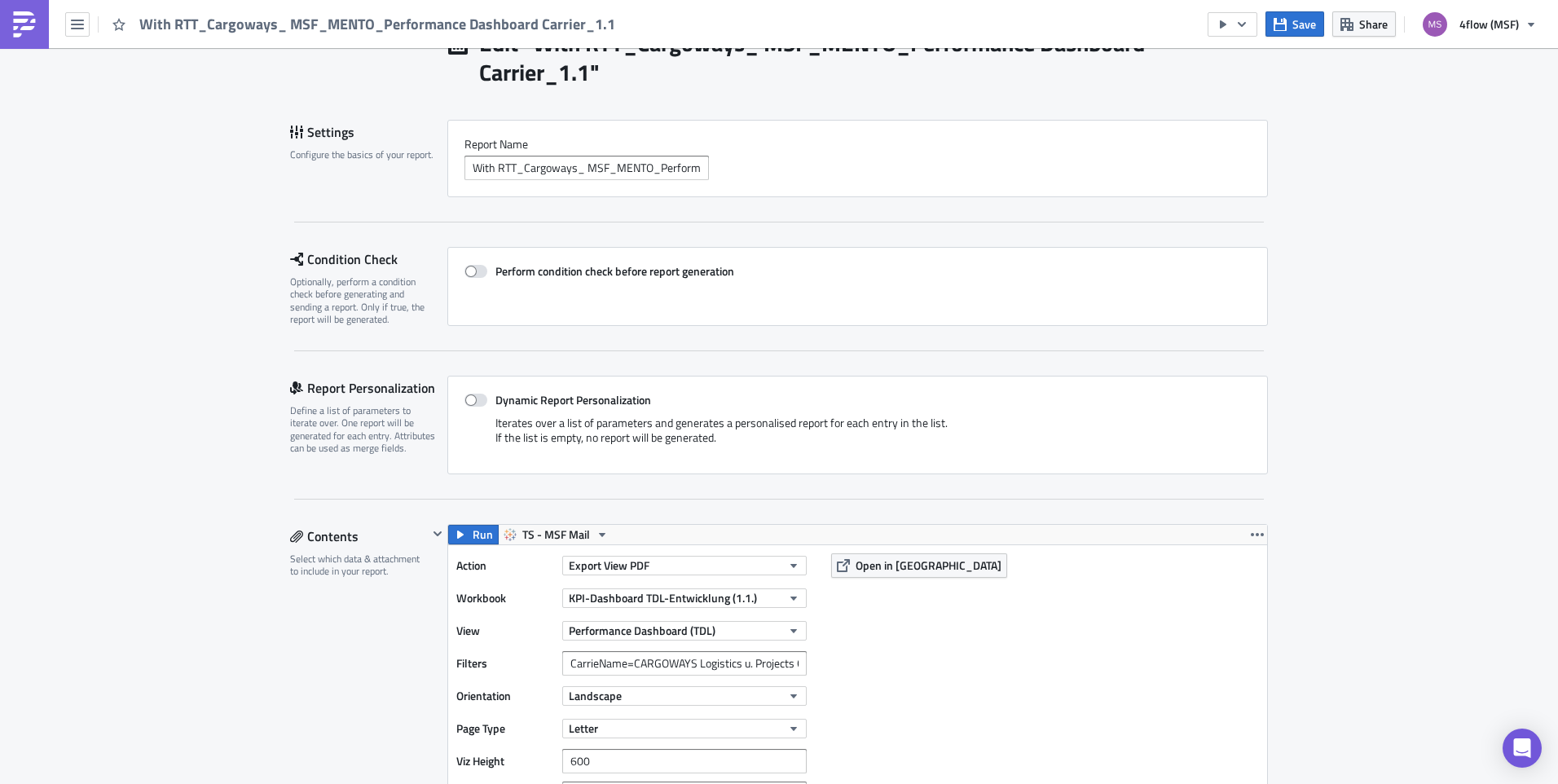
click at [464, 396] on span at bounding box center [475, 400] width 23 height 13
click at [468, 396] on input "Dynamic Report Personalization" at bounding box center [473, 399] width 10 height 10
checkbox input "true"
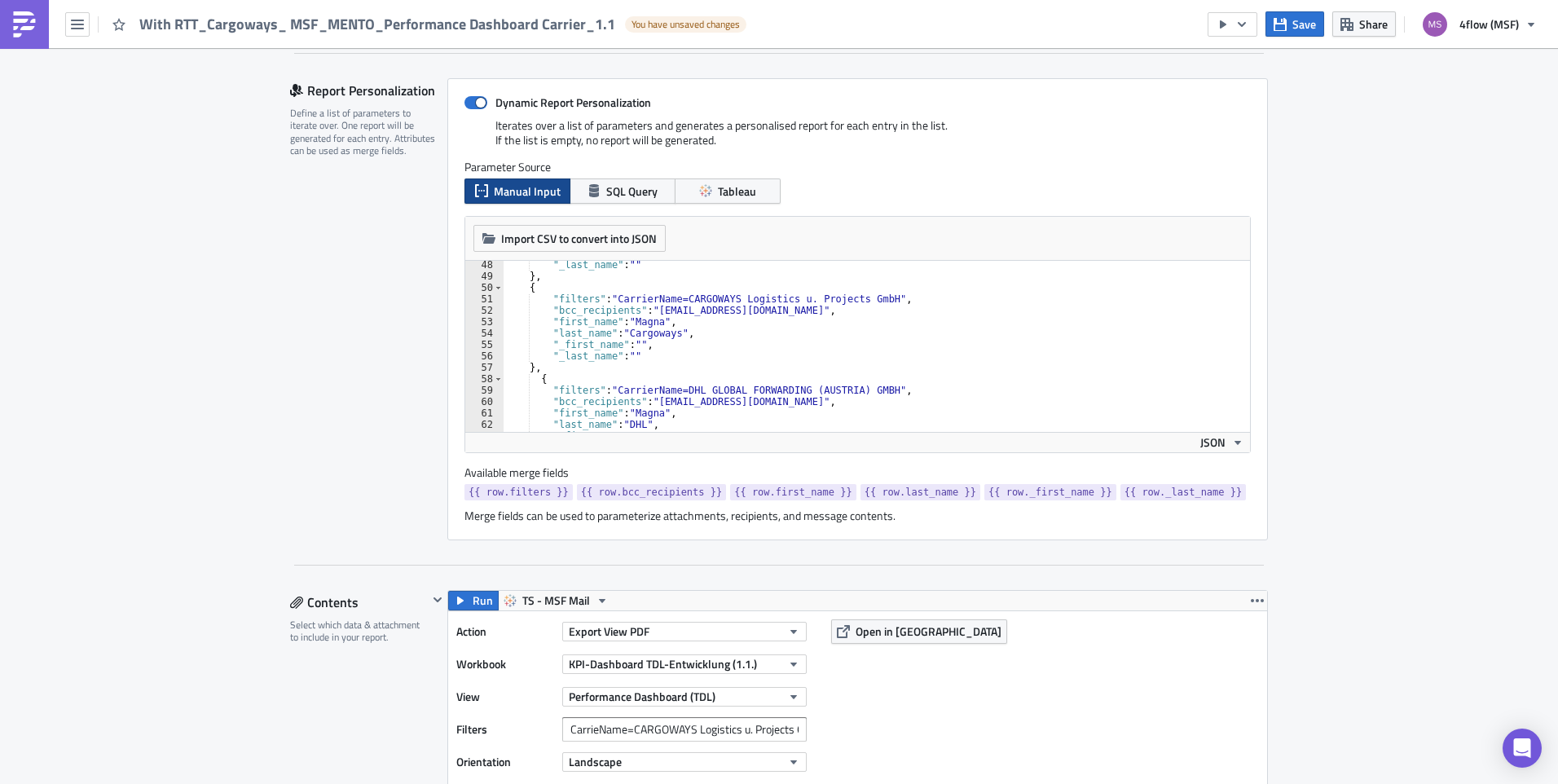
scroll to position [408, 0]
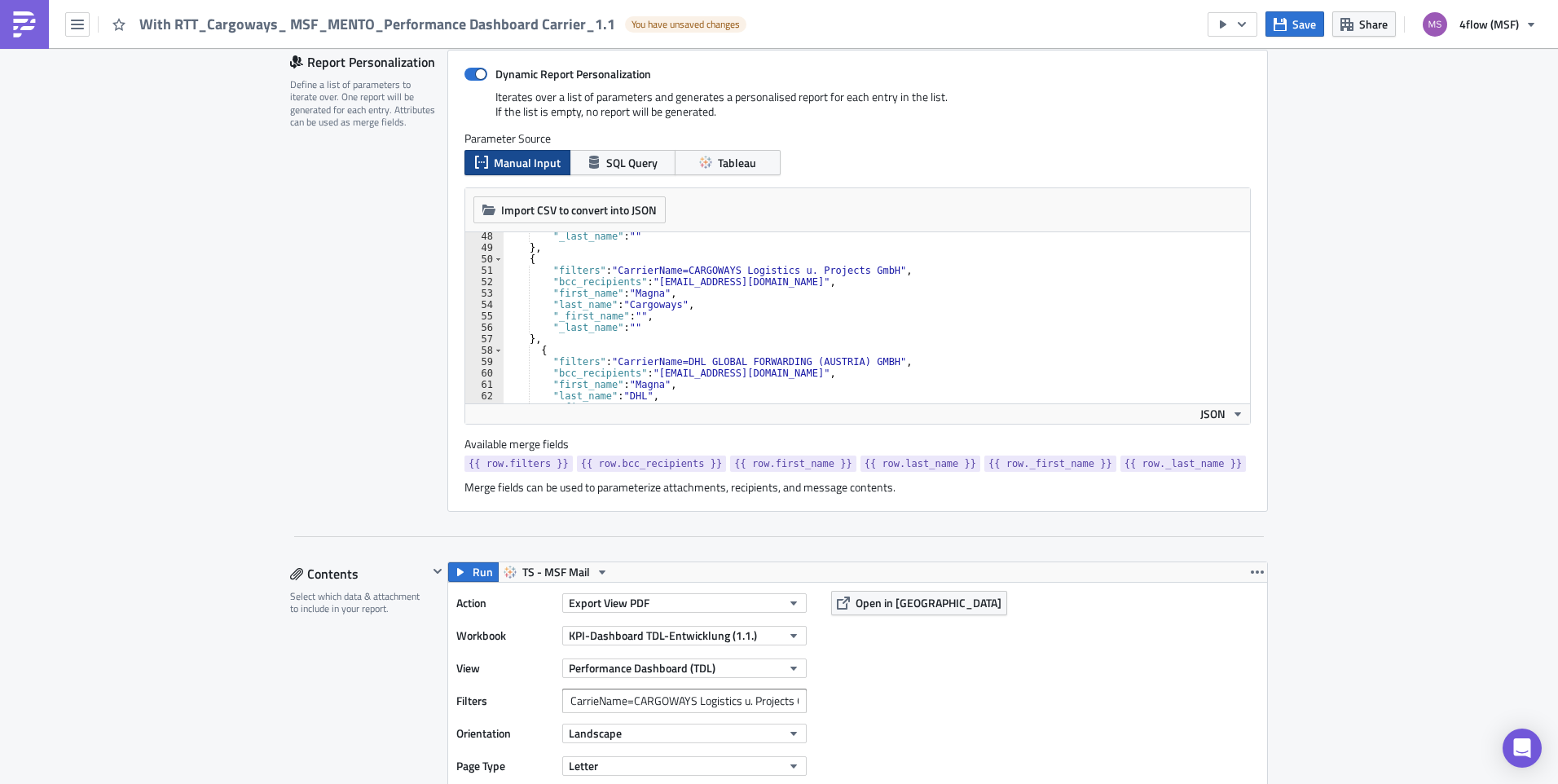
type textarea ""filters": "CarrierName=CARGOWAYS Logistics u. Projects GmbH","
drag, startPoint x: 867, startPoint y: 268, endPoint x: 673, endPoint y: 272, distance: 194.0
click at [673, 272] on div ""_last_name" : "" } , { "filters" : "CarrierName=CARGOWAYS Logistics u. Project…" at bounding box center [870, 327] width 735 height 194
drag, startPoint x: 627, startPoint y: 699, endPoint x: 1002, endPoint y: 691, distance: 375.1
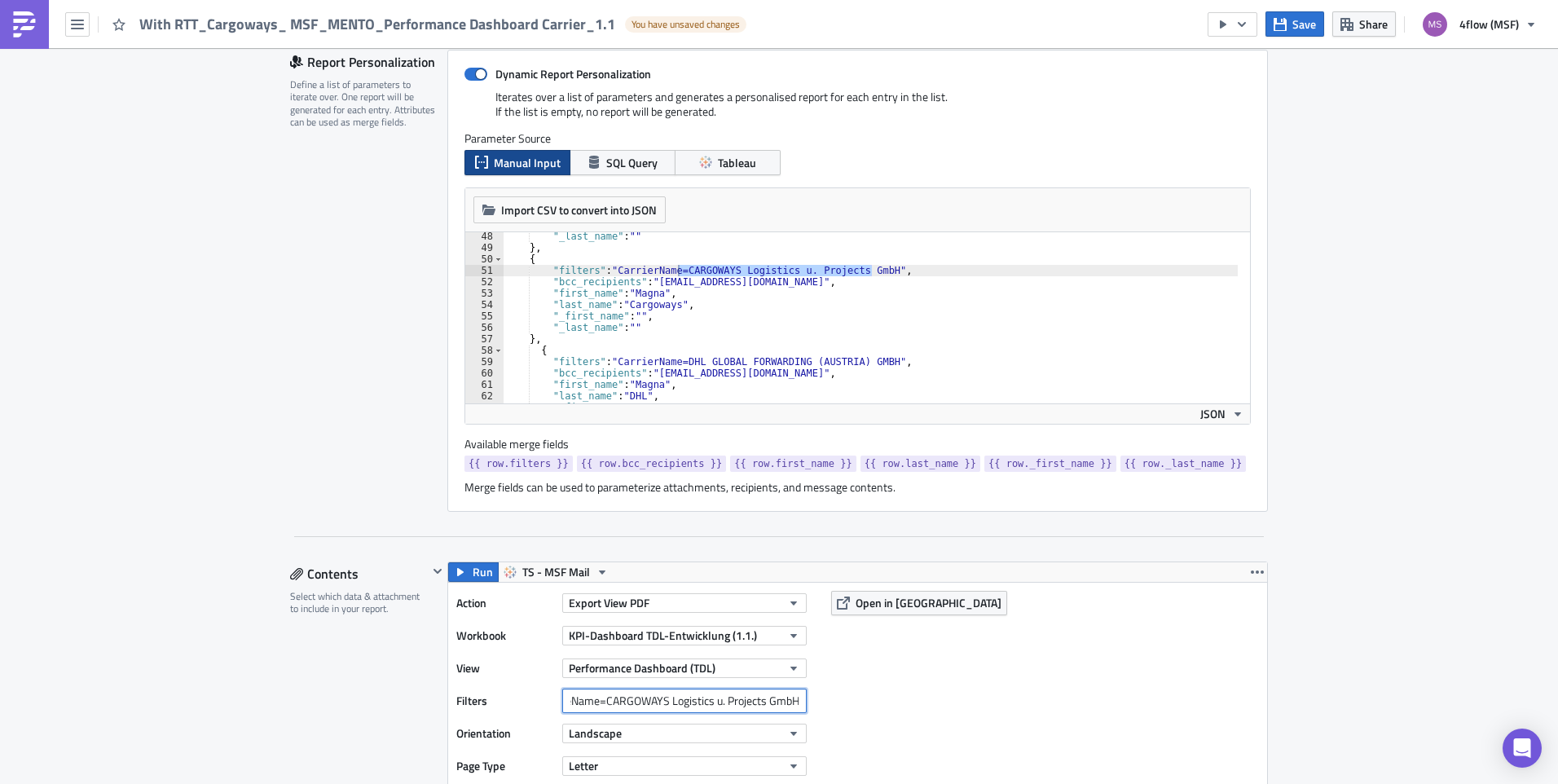
click at [1002, 691] on div "Action Export View PDF Workbook KPI-Dashboard TDL-Entwicklung (1.1.) View Perfo…" at bounding box center [858, 717] width 819 height 269
click at [596, 702] on input "CarrieName=CARGOWAYS Logistics u. Projects GmbH" at bounding box center [685, 701] width 245 height 24
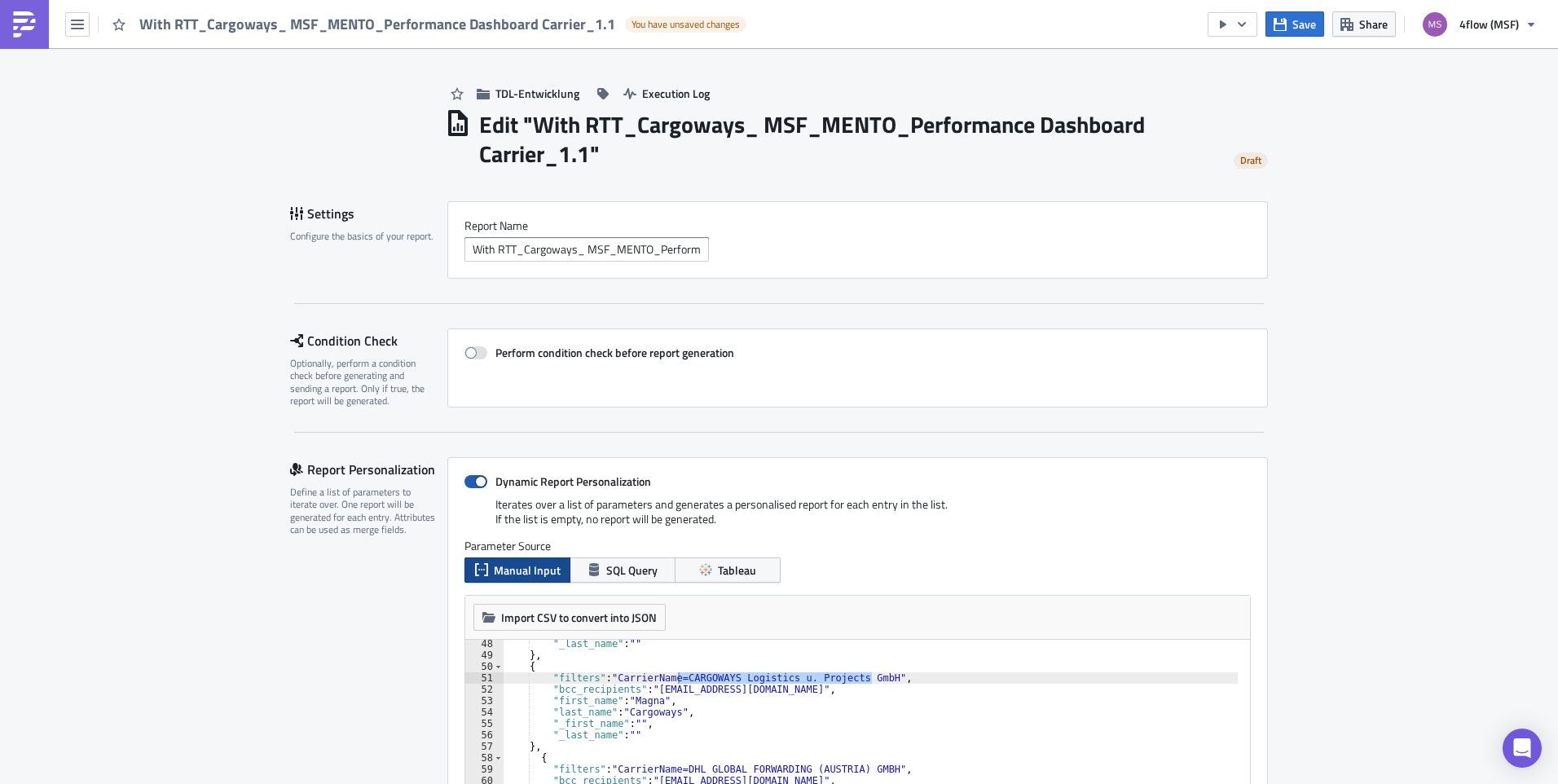
click at [476, 483] on span at bounding box center [475, 482] width 23 height 13
click at [476, 483] on input "Dynamic Report Personalization" at bounding box center [473, 481] width 10 height 10
checkbox input "false"
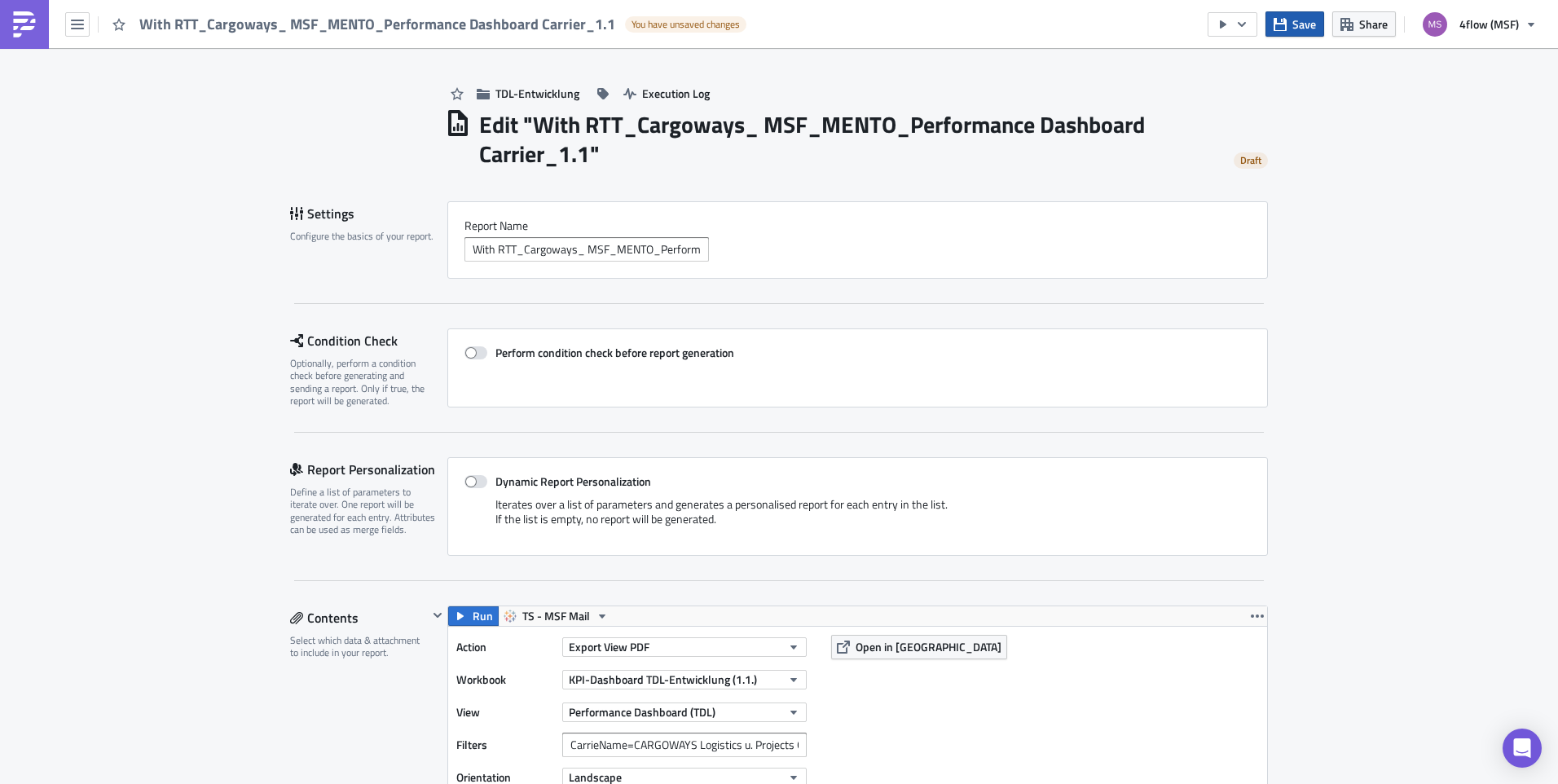
click at [1311, 31] on span "Save" at bounding box center [1304, 24] width 23 height 17
click at [1273, 29] on button "Save" at bounding box center [1294, 23] width 58 height 25
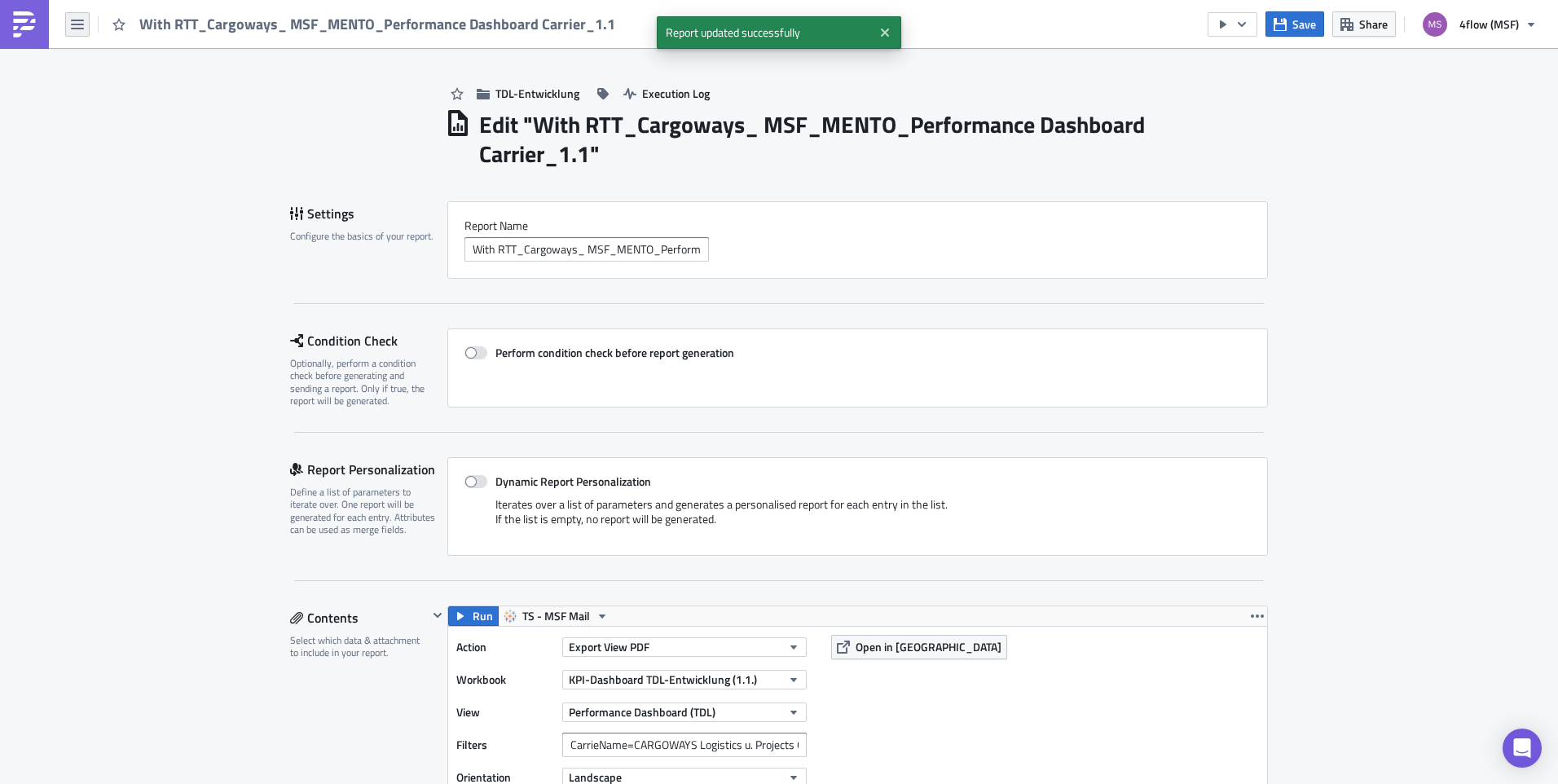
click at [72, 20] on icon "button" at bounding box center [77, 24] width 13 height 13
click at [147, 117] on div "Explore" at bounding box center [147, 114] width 108 height 17
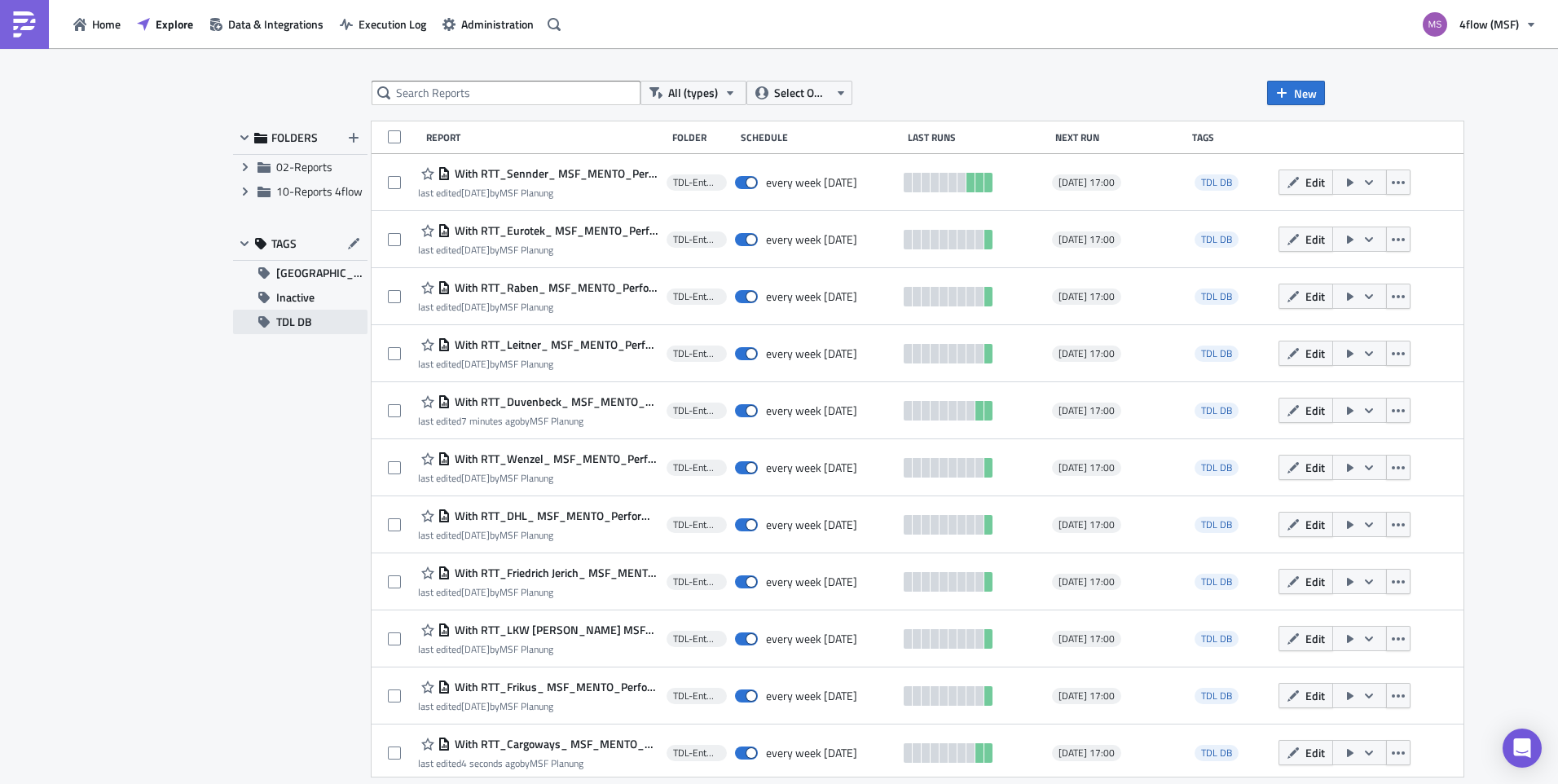
click at [306, 328] on span "TDL DB" at bounding box center [294, 322] width 36 height 24
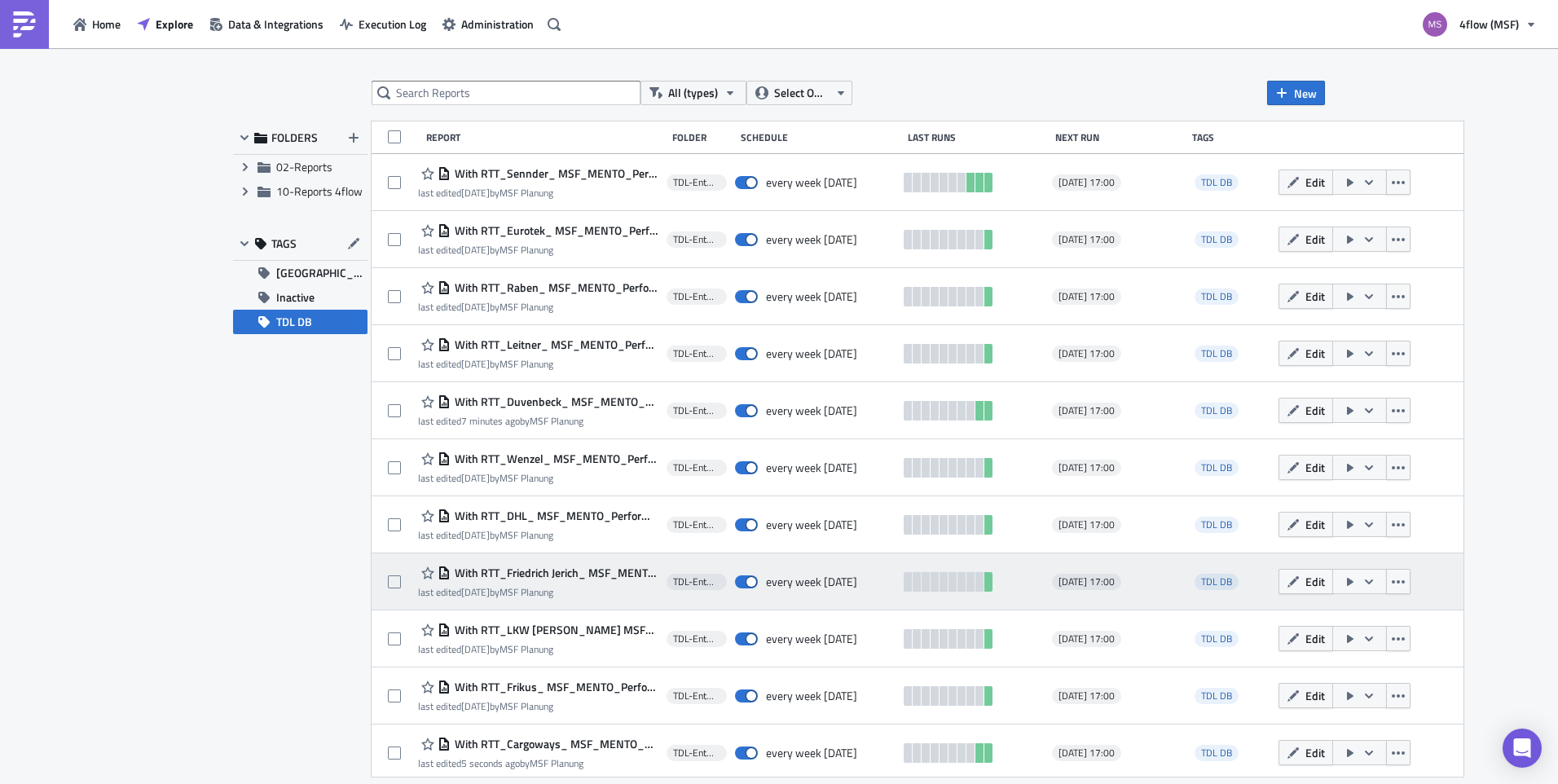
scroll to position [82, 0]
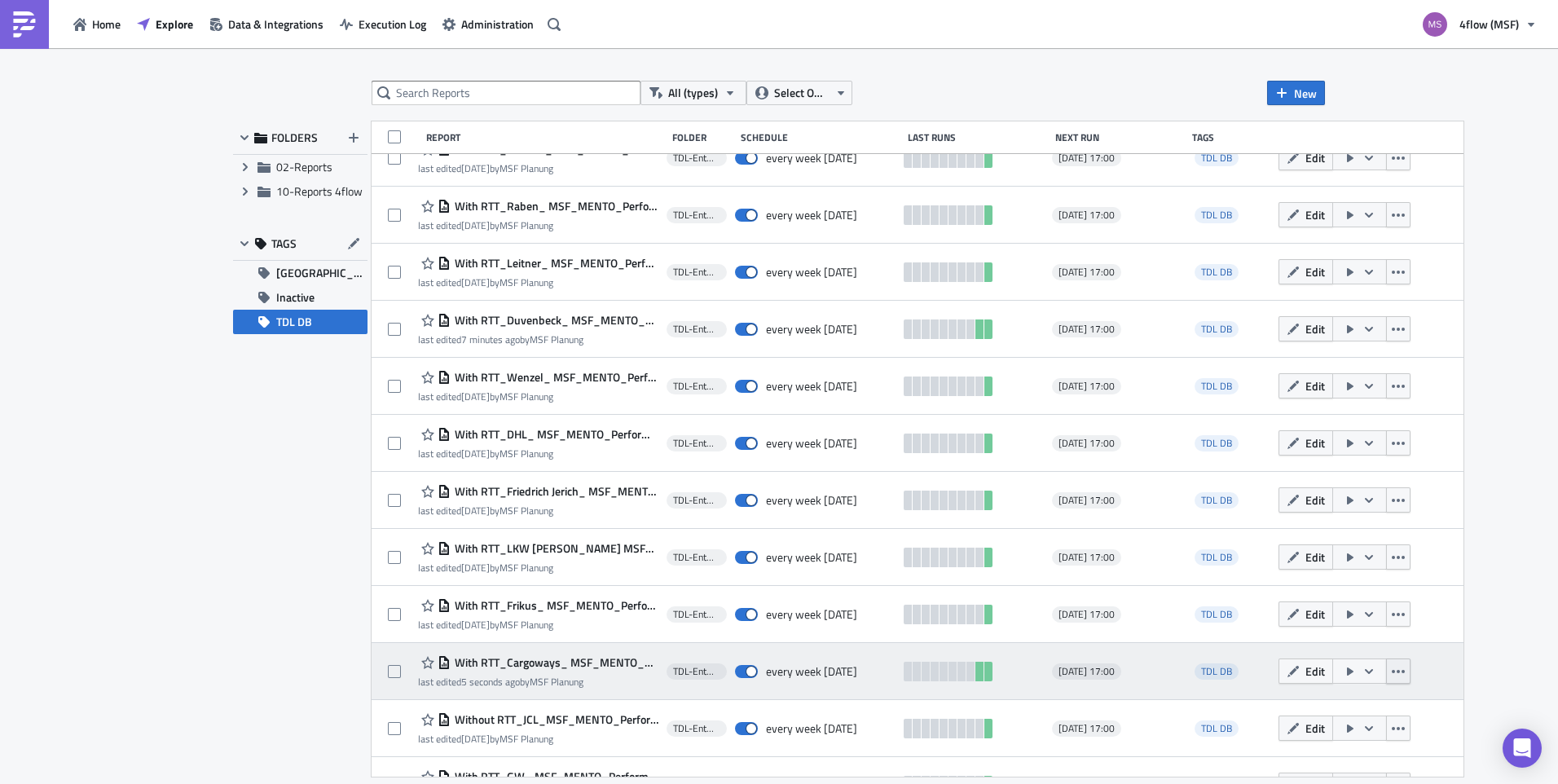
click at [1398, 677] on button "button" at bounding box center [1399, 670] width 24 height 25
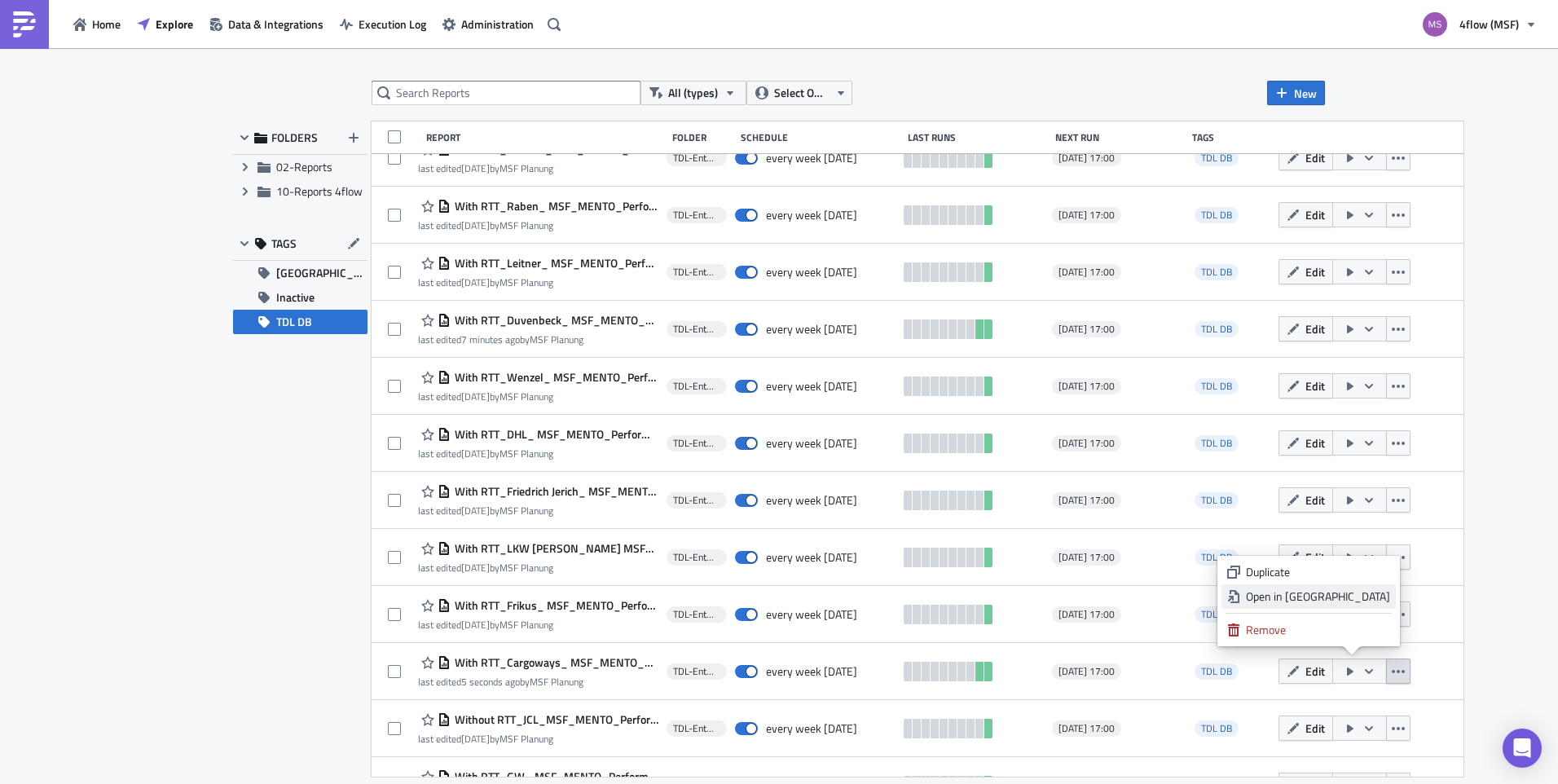
click at [1312, 599] on div "Open in New Tab" at bounding box center [1318, 597] width 145 height 17
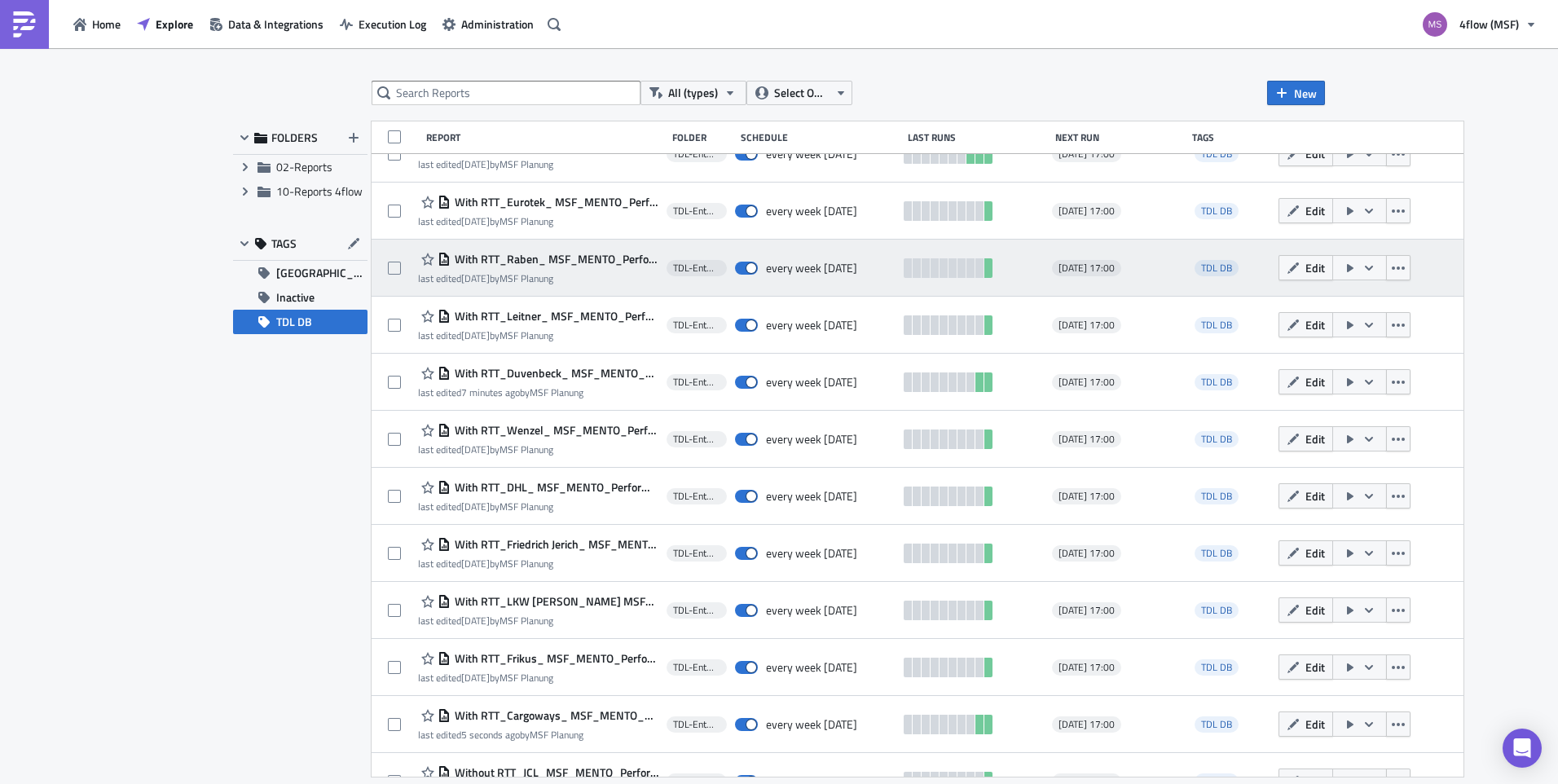
scroll to position [0, 0]
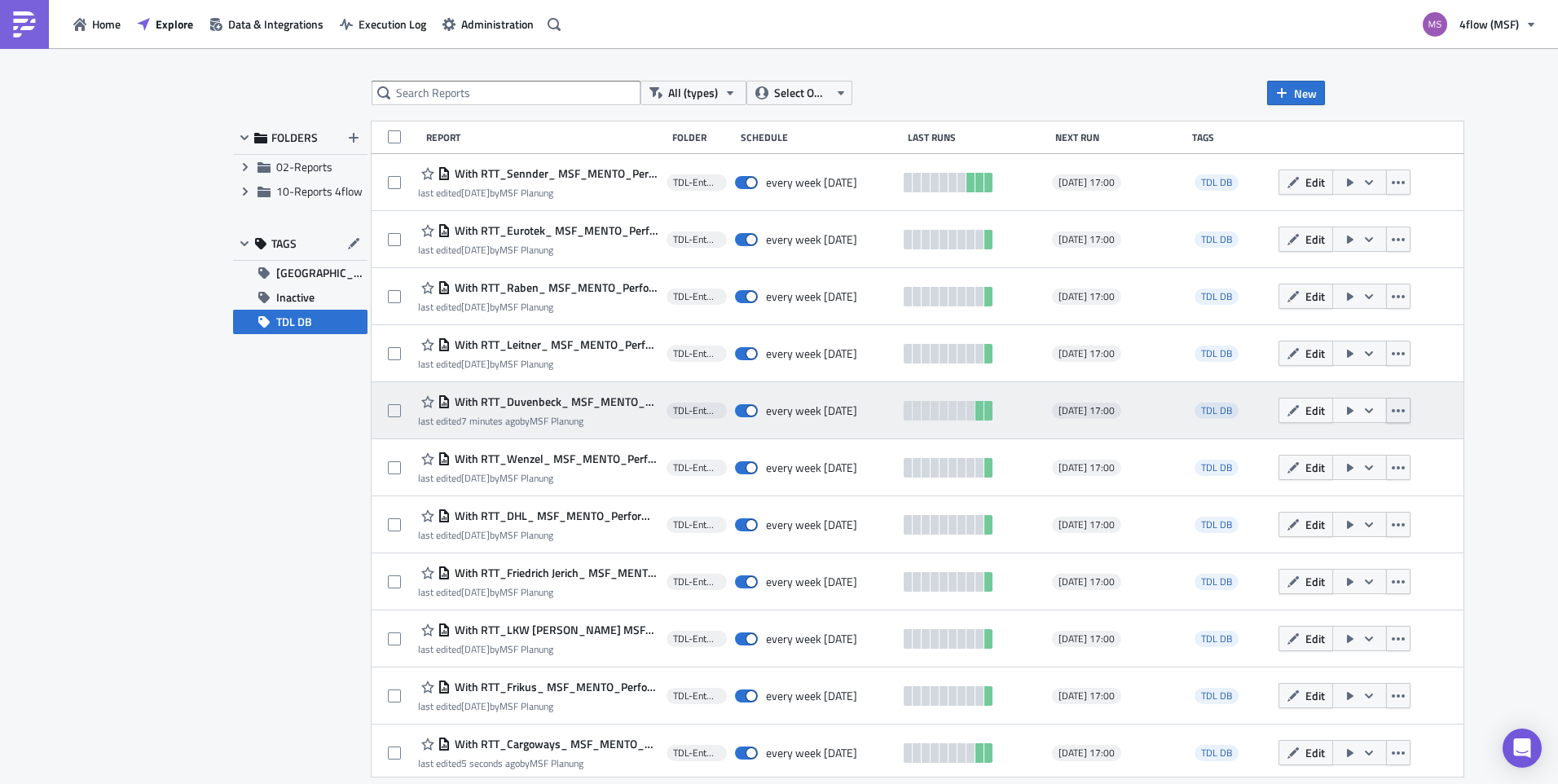
click at [1394, 401] on button "button" at bounding box center [1399, 410] width 24 height 25
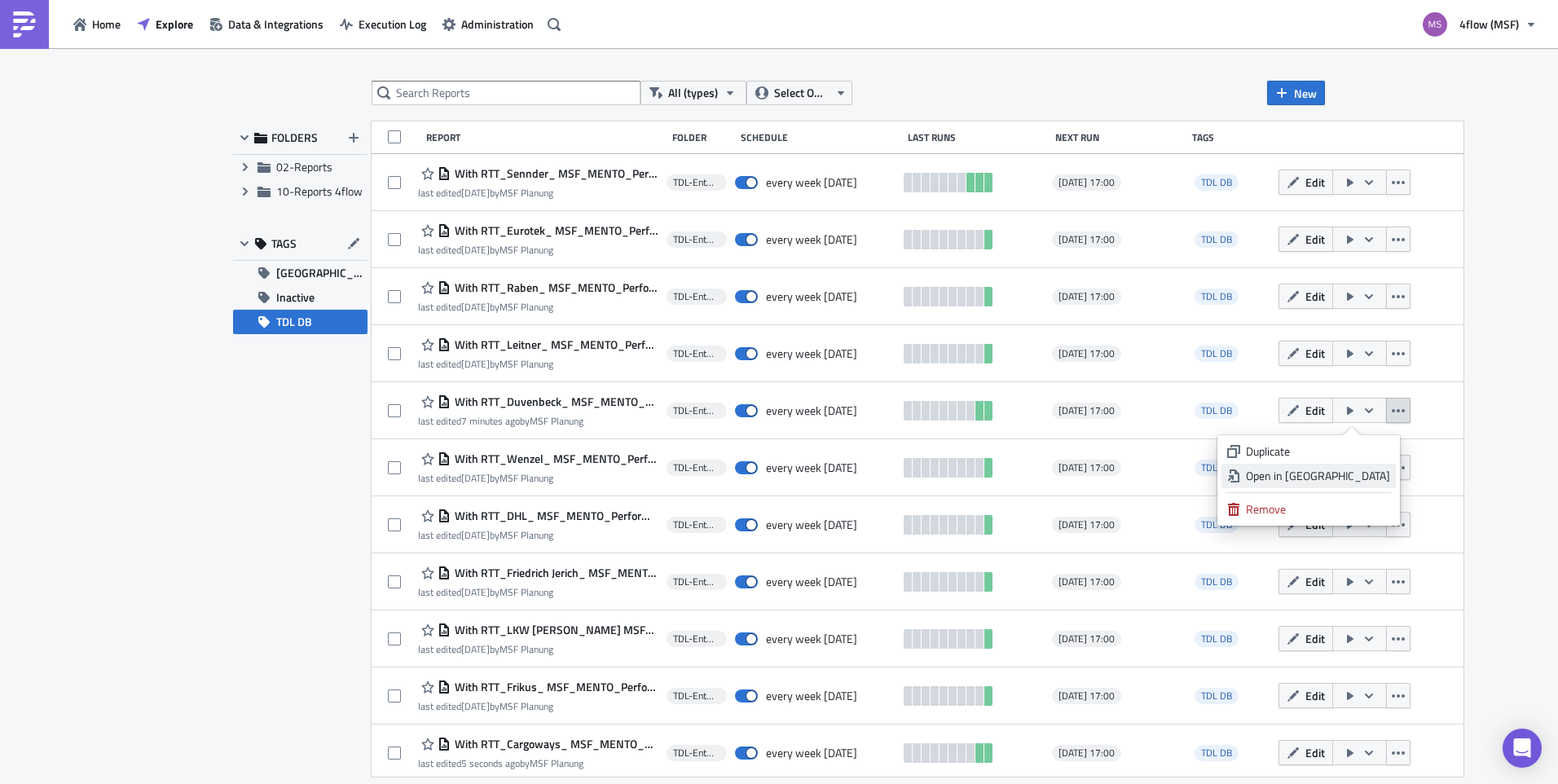
click at [1345, 467] on link "Open in New Tab" at bounding box center [1309, 475] width 174 height 24
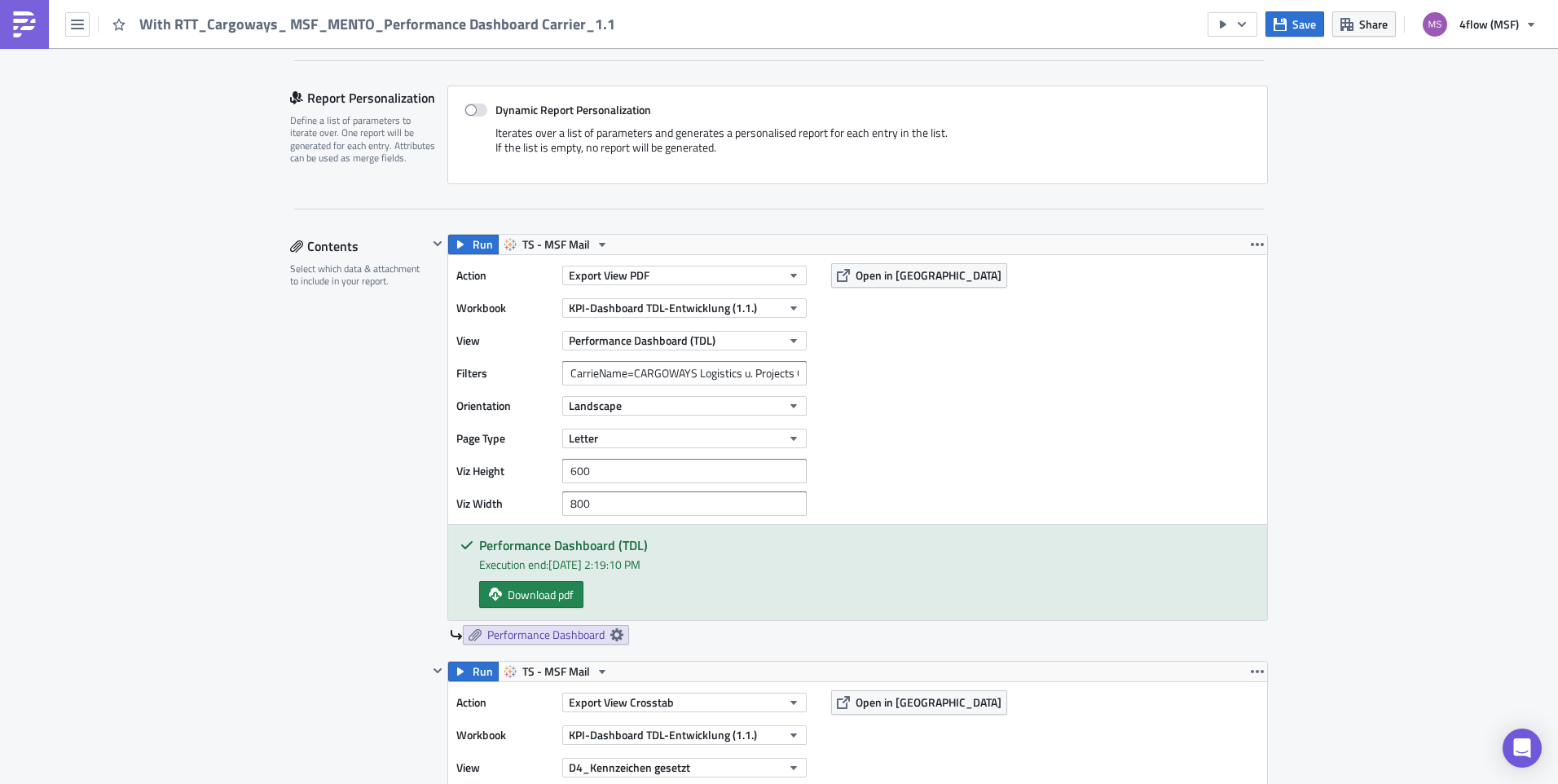
scroll to position [408, 0]
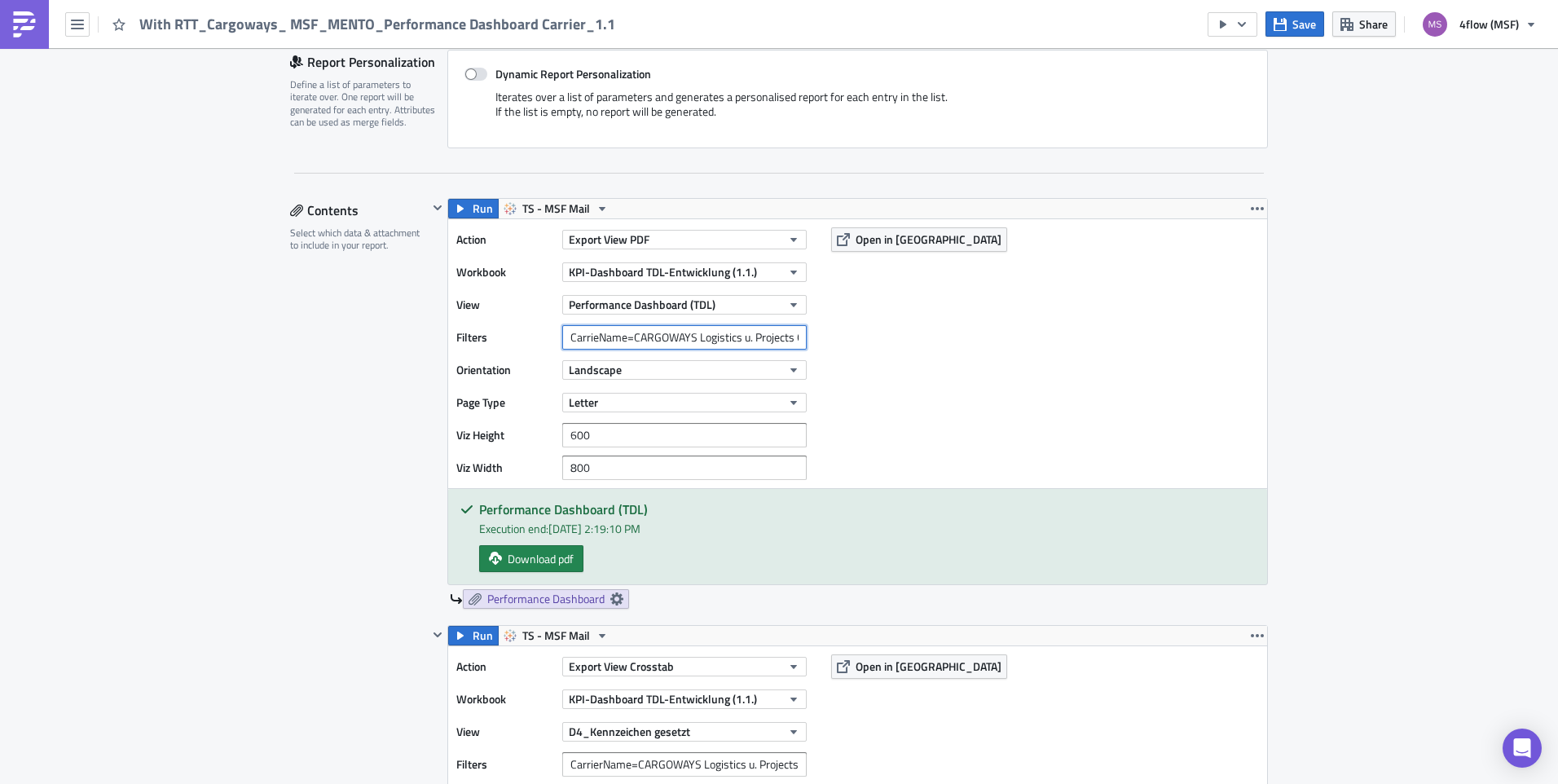
click at [792, 344] on input "CarrieName=CARGOWAYS Logistics u. Projects GmbH" at bounding box center [685, 337] width 245 height 24
click at [1076, 360] on div "Action Export View PDF Workbook KPI-Dashboard TDL-Entwicklung (1.1.) View Perfo…" at bounding box center [858, 354] width 819 height 269
click at [789, 279] on button "KPI-Dashboard TDL-Entwicklung (1.1.)" at bounding box center [685, 272] width 245 height 19
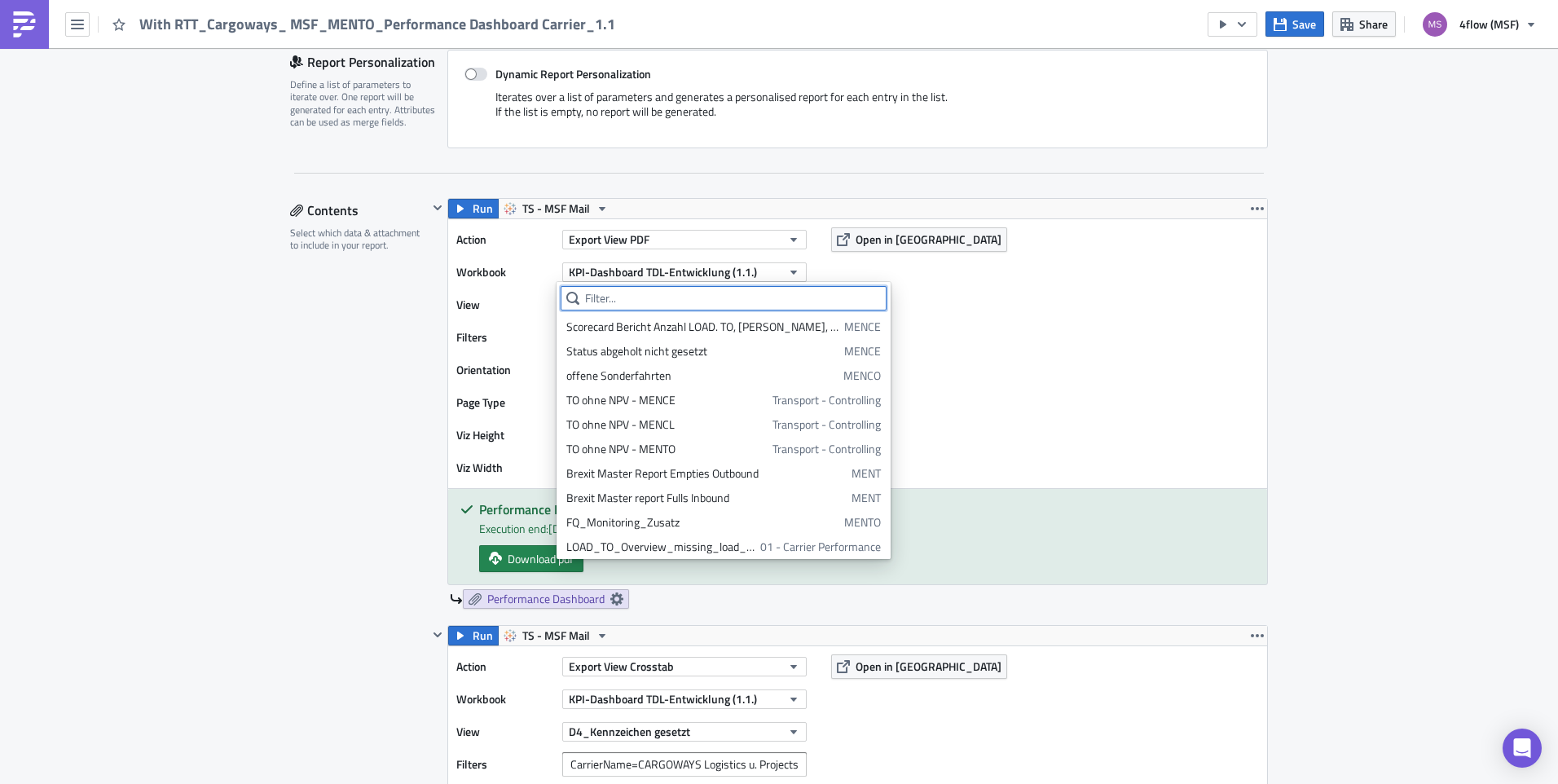
scroll to position [0, 0]
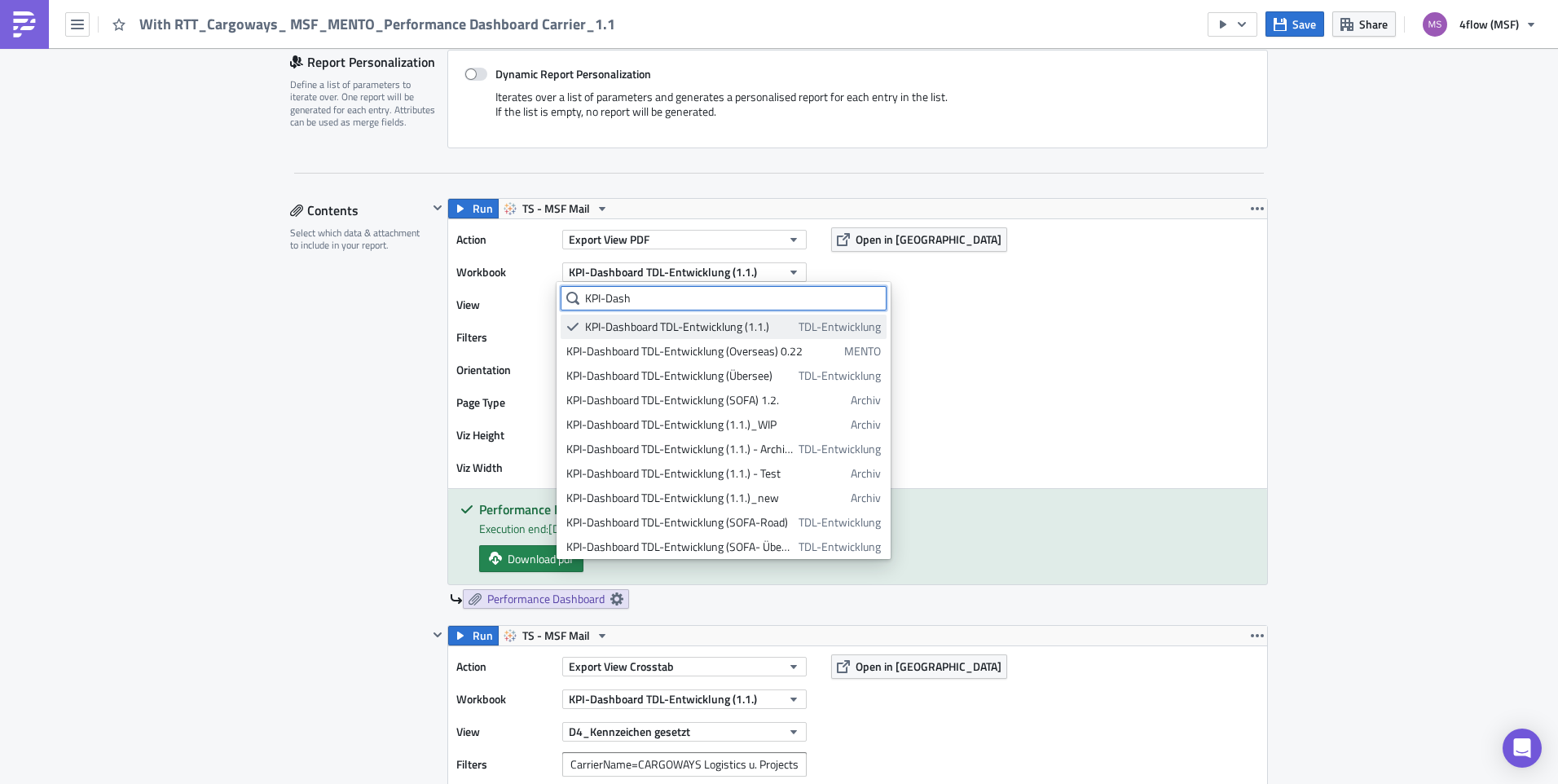
type input "KPI-Dash"
click at [717, 316] on link "KPI-Dashboard TDL-Entwicklung (1.1.) TDL-Entwicklung" at bounding box center [724, 326] width 326 height 24
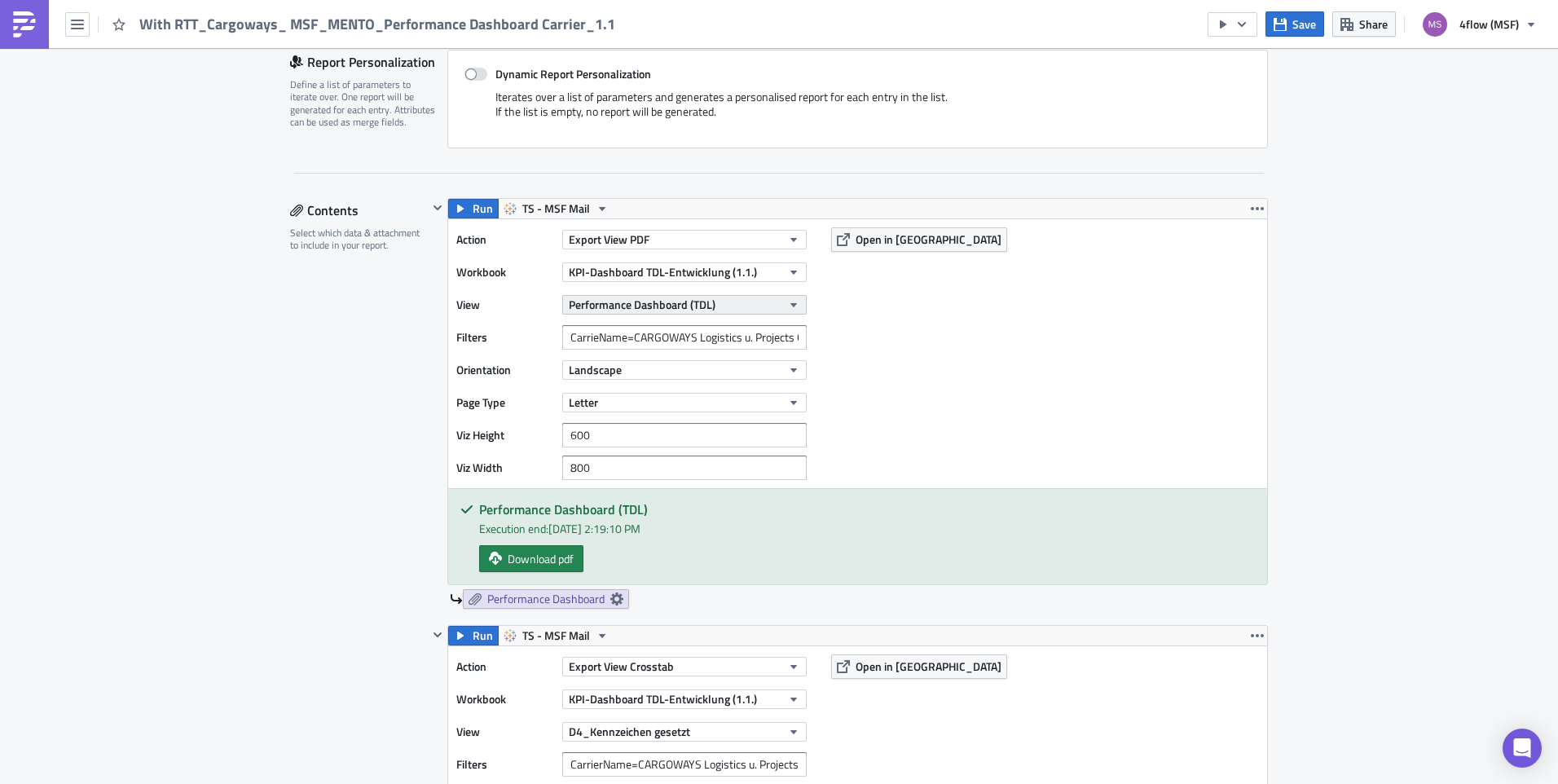
click at [794, 311] on button "Performance Dashboard (TDL)" at bounding box center [685, 304] width 245 height 19
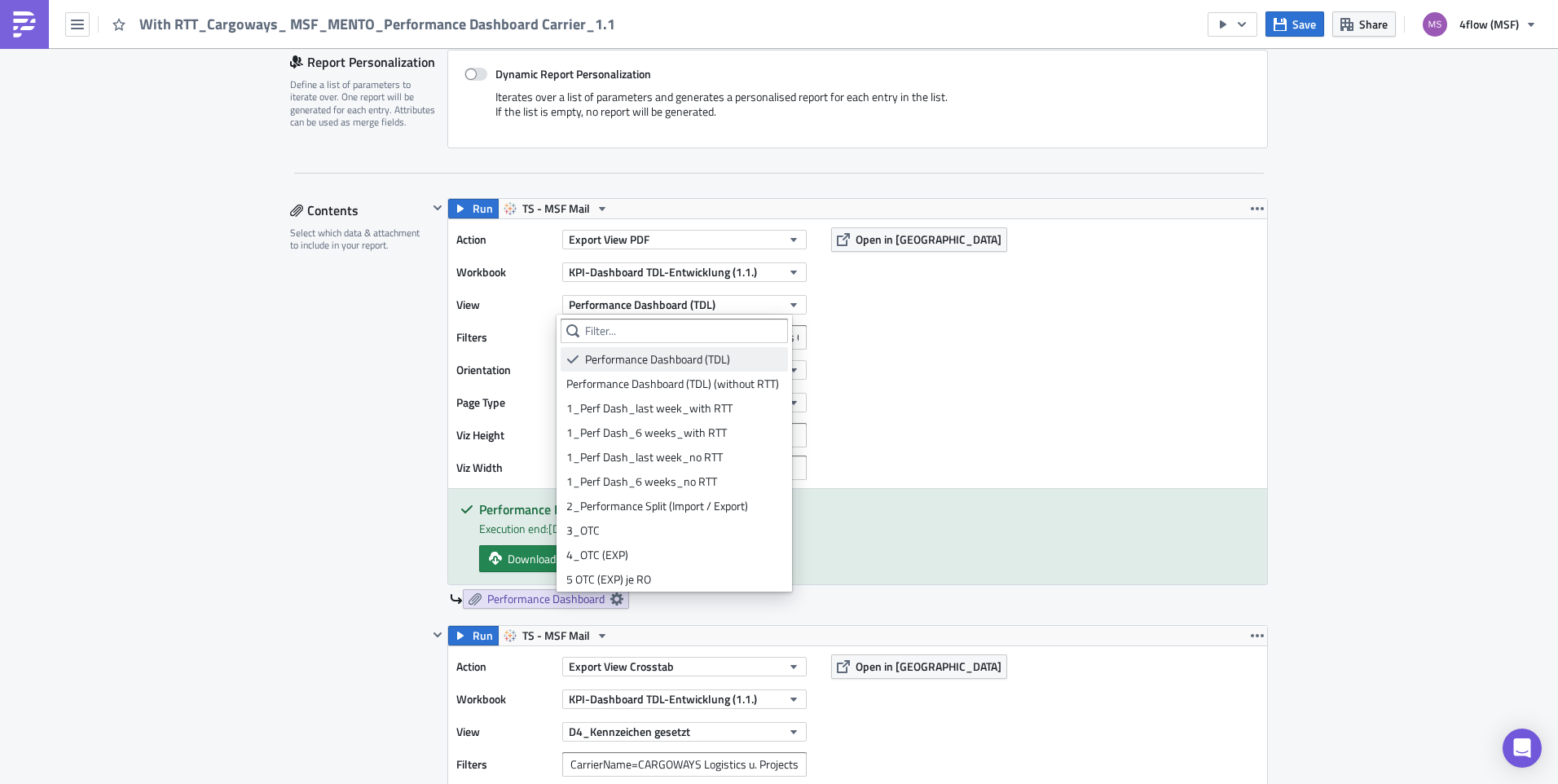
click at [766, 353] on div "Performance Dashboard (TDL)" at bounding box center [683, 360] width 197 height 17
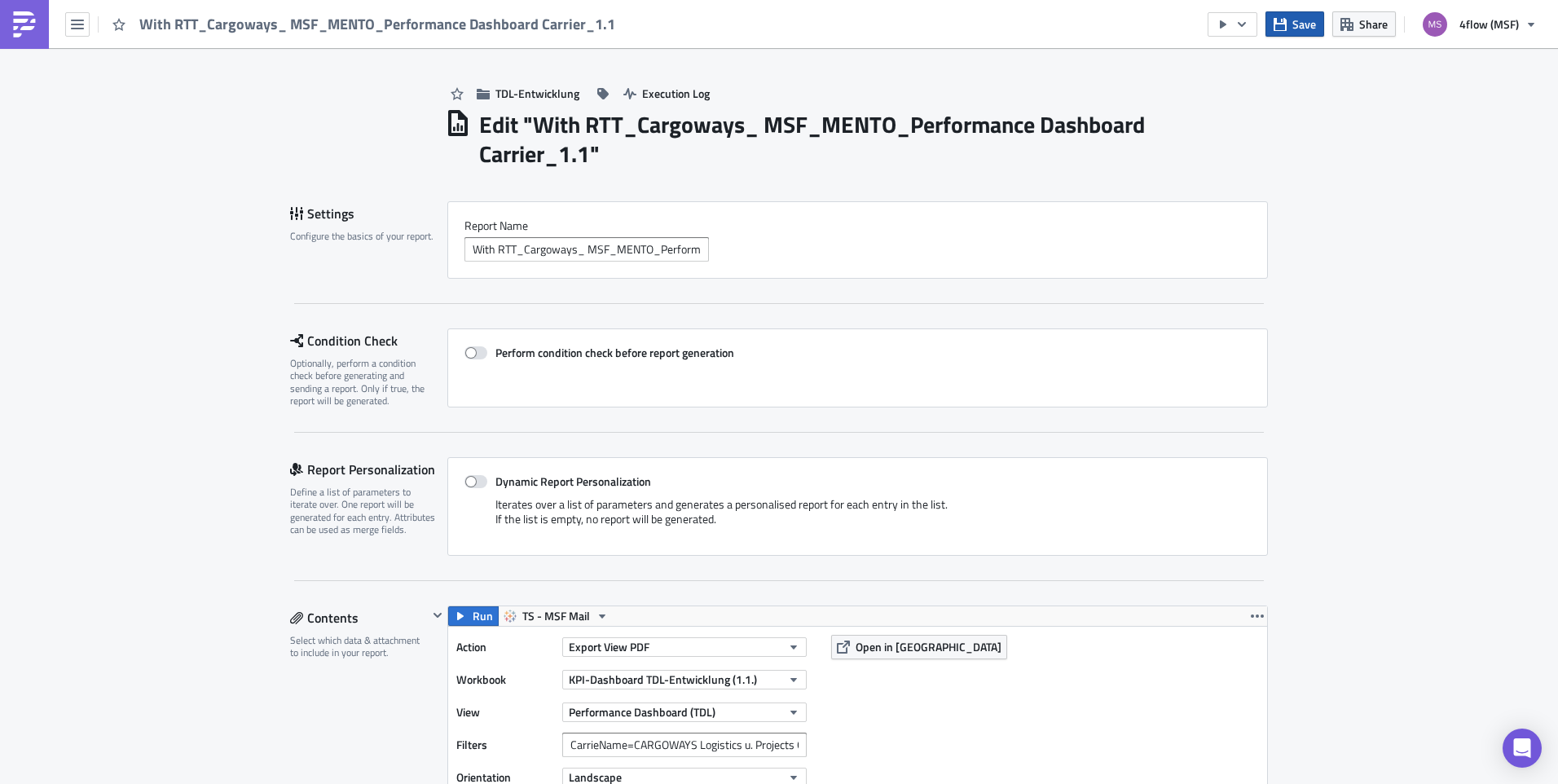
click at [1294, 34] on button "Save" at bounding box center [1294, 23] width 58 height 25
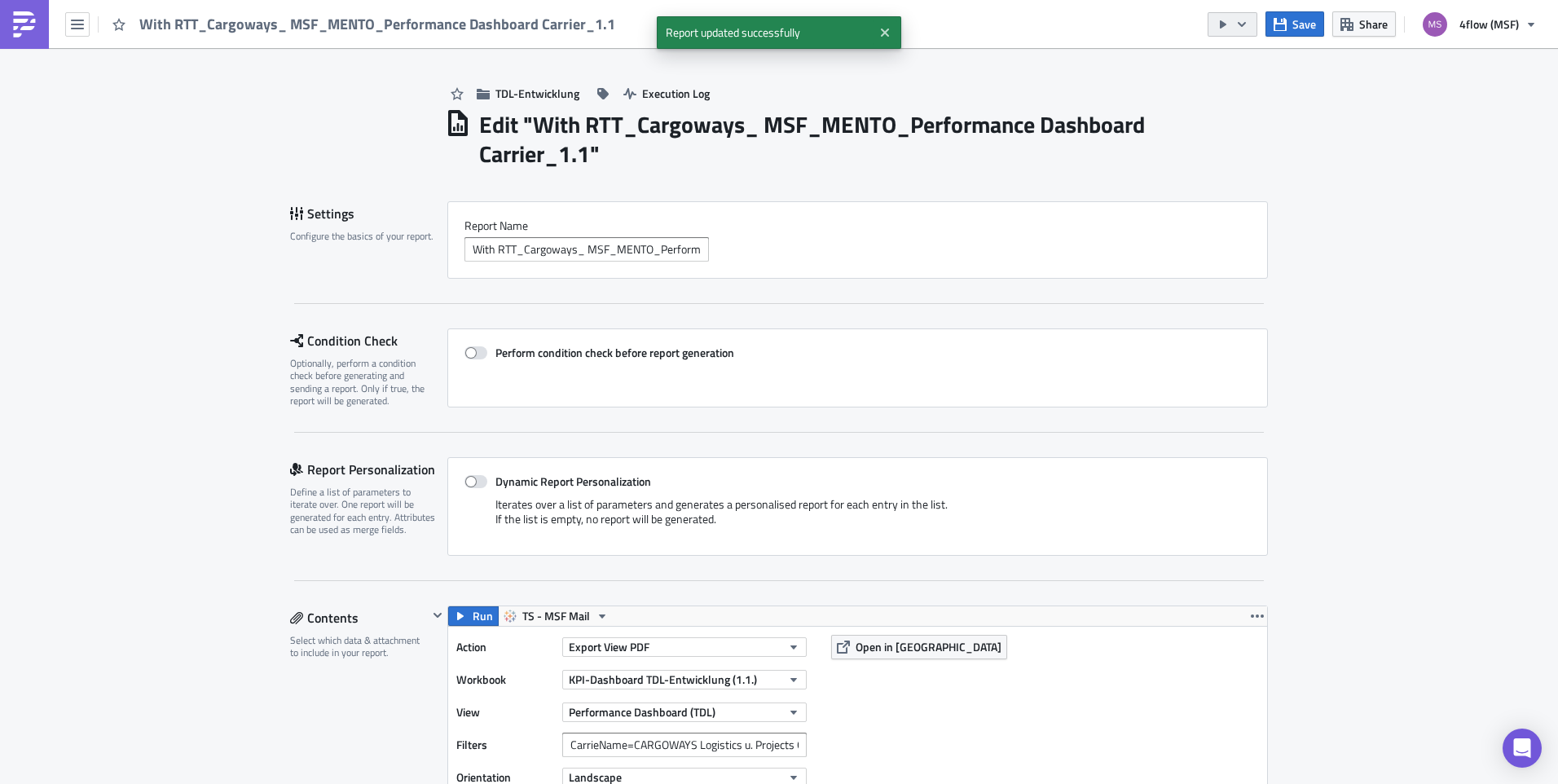
click at [1246, 32] on button "button" at bounding box center [1233, 24] width 50 height 24
click at [1263, 57] on div "Send Just to Me" at bounding box center [1282, 66] width 127 height 17
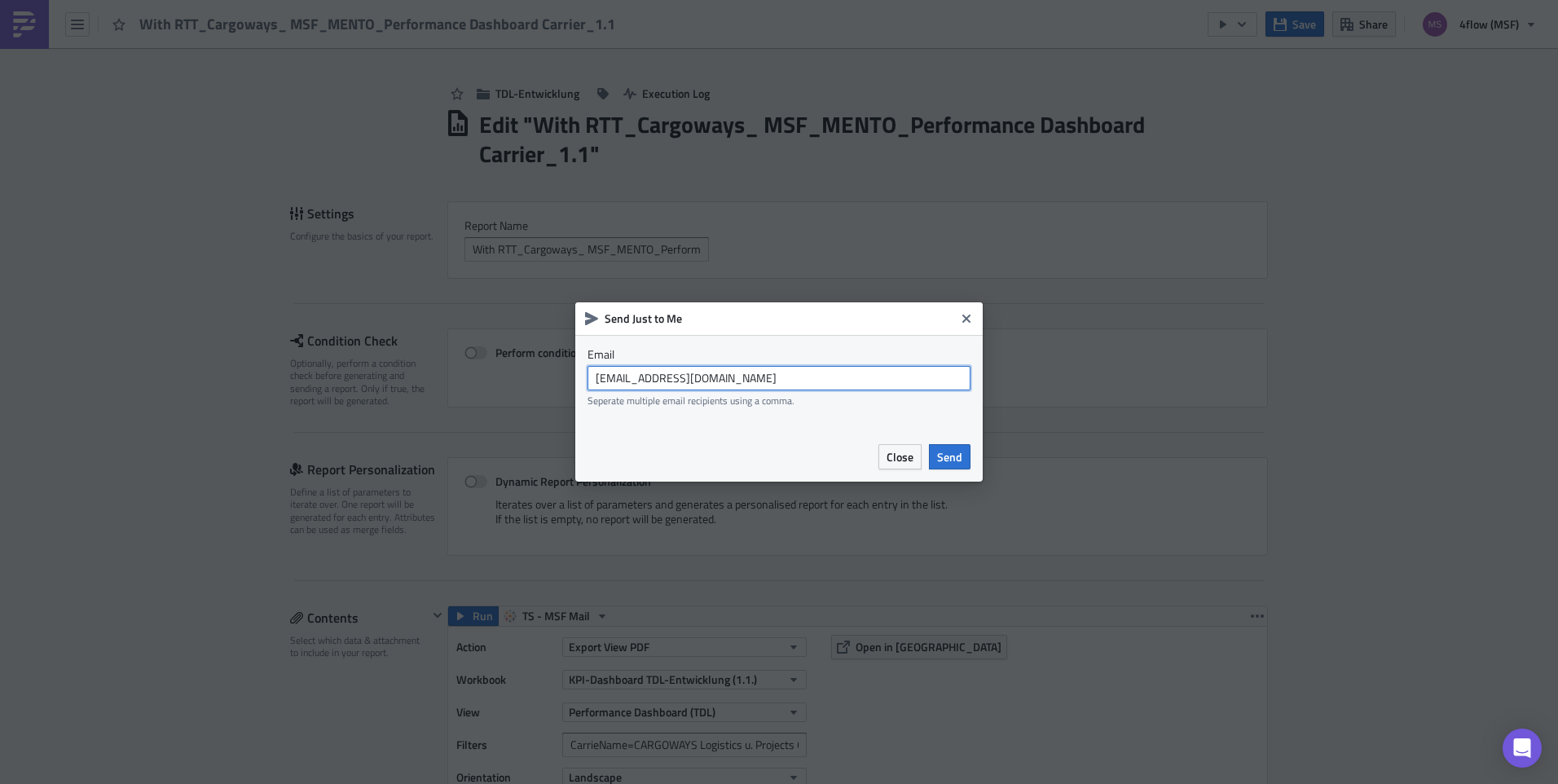
drag, startPoint x: 757, startPoint y: 380, endPoint x: 490, endPoint y: 379, distance: 267.0
click at [490, 379] on div "Send Just to Me Email msf_planning@4flow.com Seperate multiple email recipients…" at bounding box center [779, 392] width 1558 height 784
type input "n.michael@4flow.com"
click at [949, 451] on span "Send" at bounding box center [949, 457] width 25 height 17
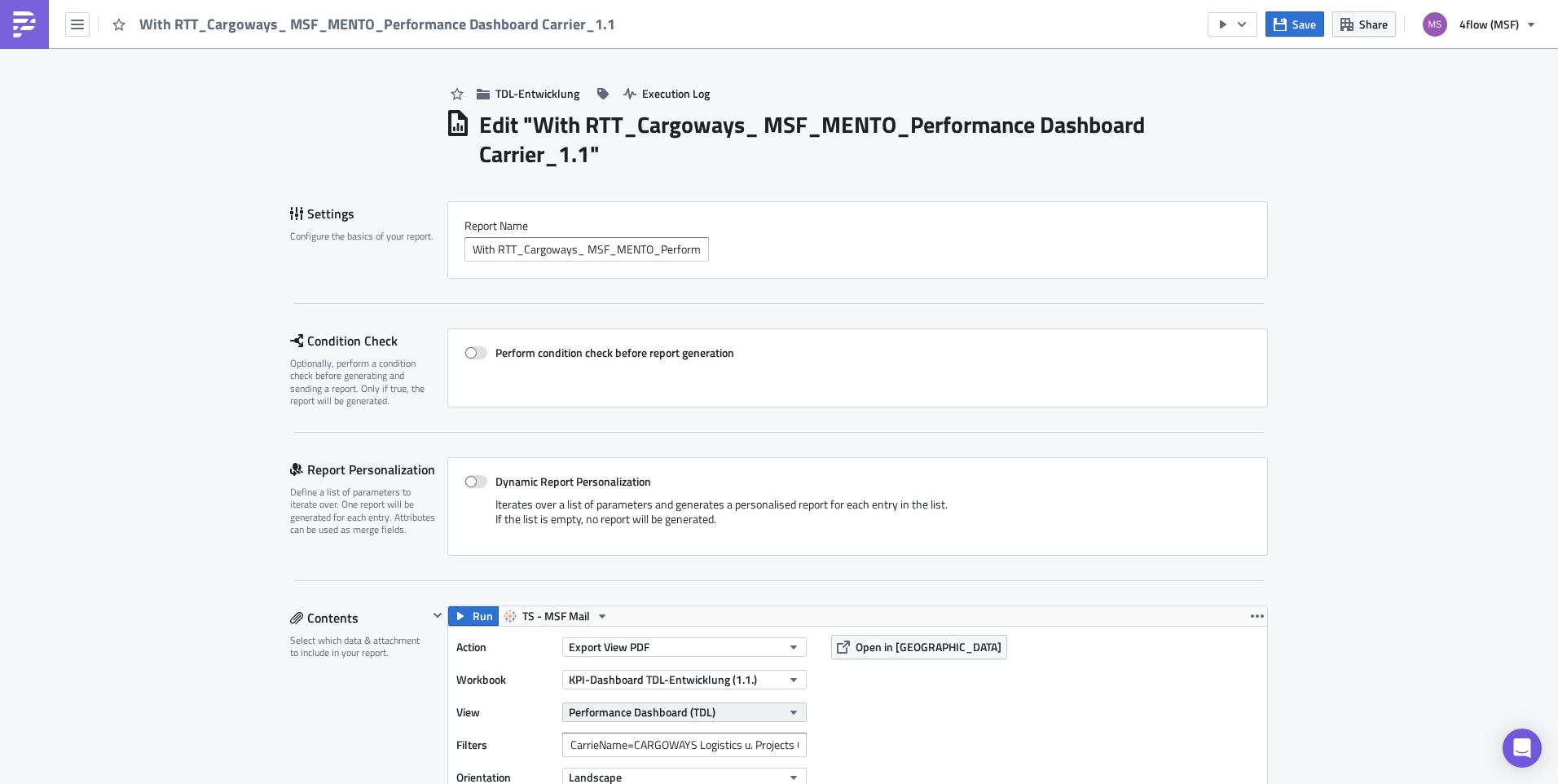
scroll to position [82, 0]
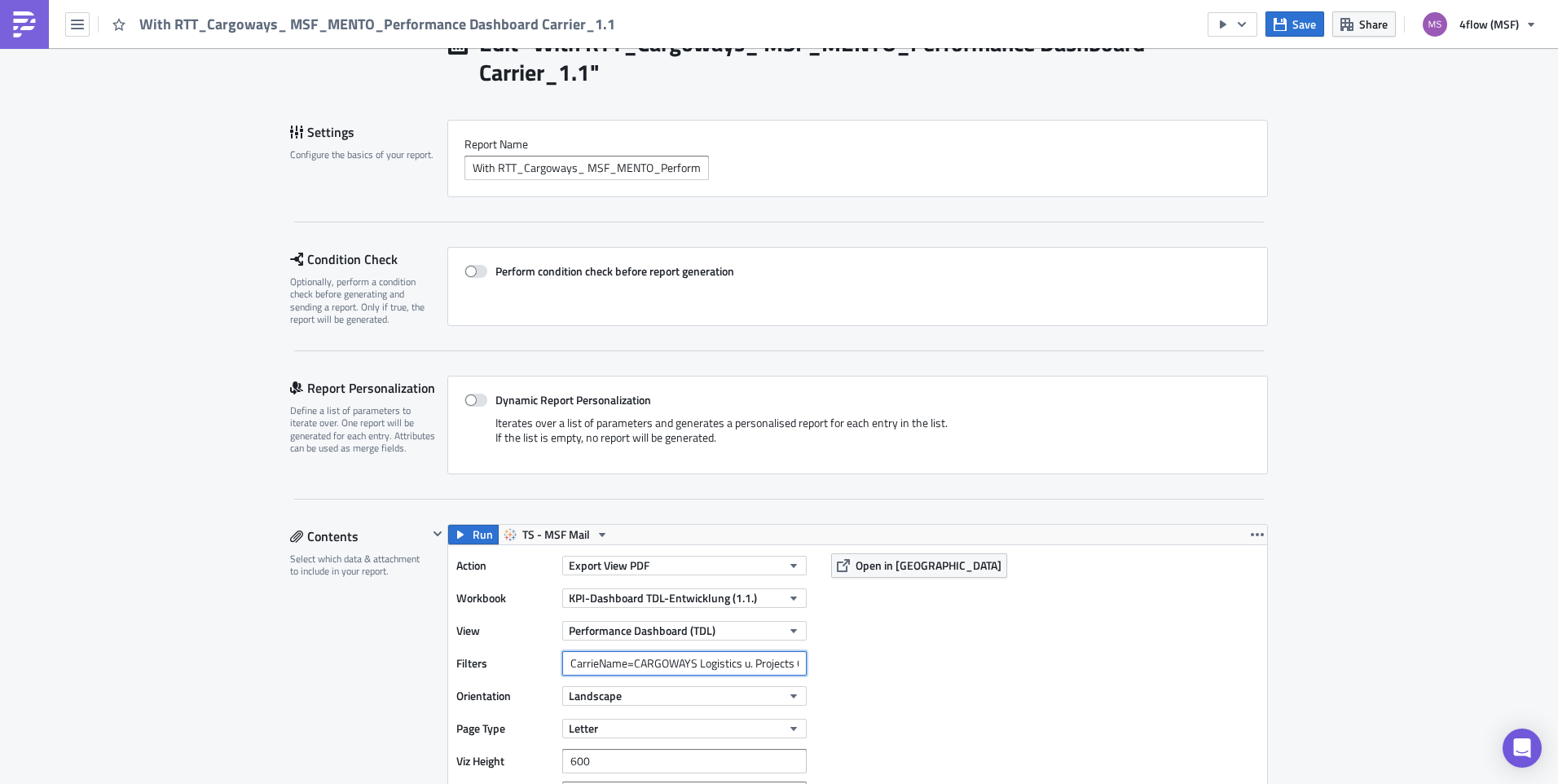
click at [564, 671] on input "CarrieName=CARGOWAYS Logistics u. Projects GmbH" at bounding box center [685, 664] width 245 height 24
click at [907, 559] on span "Open in [GEOGRAPHIC_DATA]" at bounding box center [928, 565] width 146 height 17
click at [483, 398] on label "Dynamic Report Personalization" at bounding box center [857, 400] width 786 height 15
click at [478, 398] on input "Dynamic Report Personalization" at bounding box center [473, 399] width 10 height 10
checkbox input "true"
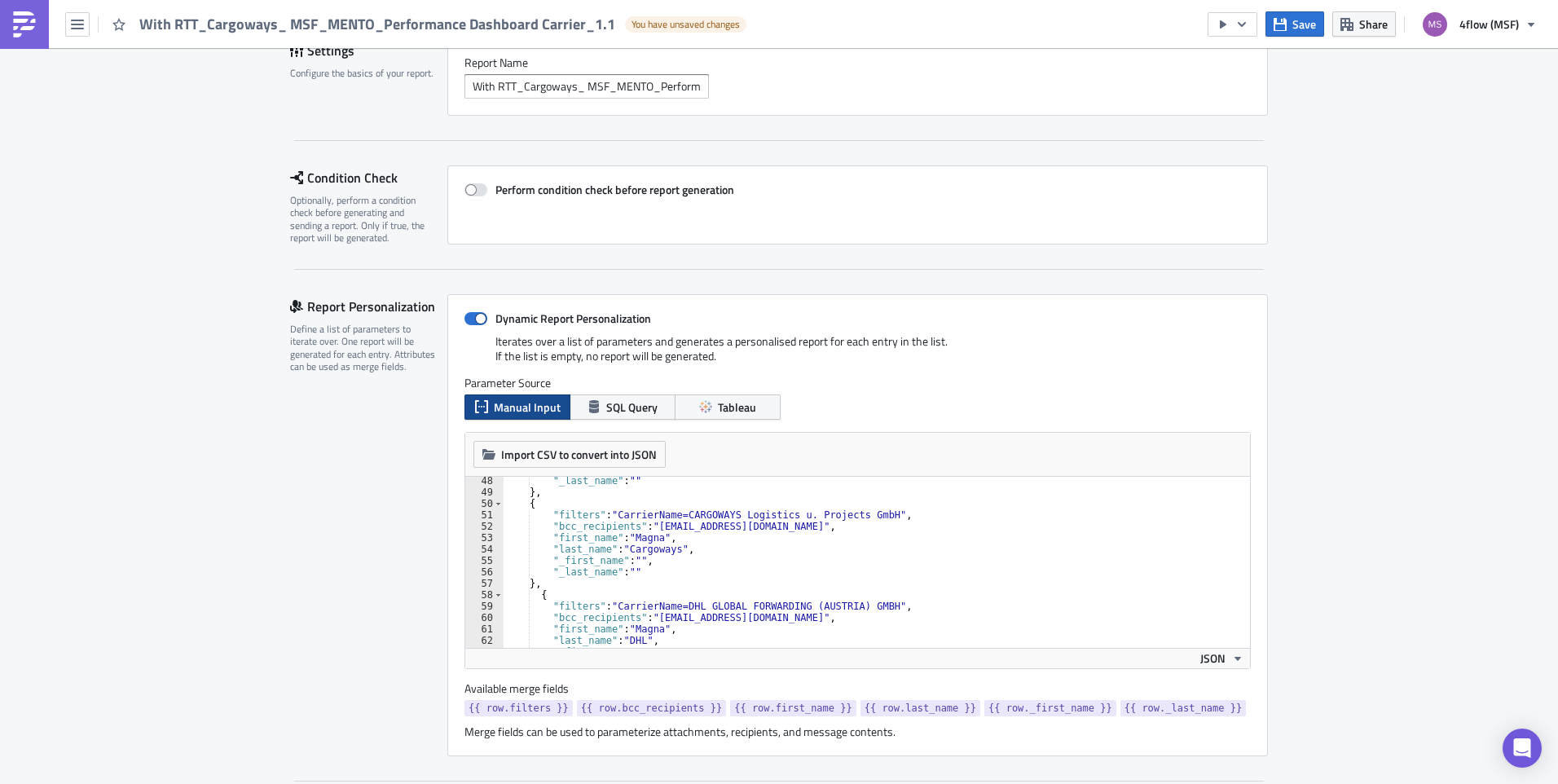
scroll to position [537, 0]
drag, startPoint x: 878, startPoint y: 517, endPoint x: 573, endPoint y: 510, distance: 305.1
click at [573, 510] on div ""_last_name" : "" } , { "filters" : "CarrierName=CARGOWAYS Logistics u. Project…" at bounding box center [870, 572] width 735 height 194
type textarea ""first_name": "Magna","
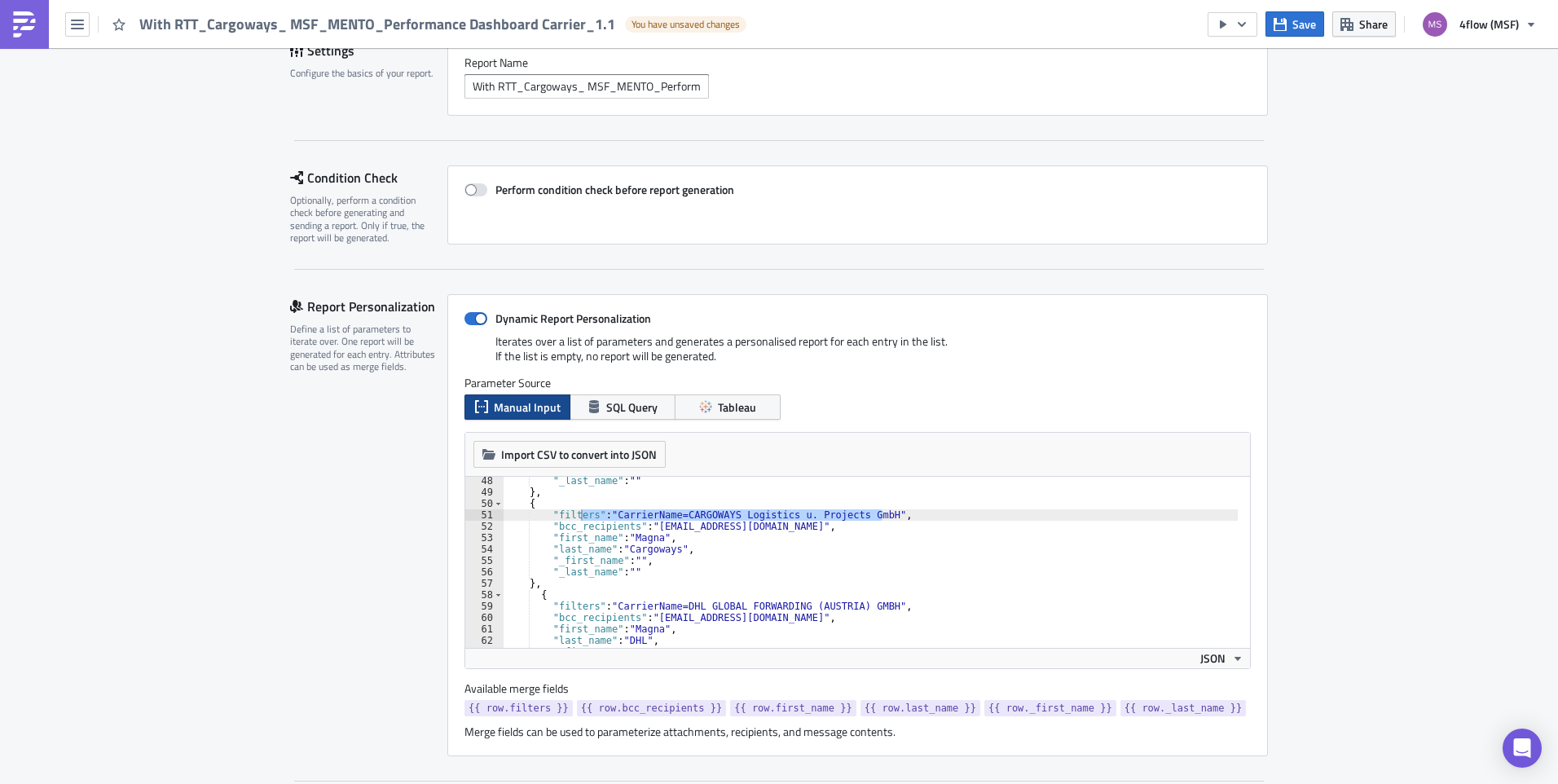
click at [952, 539] on div ""_last_name" : "" } , { "filters" : "CarrierName=CARGOWAYS Logistics u. Project…" at bounding box center [870, 572] width 735 height 194
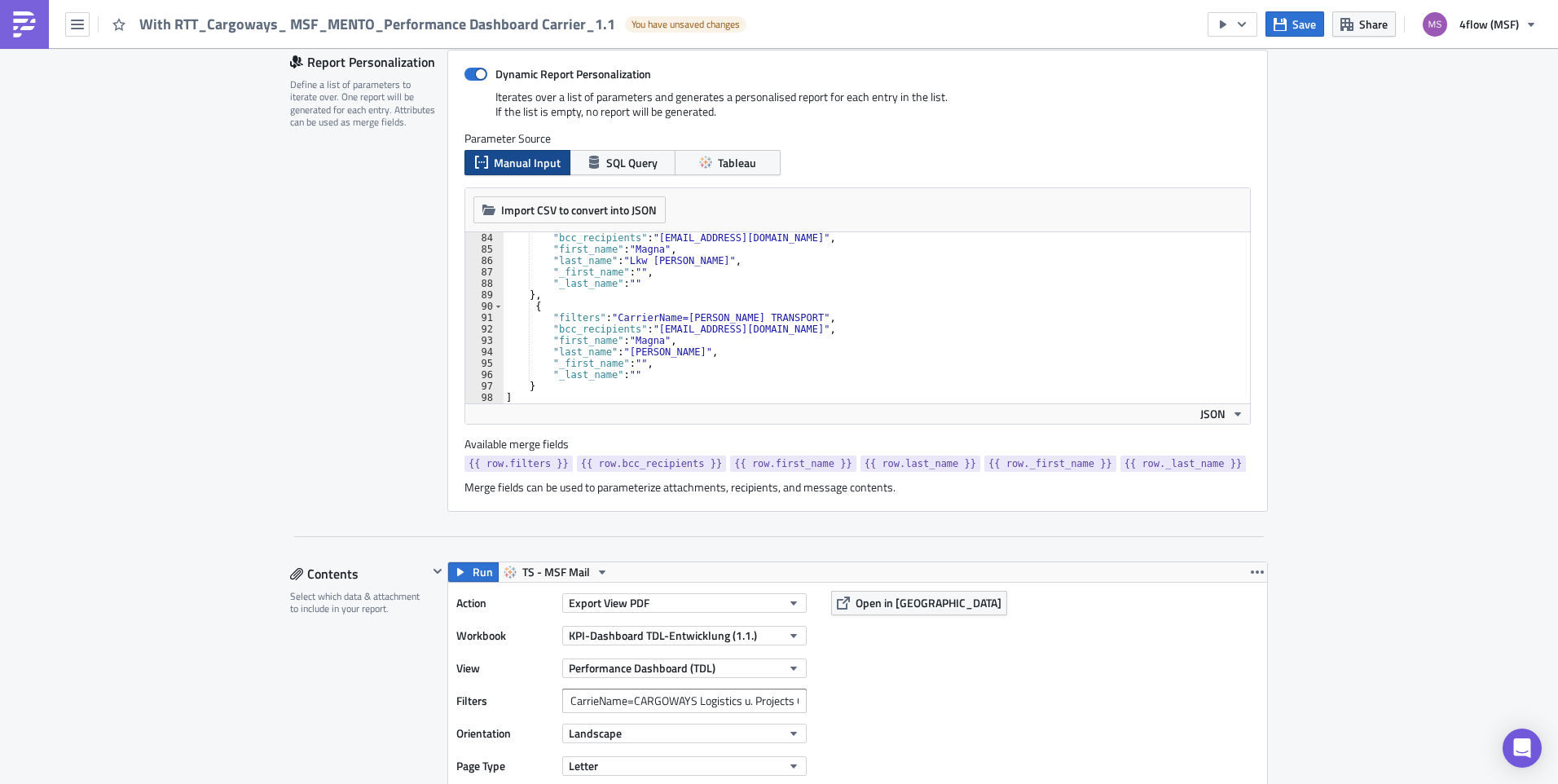
scroll to position [800, 0]
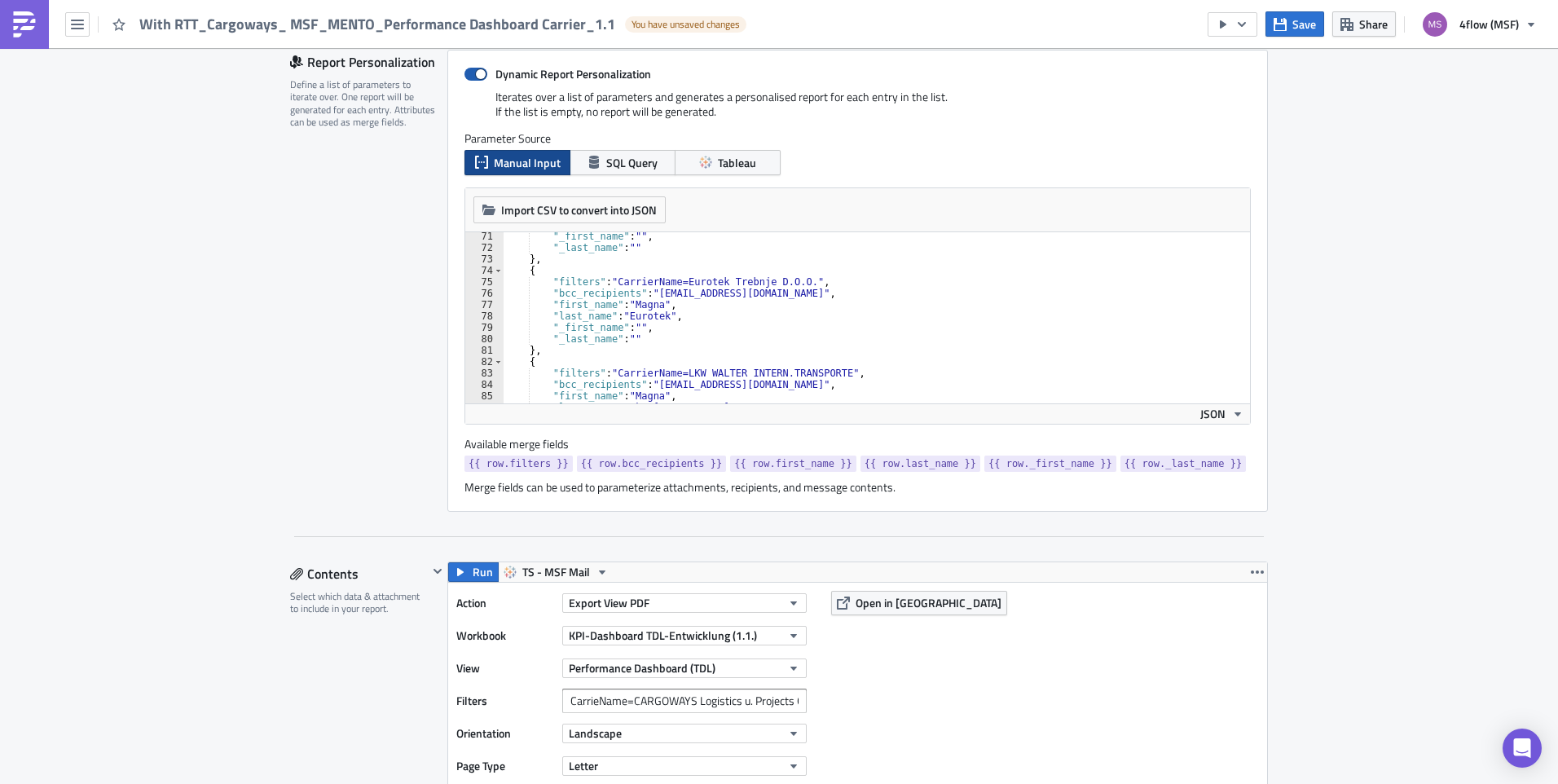
click at [472, 70] on span at bounding box center [475, 74] width 23 height 13
click at [472, 70] on input "Dynamic Report Personalization" at bounding box center [473, 74] width 10 height 10
checkbox input "false"
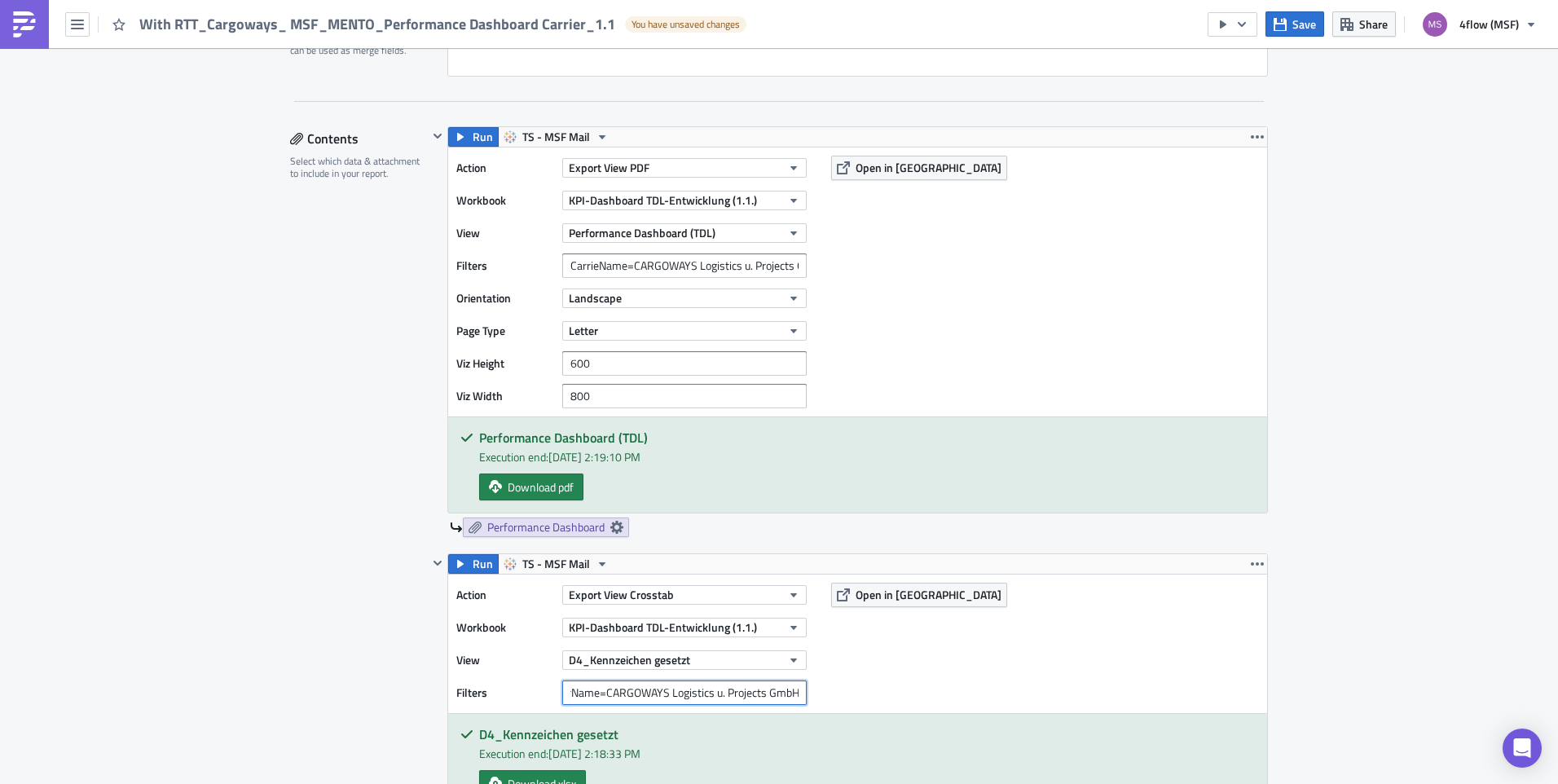
drag, startPoint x: 564, startPoint y: 762, endPoint x: 1036, endPoint y: 773, distance: 472.1
click at [1036, 773] on div "Action Export View Crosstab Workbook KPI-Dashboard TDL-Entwicklung (1.1.) View …" at bounding box center [858, 691] width 819 height 235
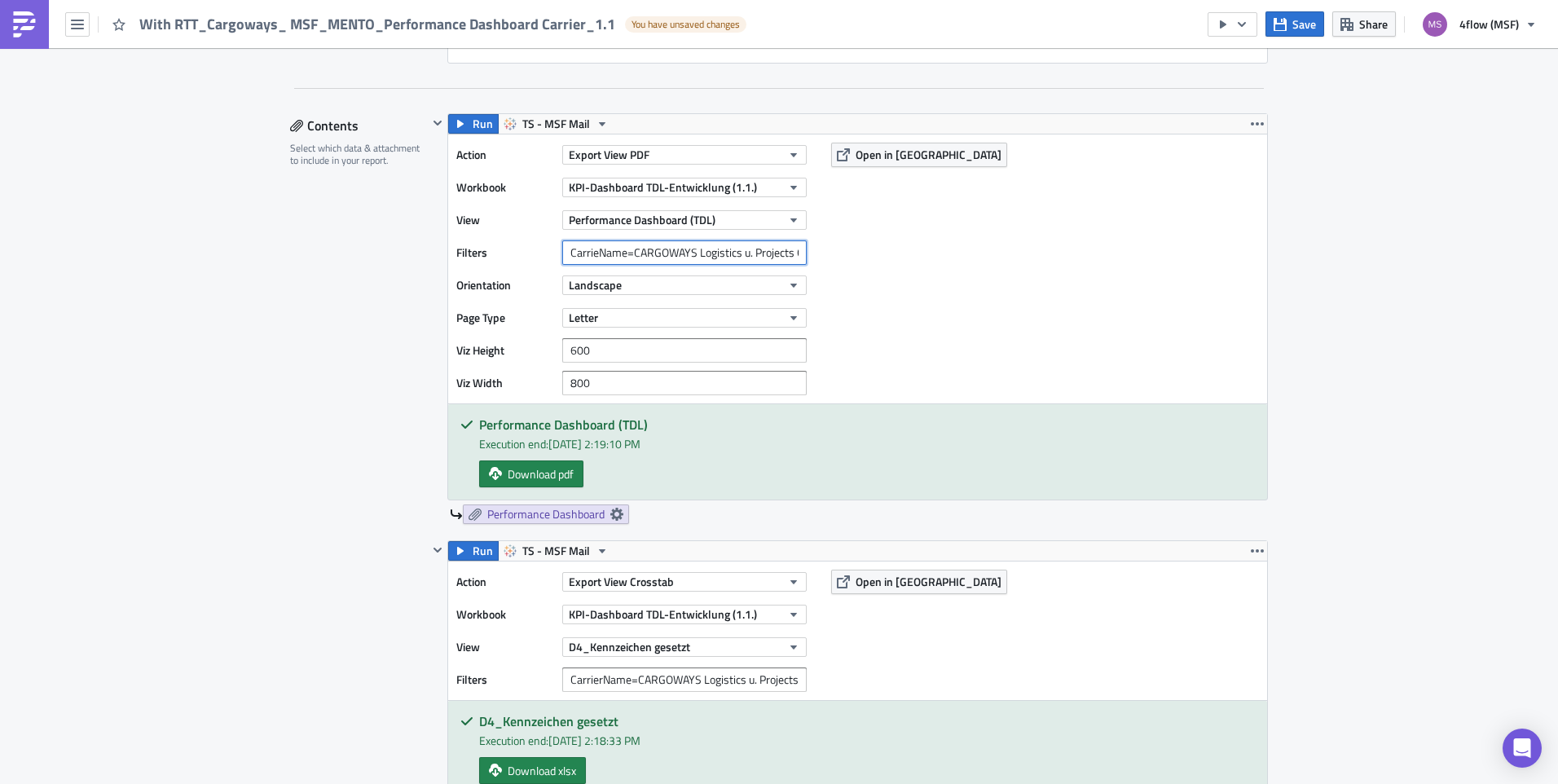
scroll to position [0, 28]
drag, startPoint x: 557, startPoint y: 252, endPoint x: 1561, endPoint y: 283, distance: 1004.5
click at [1557, 283] on html "With RTT_Cargoways_ MSF_MENTO_Performance Dashboard Carrier_1.1 You have unsave…" at bounding box center [779, 393] width 1558 height 786
paste input "r"
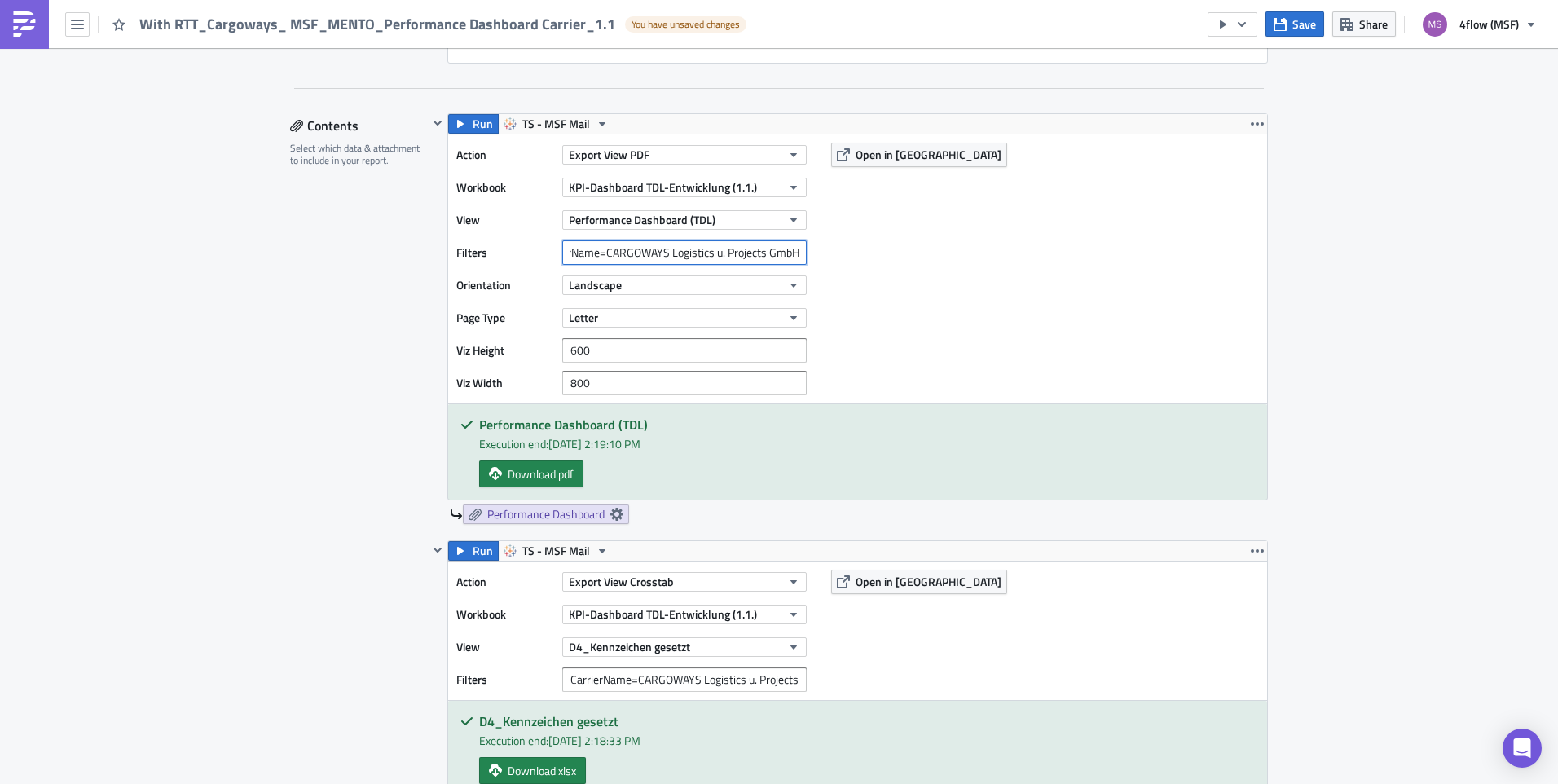
type input "CarrierName=CARGOWAYS Logistics u. Projects GmbH"
click at [1119, 307] on div "Action Export View PDF Workbook KPI-Dashboard TDL-Entwicklung (1.1.) View Perfo…" at bounding box center [858, 269] width 819 height 269
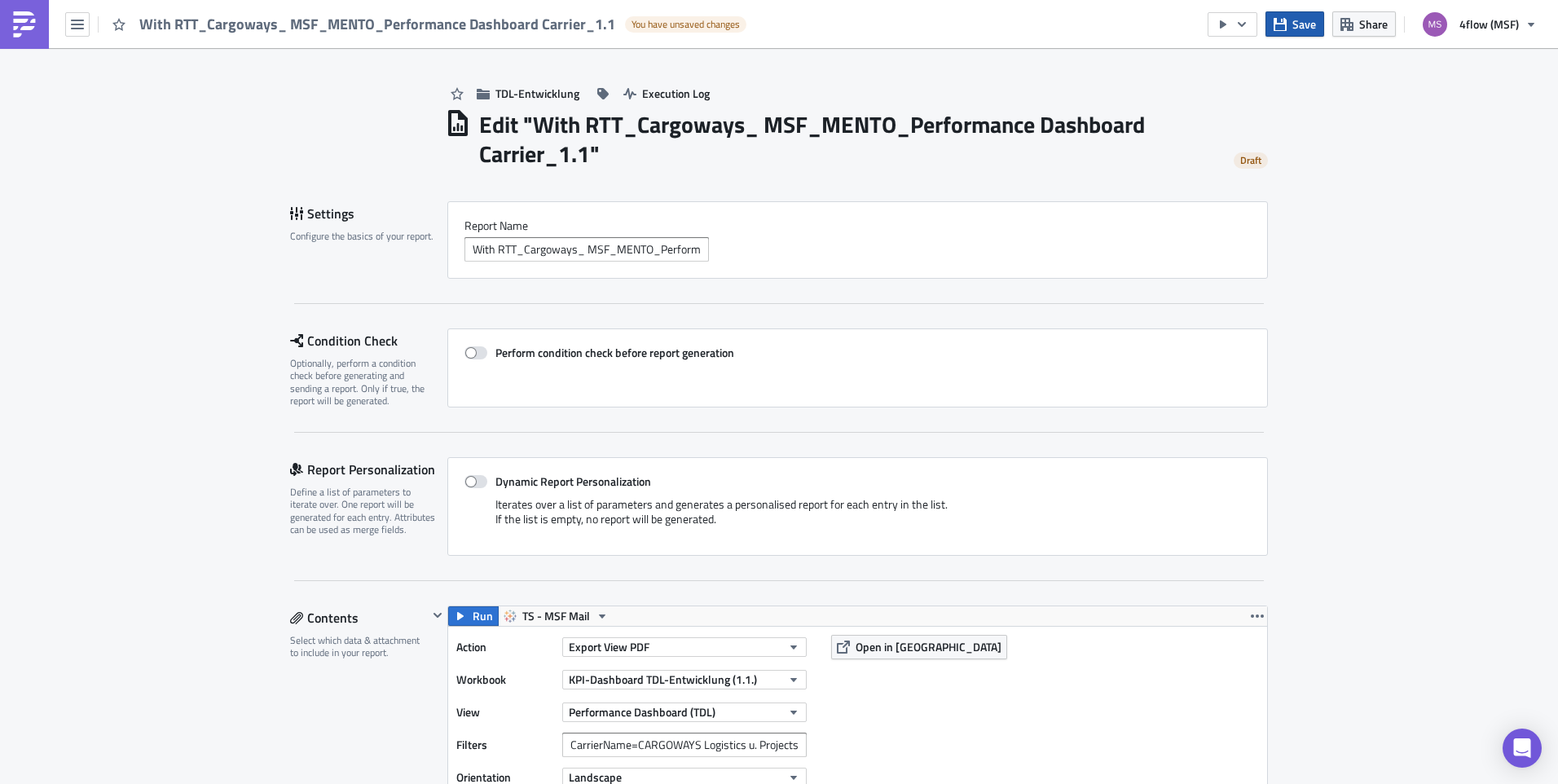
click at [1314, 30] on span "Save" at bounding box center [1304, 24] width 23 height 17
click at [1252, 30] on button "button" at bounding box center [1233, 24] width 50 height 24
click at [1267, 70] on div "Send Just to Me" at bounding box center [1282, 66] width 127 height 17
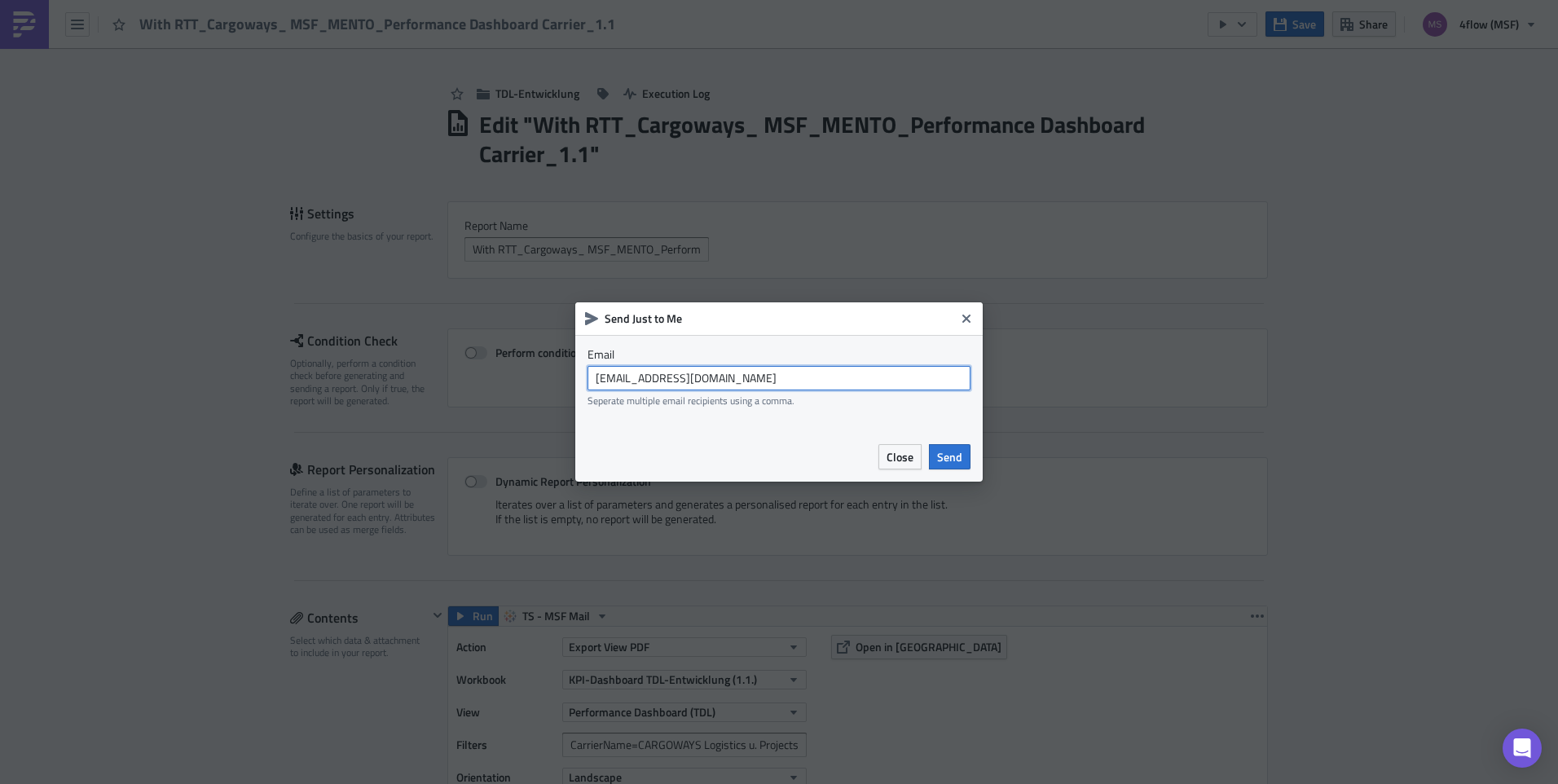
drag, startPoint x: 779, startPoint y: 370, endPoint x: 365, endPoint y: 398, distance: 414.9
click at [365, 398] on div "Send Just to Me Email msf_planning@4flow.com Seperate multiple email recipients…" at bounding box center [779, 392] width 1558 height 784
type input "n.michael@4flow.com"
click at [960, 469] on div "Close Send" at bounding box center [779, 457] width 408 height 50
click at [954, 459] on span "Send" at bounding box center [949, 457] width 25 height 17
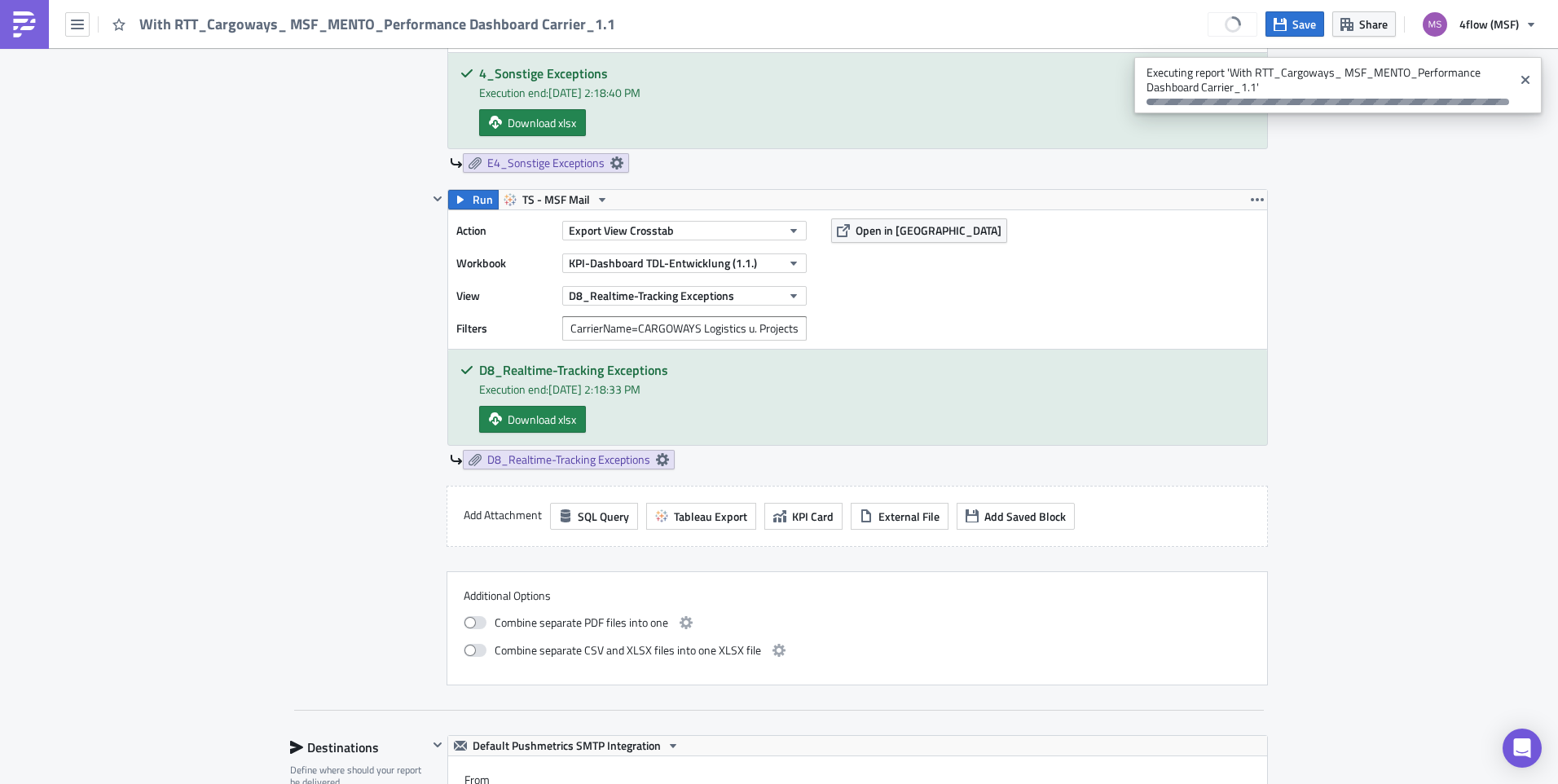
scroll to position [2933, 0]
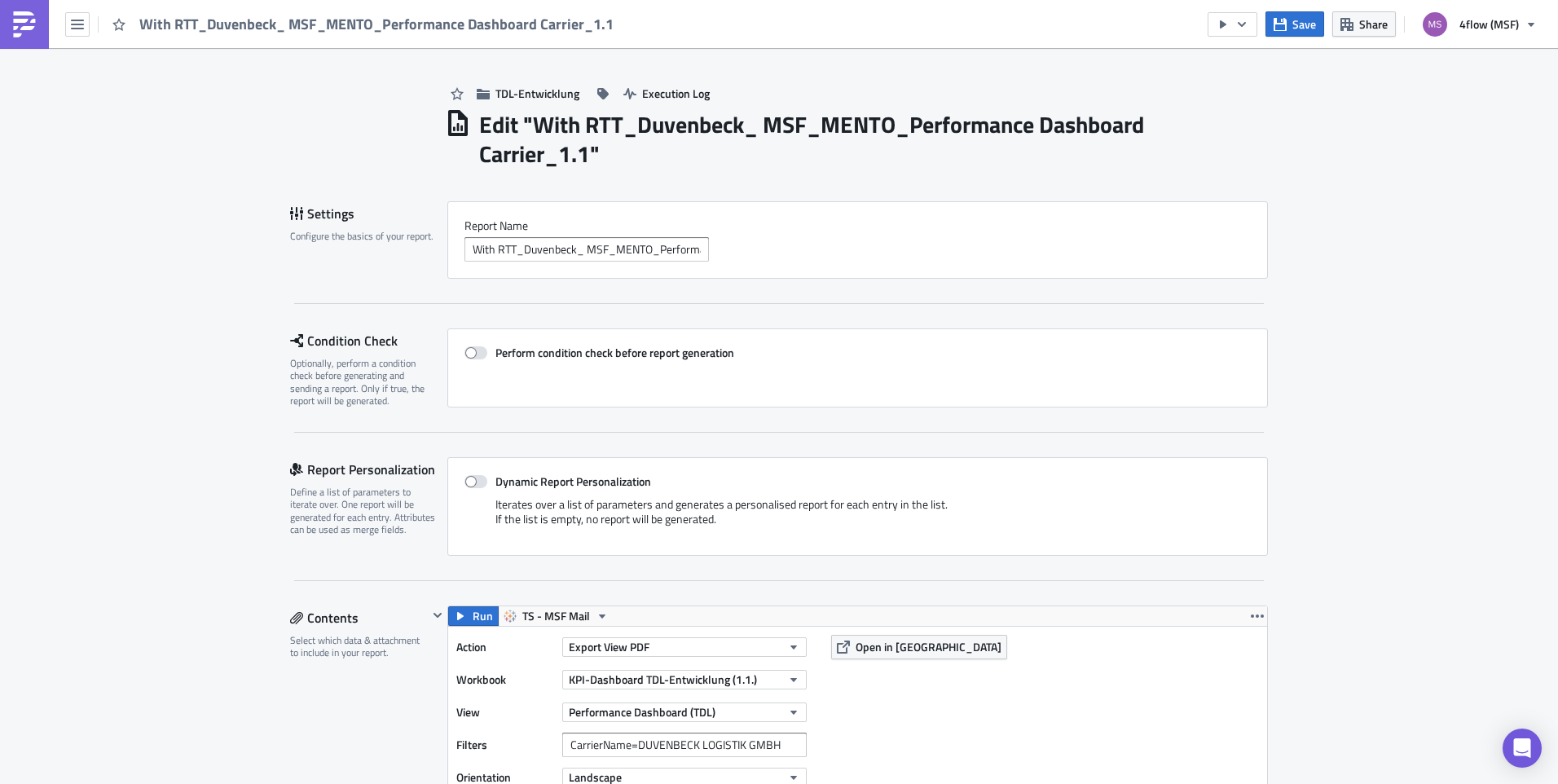
scroll to position [82, 0]
